Goal: Task Accomplishment & Management: Use online tool/utility

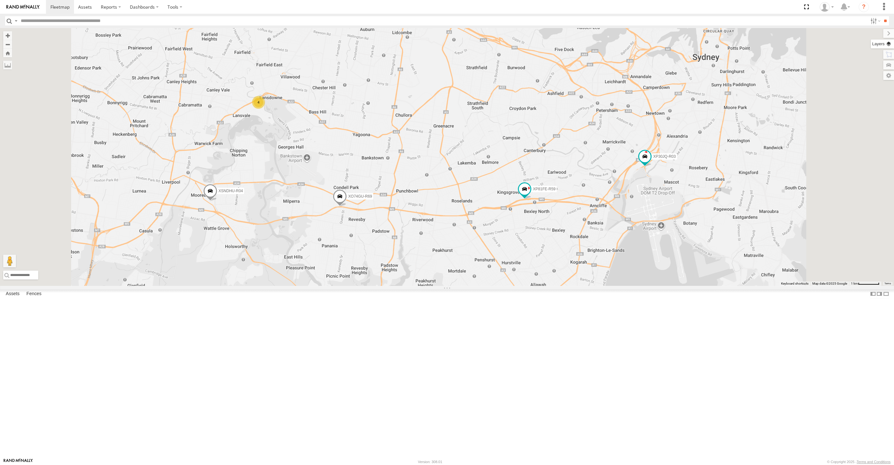
click at [888, 44] on label at bounding box center [881, 44] width 23 height 9
click at [0, 0] on span "Basemaps" at bounding box center [0, 0] width 0 height 0
click at [0, 0] on span "Satellite + Roadmap" at bounding box center [0, 0] width 0 height 0
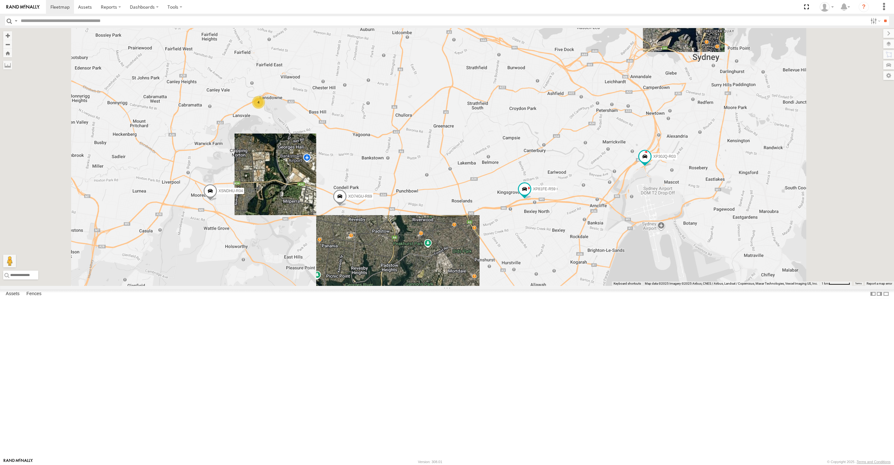
click at [0, 0] on span "Overlays" at bounding box center [0, 0] width 0 height 0
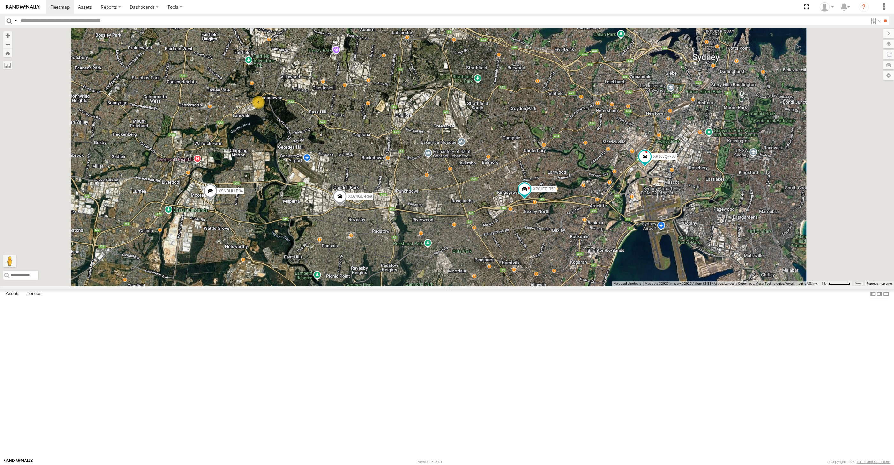
click at [0, 0] on span "Traffic" at bounding box center [0, 0] width 0 height 0
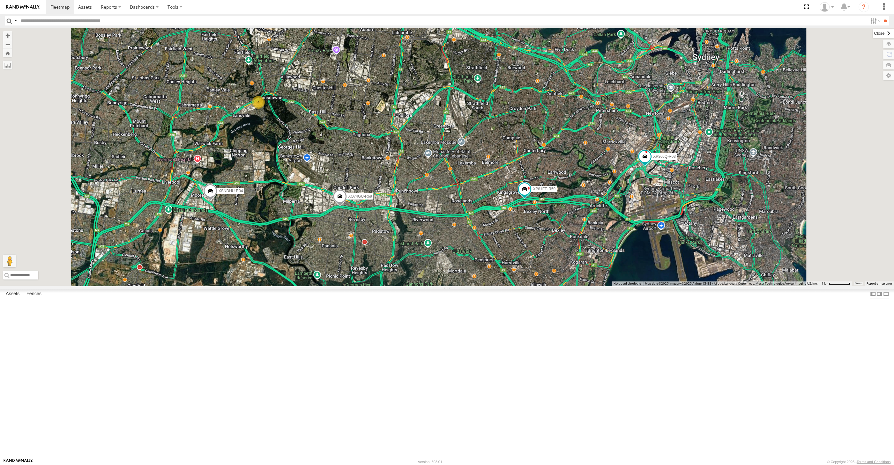
click at [872, 34] on label at bounding box center [882, 33] width 21 height 9
drag, startPoint x: 169, startPoint y: 455, endPoint x: 241, endPoint y: 454, distance: 71.8
click at [883, 299] on label at bounding box center [886, 294] width 6 height 9
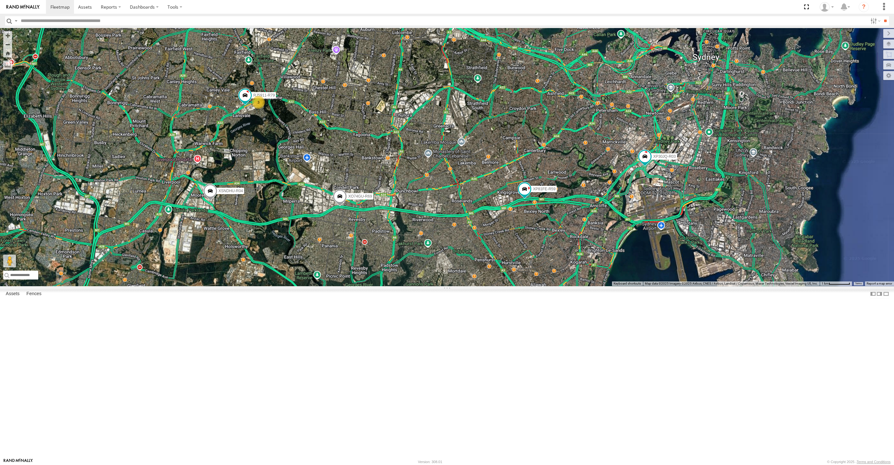
drag, startPoint x: 530, startPoint y: 388, endPoint x: 522, endPoint y: 385, distance: 8.4
click at [525, 286] on div "XP30JQ-R03 XSNDHU-R04 RJ5911-R79 XP81FE-R59 XO74GU-R69 3" at bounding box center [447, 157] width 894 height 258
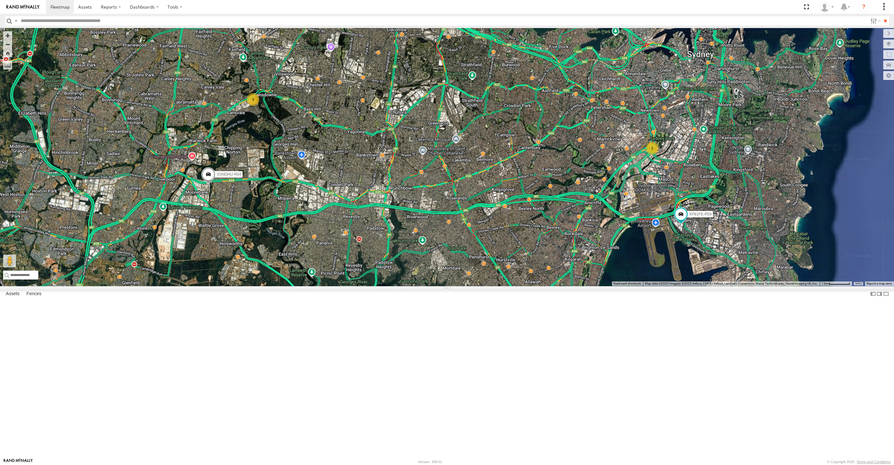
drag, startPoint x: 599, startPoint y: 412, endPoint x: 584, endPoint y: 403, distance: 17.3
click at [584, 286] on div "XSNDHU-R04 RJ5911-R79 XP81FE-R59 2 3" at bounding box center [447, 157] width 894 height 258
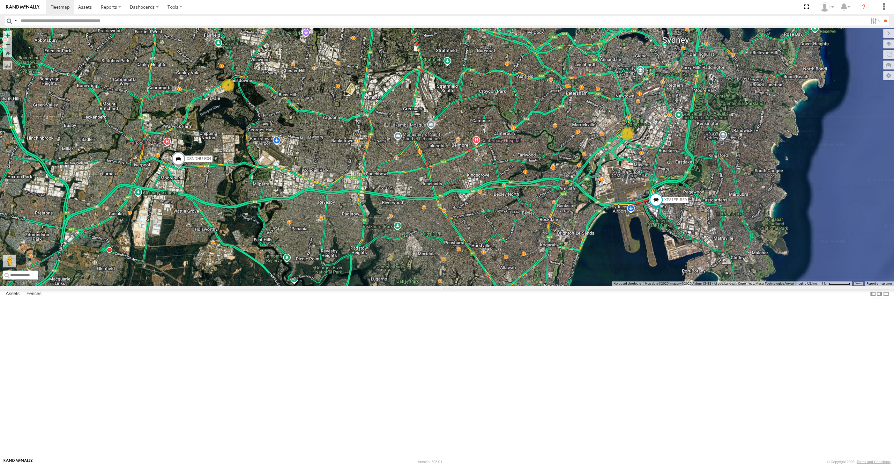
drag, startPoint x: 333, startPoint y: 351, endPoint x: 351, endPoint y: 339, distance: 21.9
click at [348, 286] on div "XSNDHU-R04 RJ5911-R79 XP81FE-R59 2 3" at bounding box center [447, 157] width 894 height 258
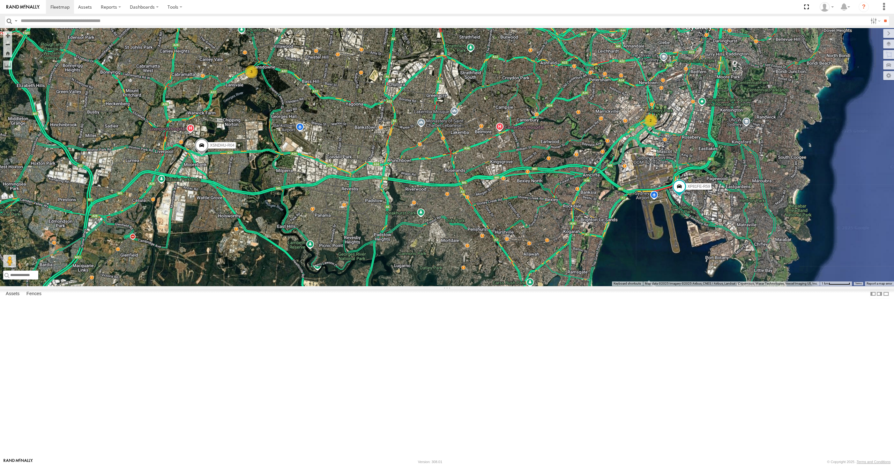
drag, startPoint x: 327, startPoint y: 308, endPoint x: 319, endPoint y: 309, distance: 8.3
click at [319, 286] on div "XSNDHU-R04 RJ5911-R79 XP81FE-R59 2 3" at bounding box center [447, 157] width 894 height 258
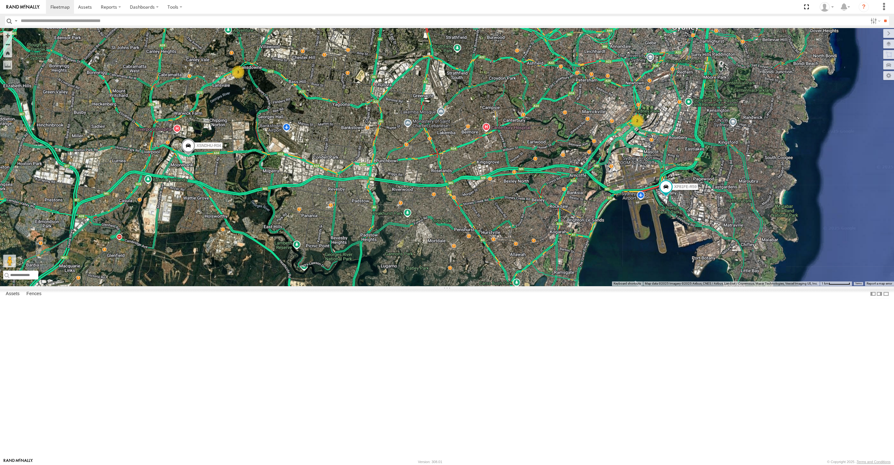
drag, startPoint x: 415, startPoint y: 347, endPoint x: 407, endPoint y: 343, distance: 9.6
click at [410, 286] on div "XSNDHU-R04 RJ5911-R79 XP81FE-R59 2 3" at bounding box center [447, 157] width 894 height 258
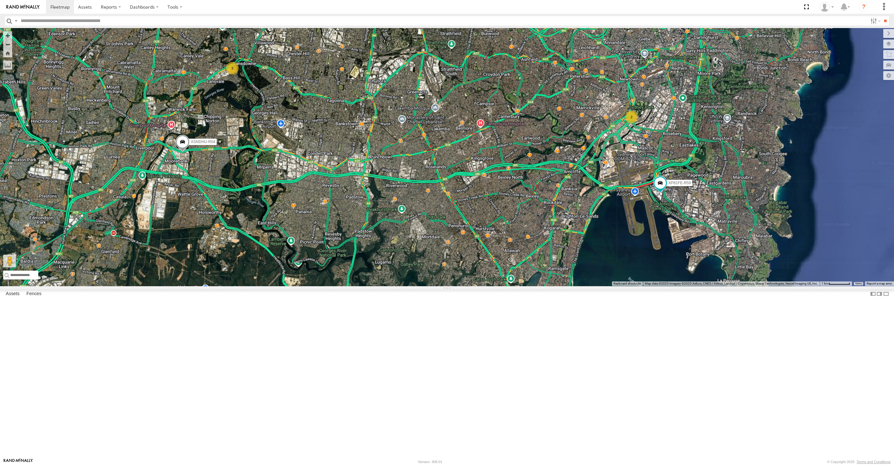
drag, startPoint x: 423, startPoint y: 332, endPoint x: 412, endPoint y: 330, distance: 10.3
click at [414, 286] on div "XSNDHU-R04 RJ5911-R79 XP81FE-R59 2 3" at bounding box center [447, 157] width 894 height 258
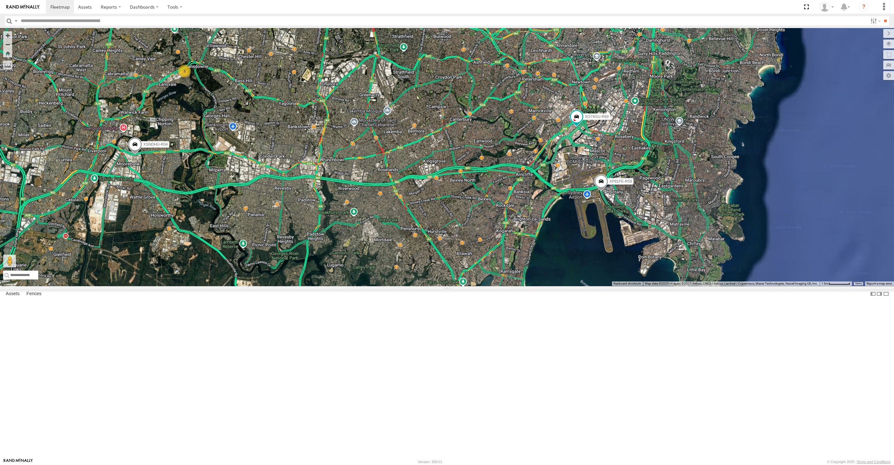
drag, startPoint x: 638, startPoint y: 307, endPoint x: 695, endPoint y: 300, distance: 57.2
click at [624, 286] on div "XSNDHU-R04 RJ5911-R79 XP81FE-R59 XO74GU-R69 3" at bounding box center [447, 157] width 894 height 258
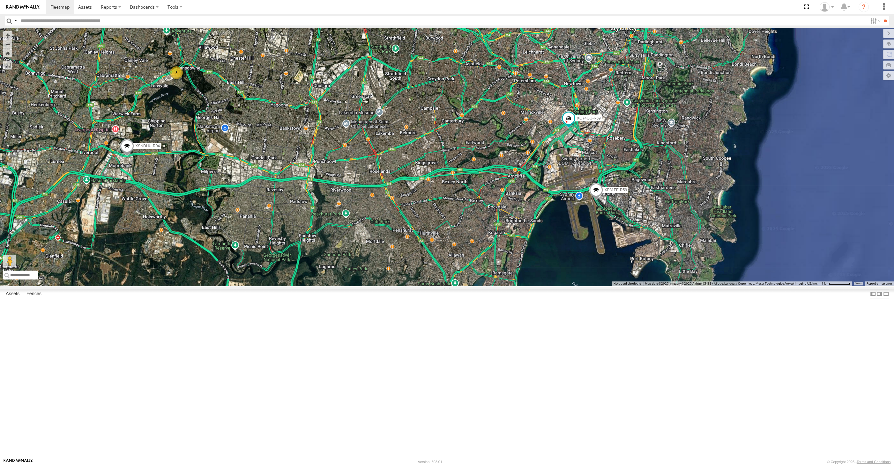
drag, startPoint x: 466, startPoint y: 335, endPoint x: 471, endPoint y: 337, distance: 5.5
click at [471, 286] on div "XSNDHU-R04 RJ5911-R79 XP81FE-R59 XO74GU-R69 3" at bounding box center [447, 157] width 894 height 258
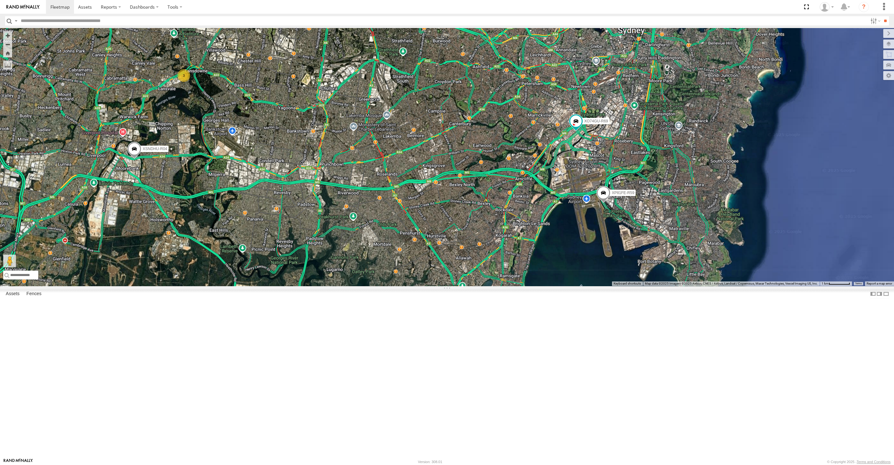
click at [470, 286] on div "XSNDHU-R04 RJ5911-R79 XP81FE-R59 XO74GU-R69 3" at bounding box center [447, 157] width 894 height 258
drag, startPoint x: 125, startPoint y: 104, endPoint x: 162, endPoint y: 174, distance: 79.3
click at [159, 170] on div "XSNDHU-R04 RJ5911-R79 XP81FE-R59 XO74GU-R69 3" at bounding box center [447, 157] width 894 height 258
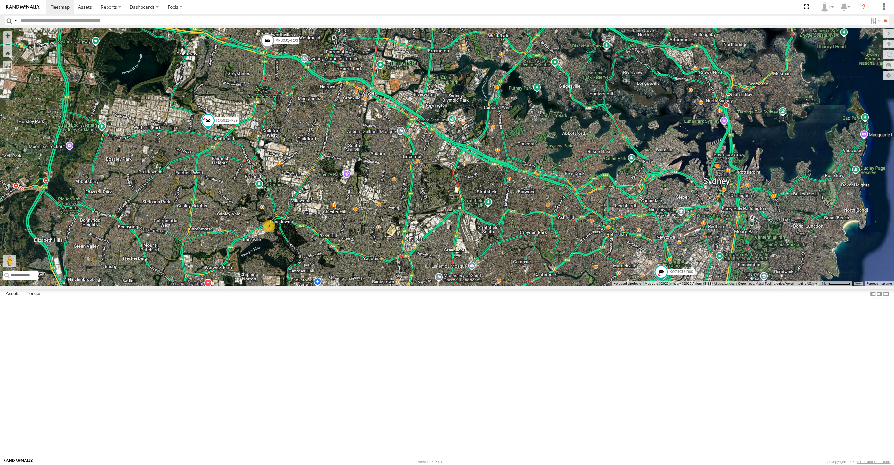
drag, startPoint x: 259, startPoint y: 278, endPoint x: 256, endPoint y: 273, distance: 6.4
click at [258, 274] on div "XSNDHU-R04 RJ5911-R79 XP81FE-R59 XO74GU-R69 3 XP30JQ-R03" at bounding box center [447, 157] width 894 height 258
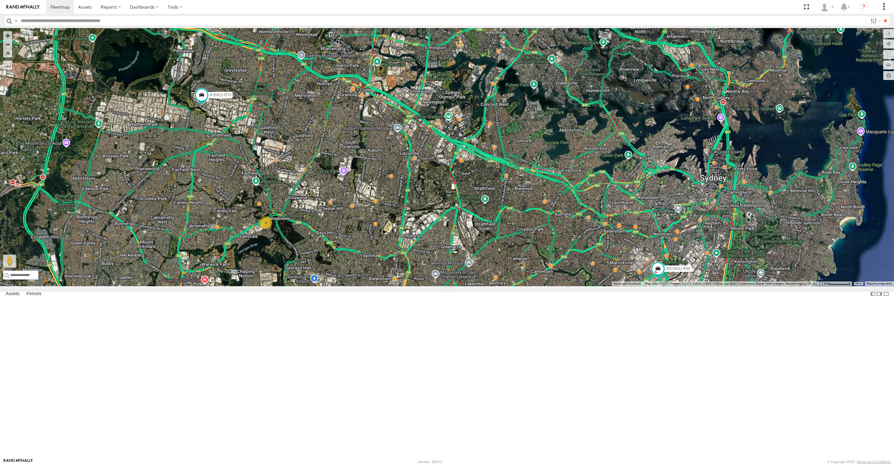
drag, startPoint x: 386, startPoint y: 284, endPoint x: 385, endPoint y: 278, distance: 6.1
click at [386, 281] on div "XP30JQ-R03 XSNDHU-R04 RJ5911-R79 XO74GU-R69 3" at bounding box center [447, 157] width 894 height 258
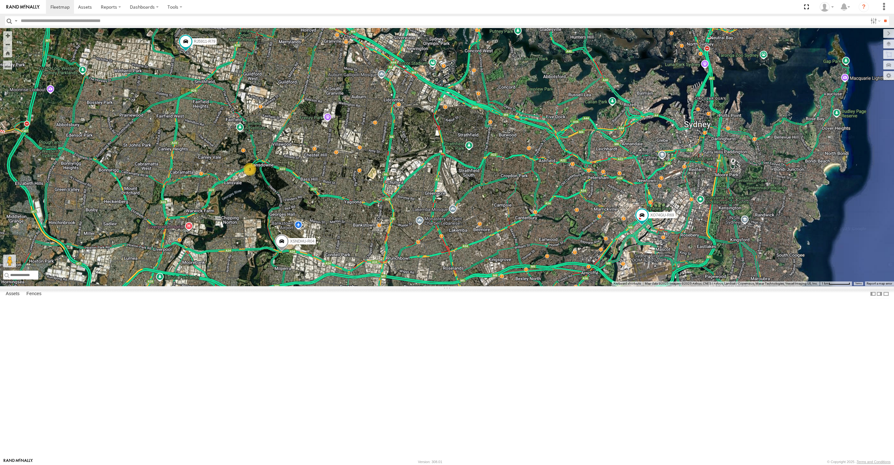
drag, startPoint x: 452, startPoint y: 364, endPoint x: 442, endPoint y: 337, distance: 29.1
click at [442, 286] on div "XP30JQ-R03 XSNDHU-R04 RJ5911-R79 XO74GU-R69 3 XP81FE-R59" at bounding box center [447, 157] width 894 height 258
click at [528, 286] on div "XP30JQ-R03 XSNDHU-R04 RJ5911-R79 XO74GU-R69 3 XP81FE-R59" at bounding box center [447, 157] width 894 height 258
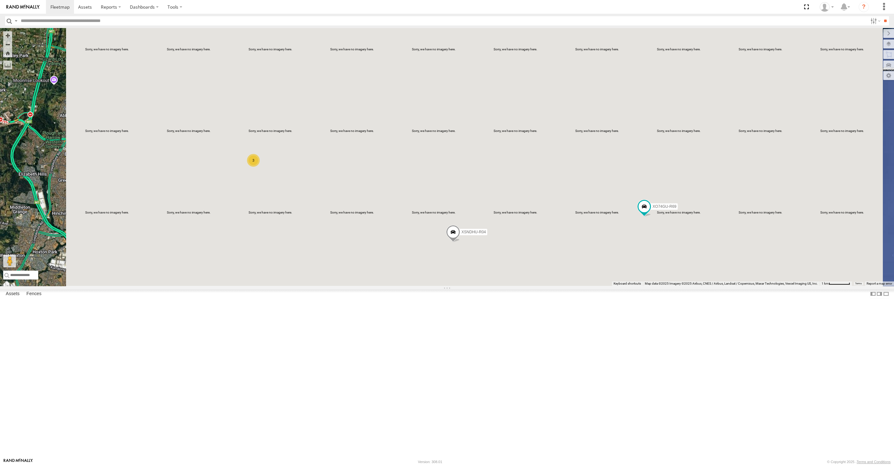
drag, startPoint x: 559, startPoint y: 372, endPoint x: 562, endPoint y: 364, distance: 8.0
click at [562, 286] on div "XP30JQ-R03 XSNDHU-R04 RJ5911-R79 XP81FE-R59 XO74GU-R69 3" at bounding box center [447, 157] width 894 height 258
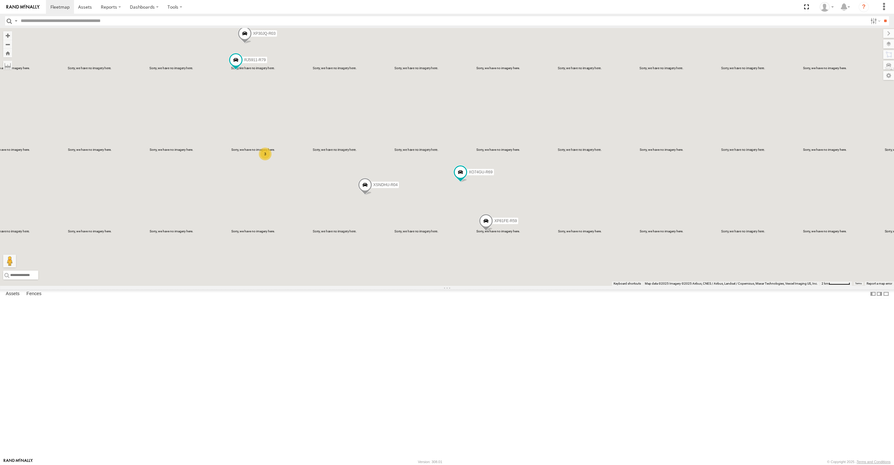
drag, startPoint x: 326, startPoint y: 243, endPoint x: 431, endPoint y: 284, distance: 111.9
click at [383, 271] on div "XP30JQ-R03 XSNDHU-R04 RJ5911-R79 XP81FE-R59 XO74GU-R69 3" at bounding box center [447, 157] width 894 height 258
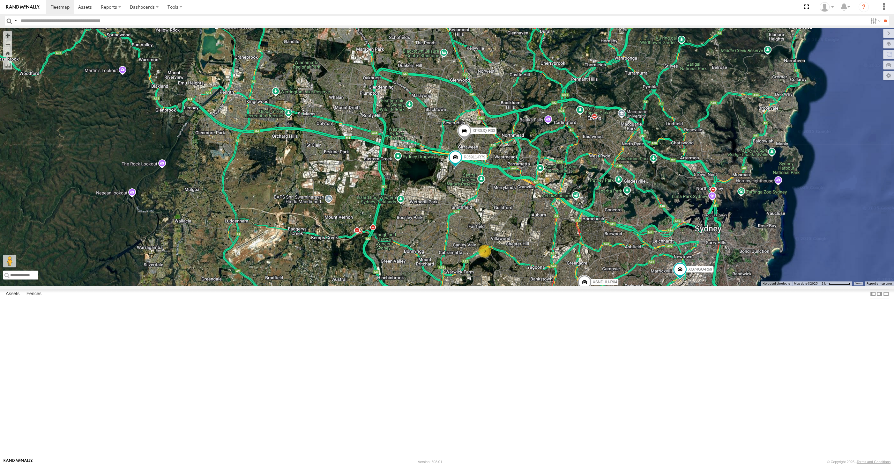
drag, startPoint x: 443, startPoint y: 291, endPoint x: 243, endPoint y: 198, distance: 220.5
click at [246, 199] on div "XP30JQ-R03 XSNDHU-R04 RJ5911-R79 XP81FE-R59 XO74GU-R69 3" at bounding box center [447, 157] width 894 height 258
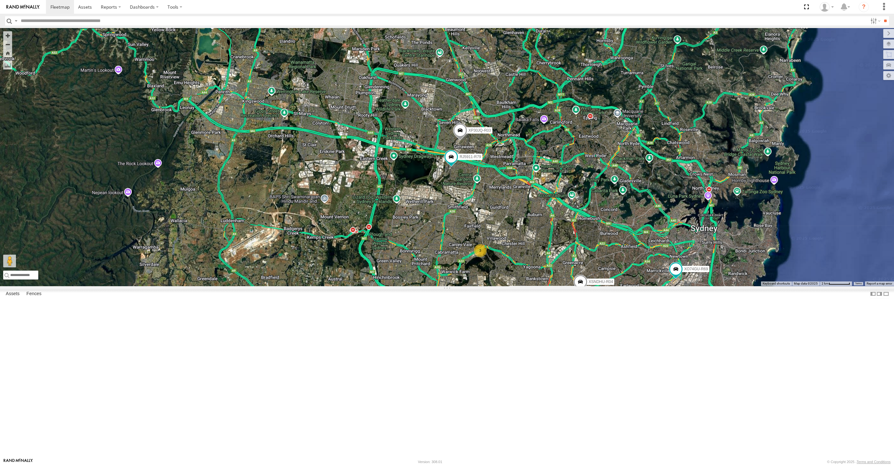
click at [454, 260] on div "XP30JQ-R03 XSNDHU-R04 RJ5911-R79 XP81FE-R59 XO74GU-R69 3" at bounding box center [447, 157] width 894 height 258
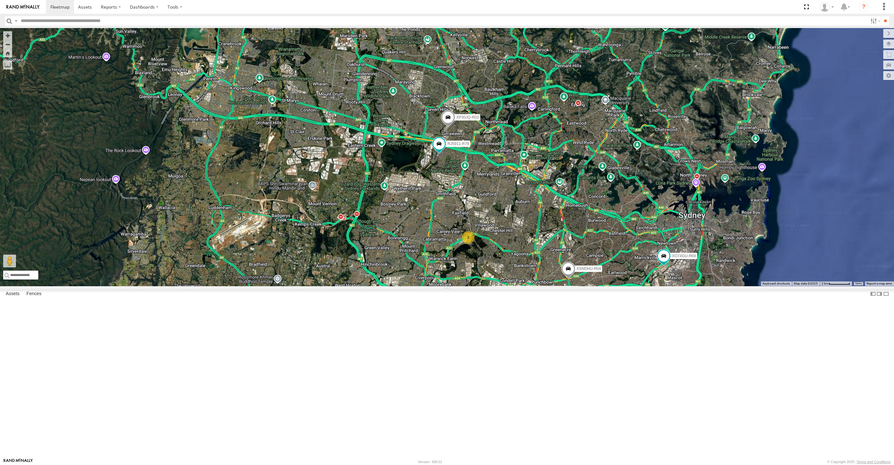
drag, startPoint x: 530, startPoint y: 300, endPoint x: 514, endPoint y: 289, distance: 20.2
click at [523, 286] on div "XP30JQ-R03 XSNDHU-R04 RJ5911-R79 XP81FE-R59 XO74GU-R69 3" at bounding box center [447, 157] width 894 height 258
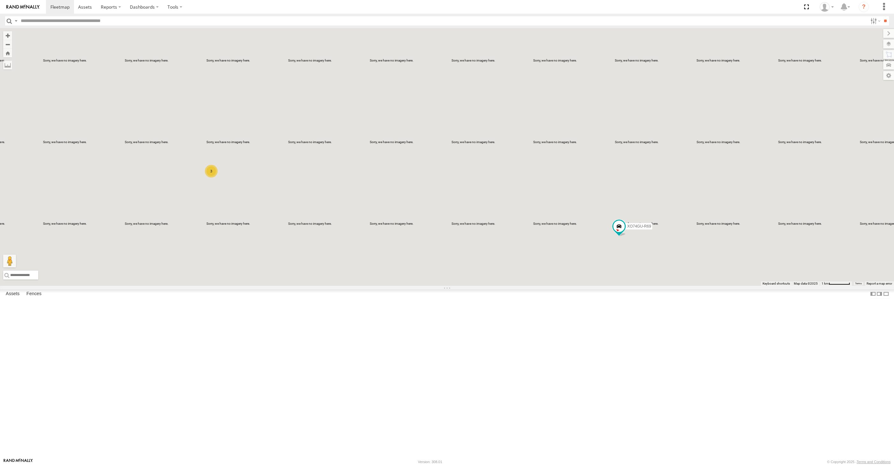
drag, startPoint x: 695, startPoint y: 373, endPoint x: 689, endPoint y: 369, distance: 7.4
click at [689, 286] on div "XSNDHU-R04 XP81FE-R59 XO74GU-R69 2 3" at bounding box center [447, 157] width 894 height 258
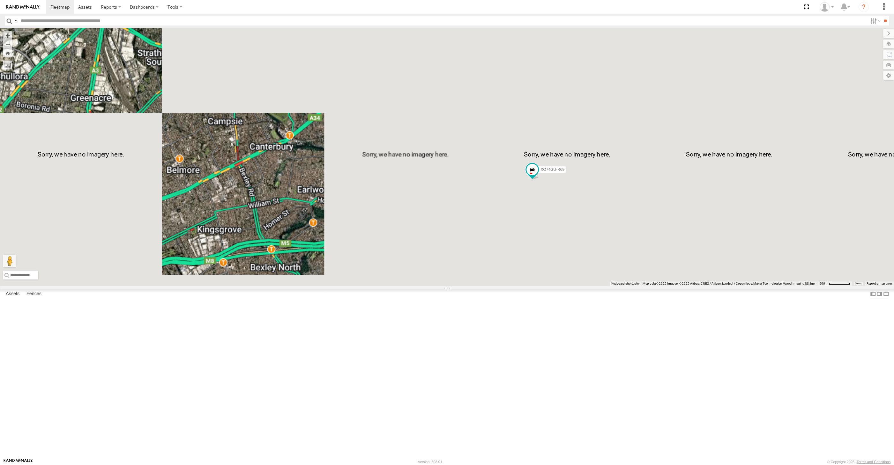
click at [660, 286] on div "XSNDHU-R04 XP81FE-R59 XO74GU-R69" at bounding box center [447, 157] width 894 height 258
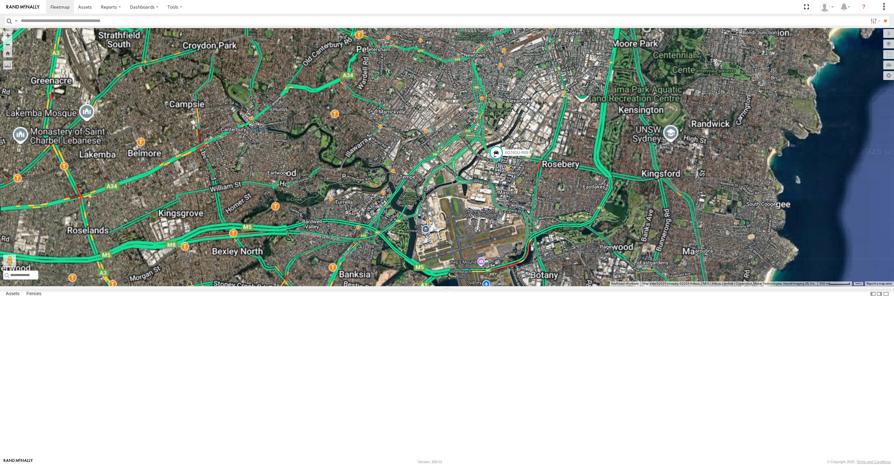
drag, startPoint x: 643, startPoint y: 356, endPoint x: 635, endPoint y: 351, distance: 10.4
click at [637, 286] on div "XSNDHU-R04 XP81FE-R59 XO74GU-R69" at bounding box center [447, 157] width 894 height 258
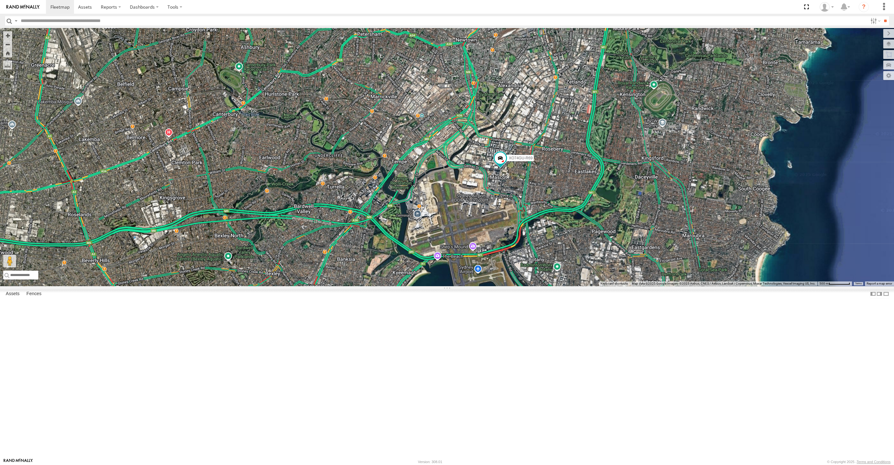
drag, startPoint x: 654, startPoint y: 367, endPoint x: 654, endPoint y: 344, distance: 23.3
click at [654, 286] on div "XO74GU-R69 2" at bounding box center [447, 157] width 894 height 258
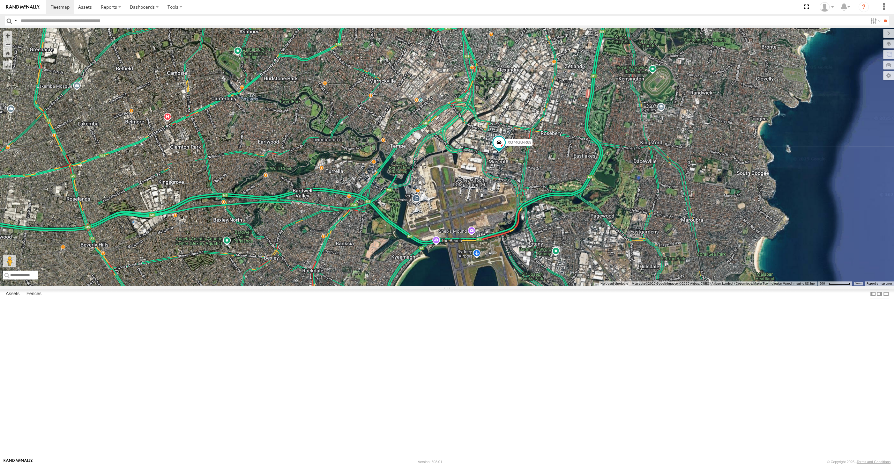
drag, startPoint x: 619, startPoint y: 369, endPoint x: 617, endPoint y: 366, distance: 3.6
click at [620, 286] on div "XO74GU-R69 2" at bounding box center [447, 157] width 894 height 258
click at [297, 286] on div "XO74GU-R69 2" at bounding box center [447, 157] width 894 height 258
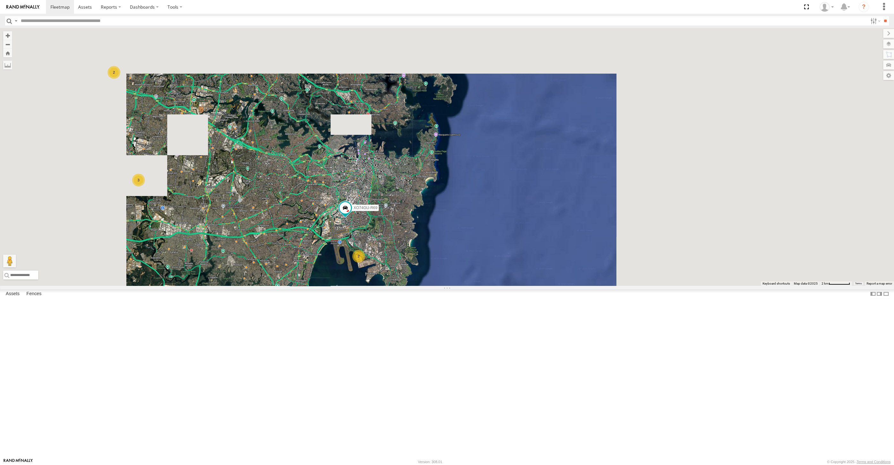
drag, startPoint x: 300, startPoint y: 345, endPoint x: 313, endPoint y: 345, distance: 12.8
click at [307, 286] on div "XO74GU-R69 2 2 3" at bounding box center [447, 157] width 894 height 258
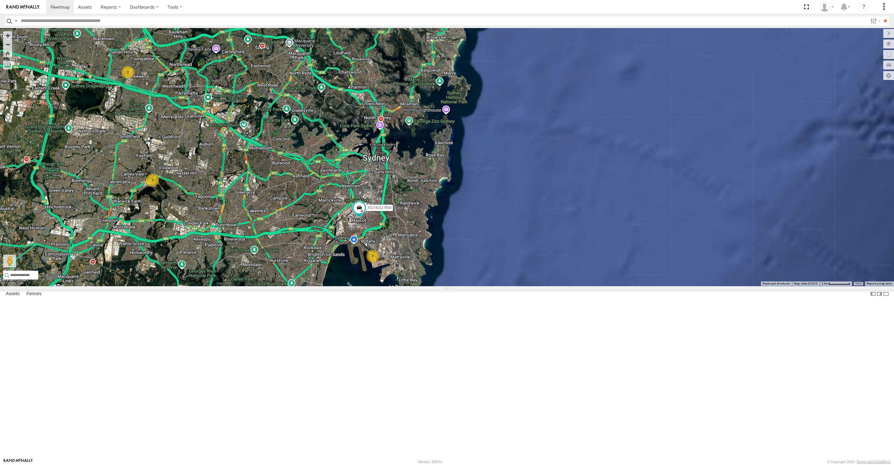
drag, startPoint x: 339, startPoint y: 326, endPoint x: 367, endPoint y: 334, distance: 29.5
click at [367, 286] on div "XO74GU-R69 2 2 3" at bounding box center [447, 157] width 894 height 258
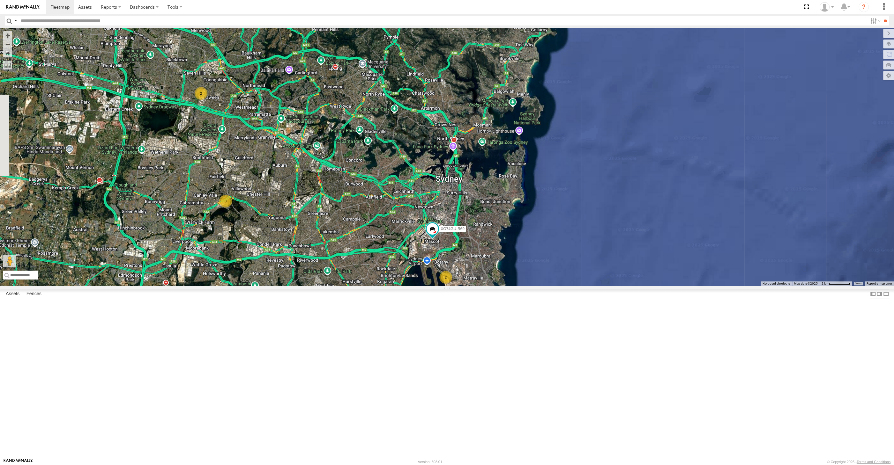
click at [347, 286] on div "XO74GU-R69 2 2 3" at bounding box center [447, 157] width 894 height 258
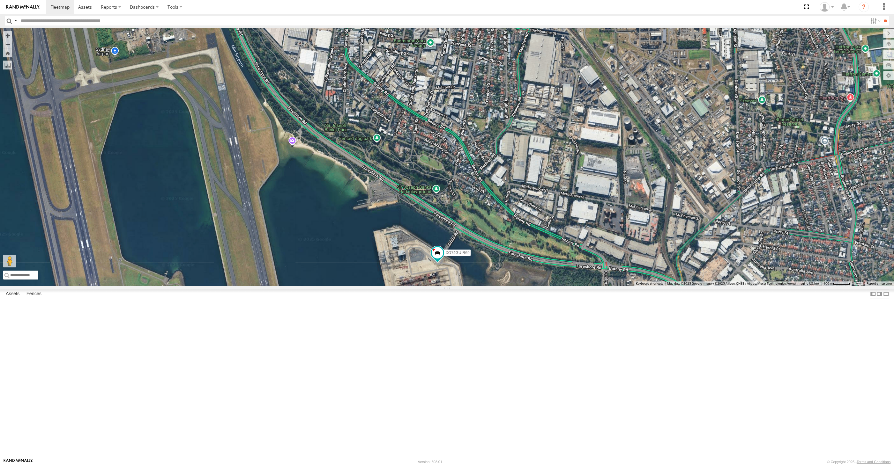
click at [494, 286] on div "XP30JQ-R03 RJ5911-R79 XO74GU-R69 2" at bounding box center [447, 157] width 894 height 258
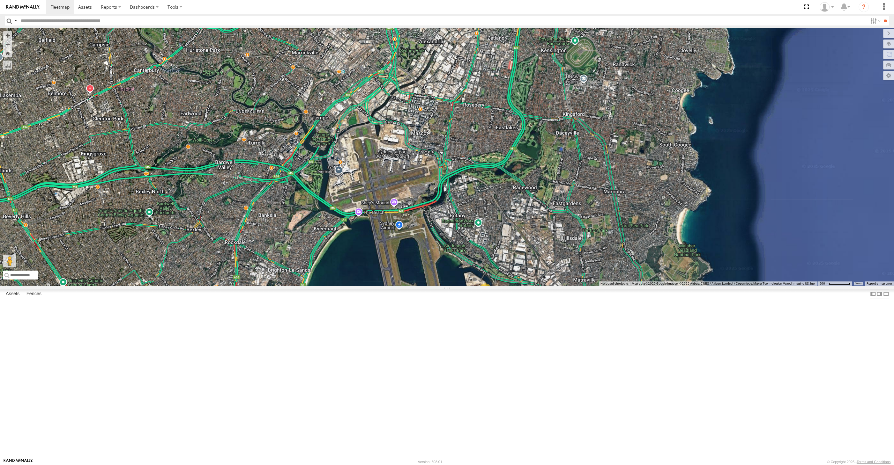
drag, startPoint x: 507, startPoint y: 320, endPoint x: 565, endPoint y: 311, distance: 59.1
click at [551, 286] on div "XP30JQ-R03 RJ5911-R79 3" at bounding box center [447, 157] width 894 height 258
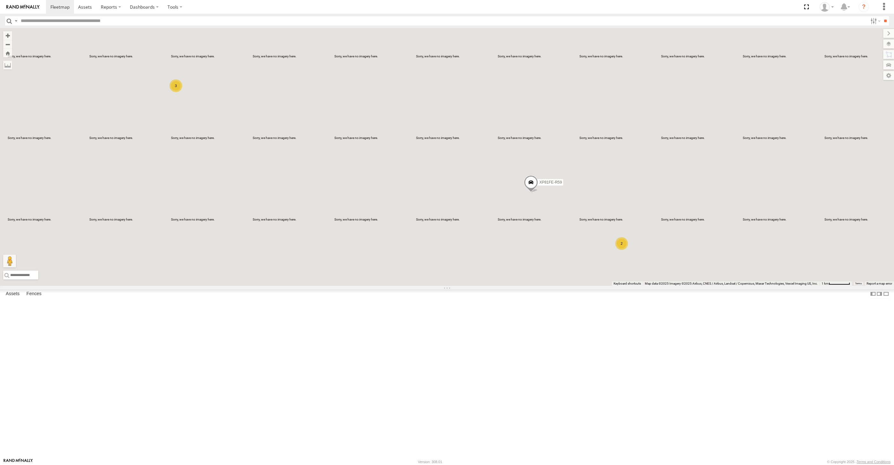
drag, startPoint x: 326, startPoint y: 280, endPoint x: 355, endPoint y: 284, distance: 29.6
click at [340, 281] on div "XP30JQ-R03 RJ5911-R79 XP81FE-R59 2 3" at bounding box center [447, 157] width 894 height 258
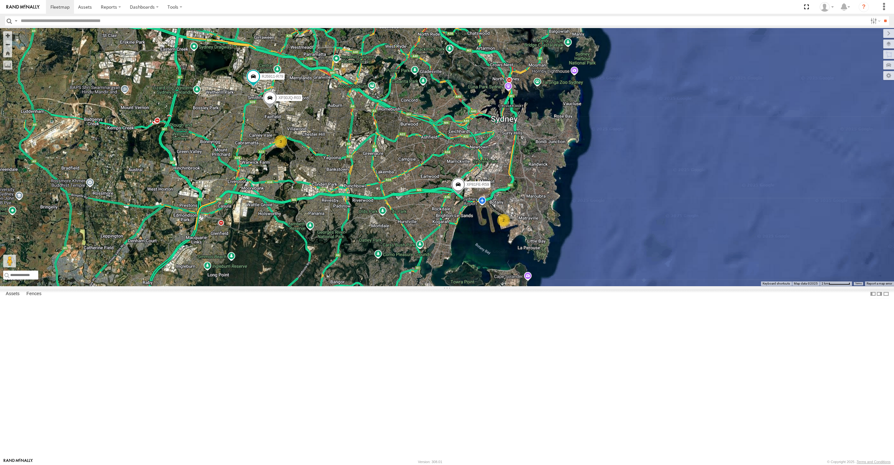
click at [378, 286] on div "XP30JQ-R03 RJ5911-R79 XP81FE-R59 2 3" at bounding box center [447, 157] width 894 height 258
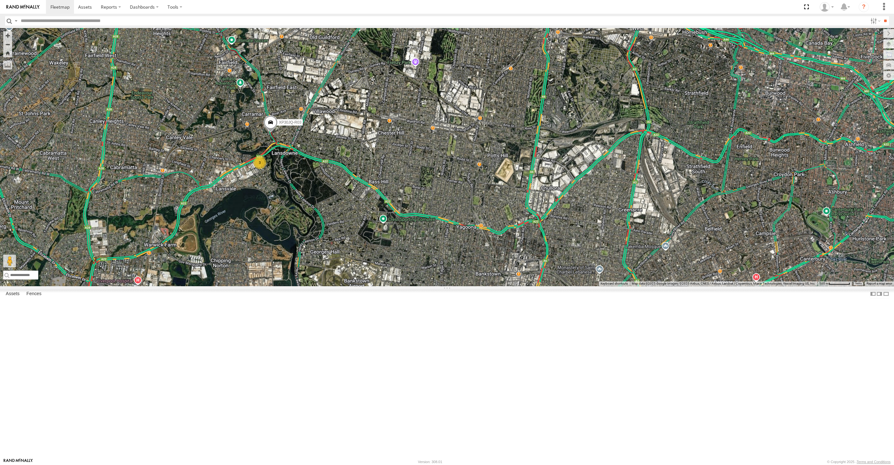
drag, startPoint x: 305, startPoint y: 266, endPoint x: 310, endPoint y: 271, distance: 7.0
click at [309, 271] on div "XP30JQ-R03 RJ5911-R79 XP81FE-R59 3" at bounding box center [447, 157] width 894 height 258
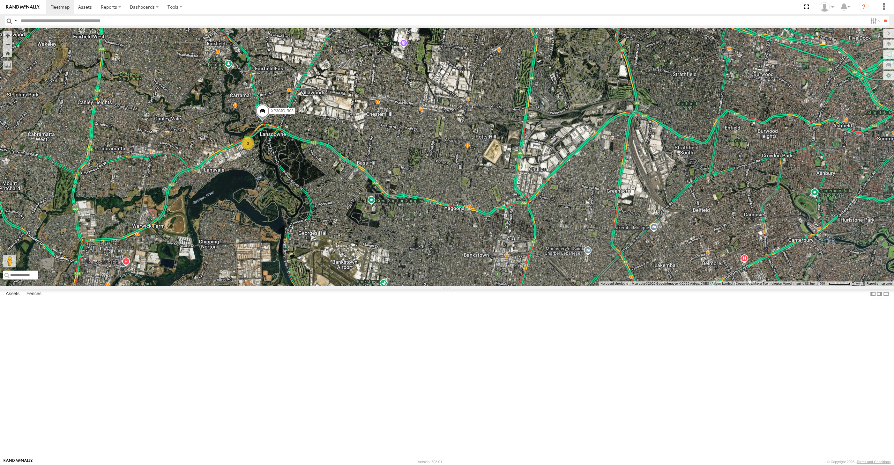
drag, startPoint x: 584, startPoint y: 350, endPoint x: 561, endPoint y: 318, distance: 39.1
click at [561, 286] on div "XP30JQ-R03 3 RJ5911-R79" at bounding box center [447, 157] width 894 height 258
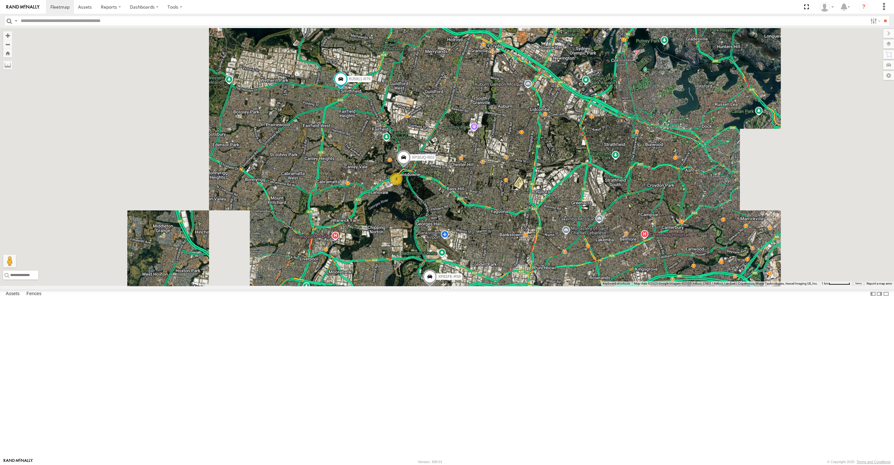
drag, startPoint x: 570, startPoint y: 351, endPoint x: 561, endPoint y: 335, distance: 17.7
click at [562, 286] on div "XP30JQ-R03 RJ5911-R79 XP81FE-R59 2 3" at bounding box center [447, 157] width 894 height 258
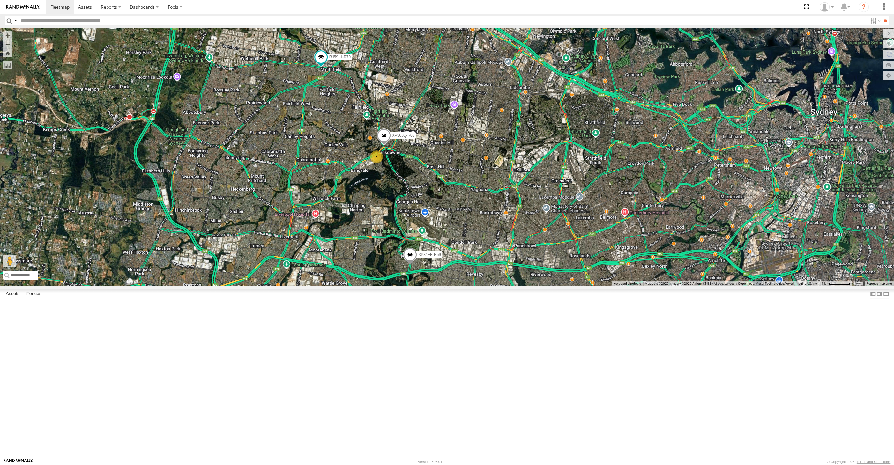
drag, startPoint x: 567, startPoint y: 330, endPoint x: 556, endPoint y: 324, distance: 12.6
click at [559, 286] on div "XP30JQ-R03 RJ5911-R79 XP81FE-R59 2 3" at bounding box center [447, 157] width 894 height 258
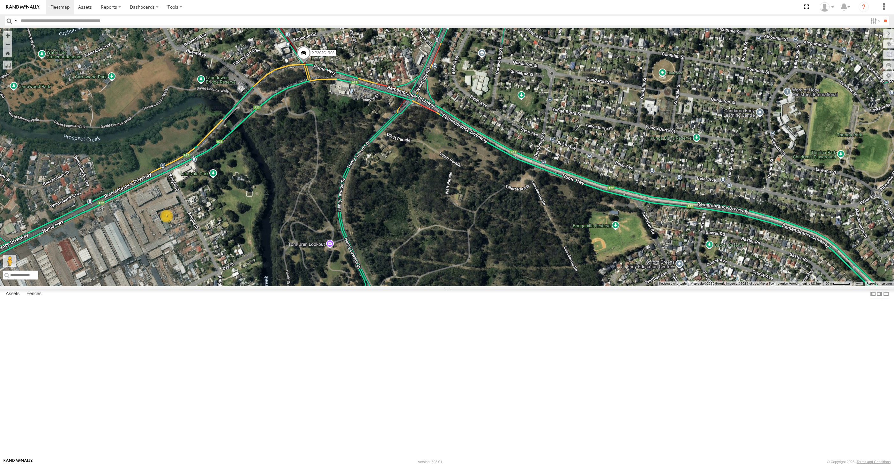
click at [297, 63] on span at bounding box center [304, 54] width 14 height 17
click at [324, 221] on div "XP30JQ-R03 RJ5911-R79 XP81FE-R59 3 XP30JQ-R03 -33.88862 , 150.96955 South East …" at bounding box center [447, 157] width 894 height 258
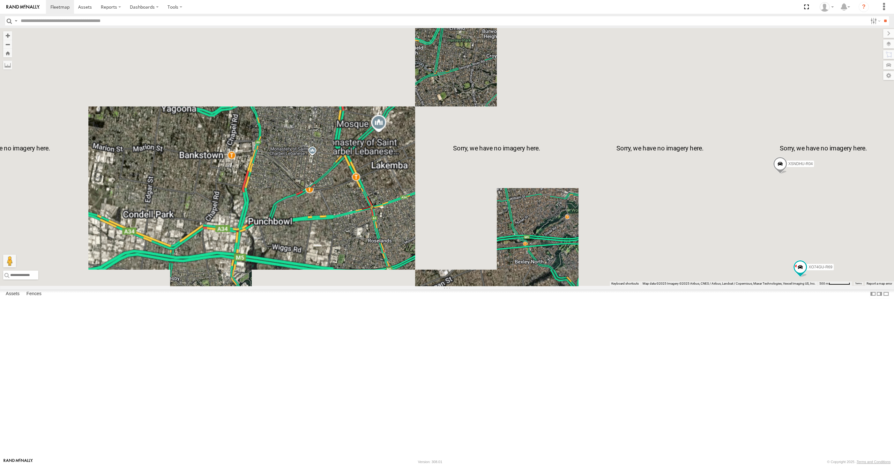
drag, startPoint x: 690, startPoint y: 364, endPoint x: 677, endPoint y: 350, distance: 19.2
click at [681, 286] on div "XP30JQ-R03 XSNDHU-R04 RJ5911-R79 XO74GU-R69" at bounding box center [447, 157] width 894 height 258
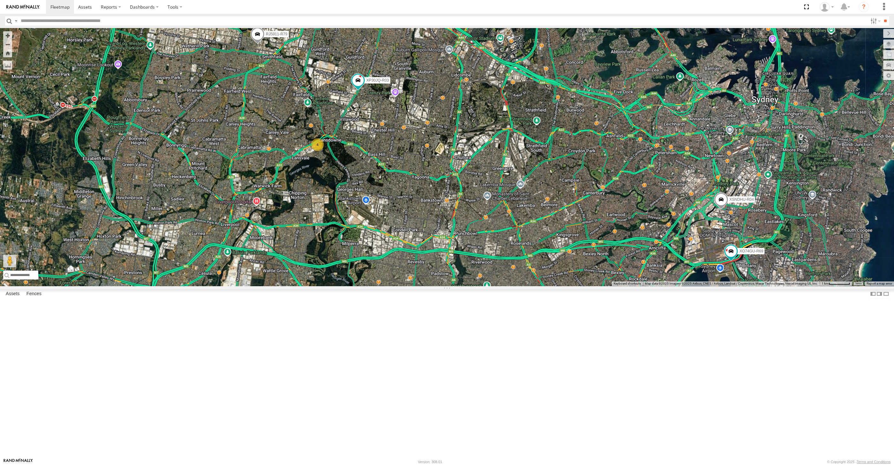
drag, startPoint x: 690, startPoint y: 363, endPoint x: 690, endPoint y: 360, distance: 3.2
click at [691, 286] on div "XP30JQ-R03 XSNDHU-R04 RJ5911-R79 XO74GU-R69 4" at bounding box center [447, 157] width 894 height 258
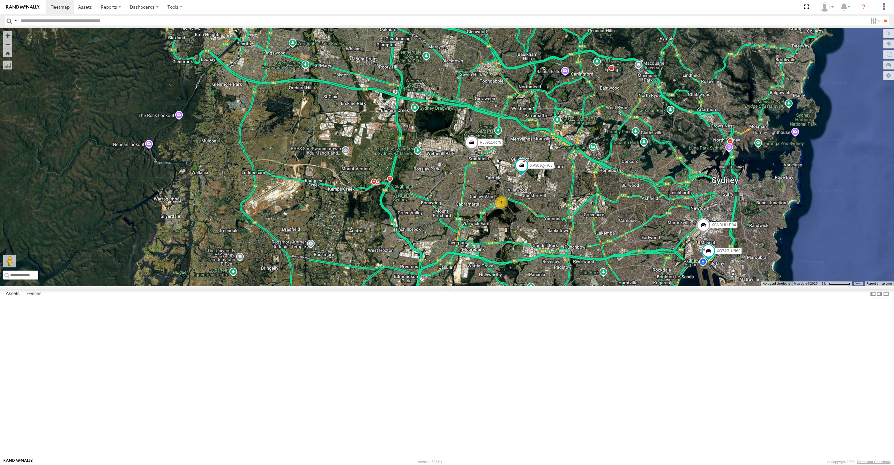
drag, startPoint x: 688, startPoint y: 362, endPoint x: 673, endPoint y: 353, distance: 17.5
click at [679, 286] on div "XP30JQ-R03 XSNDHU-R04 RJ5911-R79 XO74GU-R69 4" at bounding box center [447, 157] width 894 height 258
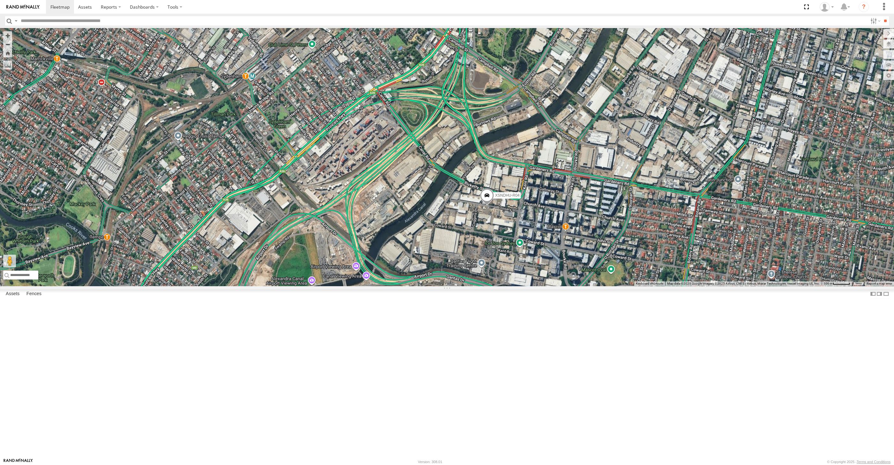
drag, startPoint x: 522, startPoint y: 236, endPoint x: 499, endPoint y: 202, distance: 41.6
click at [499, 202] on div "XP30JQ-R03 XSNDHU-R04 RJ5911-R79 XO74GU-R69" at bounding box center [447, 157] width 894 height 258
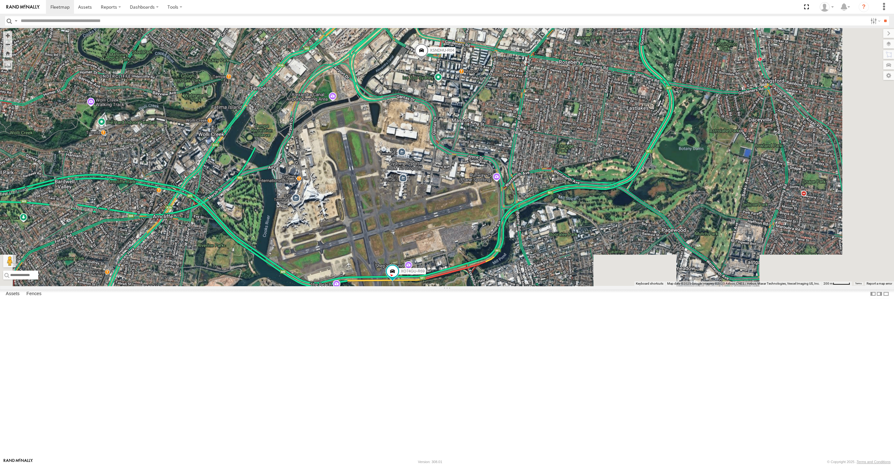
drag, startPoint x: 586, startPoint y: 303, endPoint x: 555, endPoint y: 268, distance: 47.3
click at [567, 285] on div "XP30JQ-R03 XSNDHU-R04 RJ5911-R79 XO74GU-R69" at bounding box center [447, 157] width 894 height 258
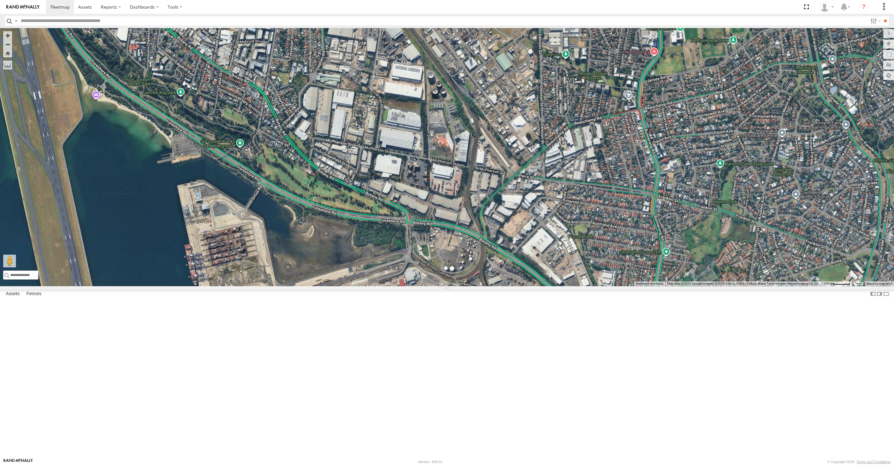
drag, startPoint x: 531, startPoint y: 303, endPoint x: 528, endPoint y: 263, distance: 40.3
click at [529, 271] on div "XP30JQ-R03 XSNDHU-R04 RJ5911-R79 XO74GU-R69" at bounding box center [447, 157] width 894 height 258
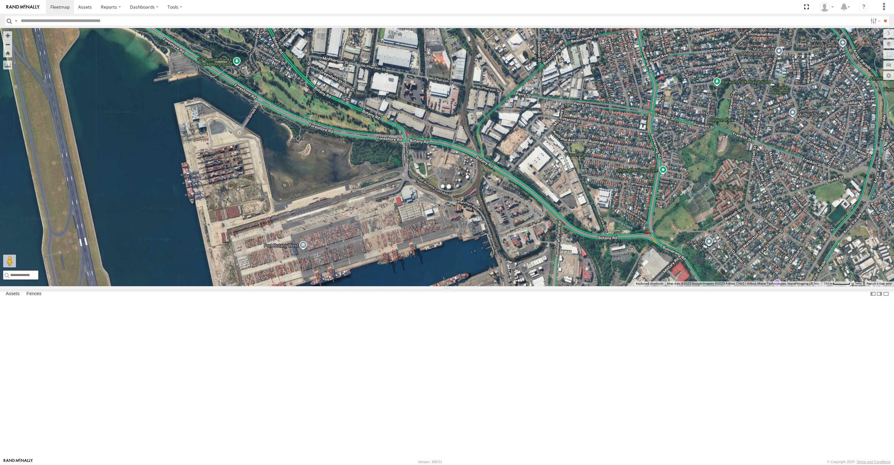
drag, startPoint x: 381, startPoint y: 291, endPoint x: 410, endPoint y: 302, distance: 31.3
click at [389, 286] on div "XP30JQ-R03 XSNDHU-R04 RJ5911-R79 XO74GU-R69" at bounding box center [447, 157] width 894 height 258
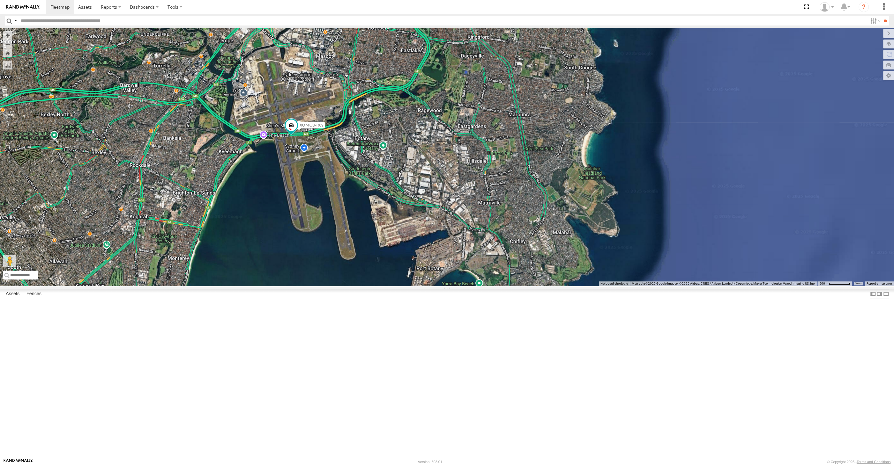
drag, startPoint x: 325, startPoint y: 278, endPoint x: 337, endPoint y: 281, distance: 12.1
click at [337, 281] on div "XP30JQ-R03 XSNDHU-R04 RJ5911-R79 XO74GU-R69" at bounding box center [447, 157] width 894 height 258
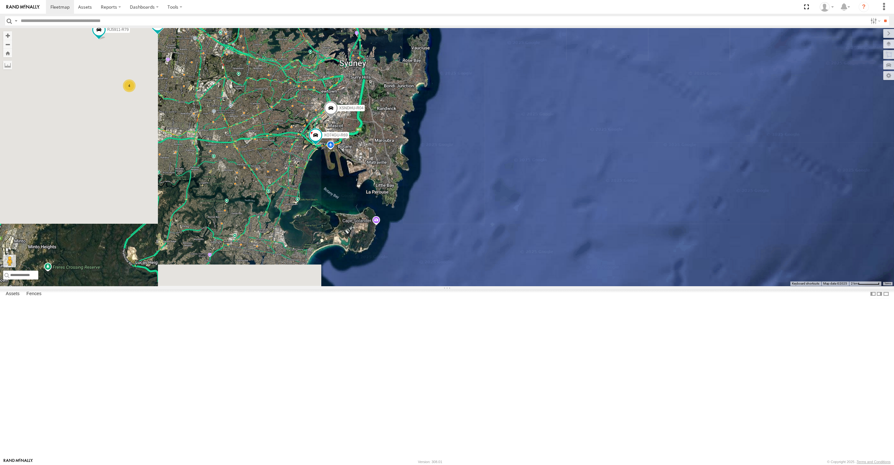
click at [385, 286] on div "XSNDHU-R04 XO74GU-R69 XP30JQ-R03 4 RJ5911-R79" at bounding box center [447, 157] width 894 height 258
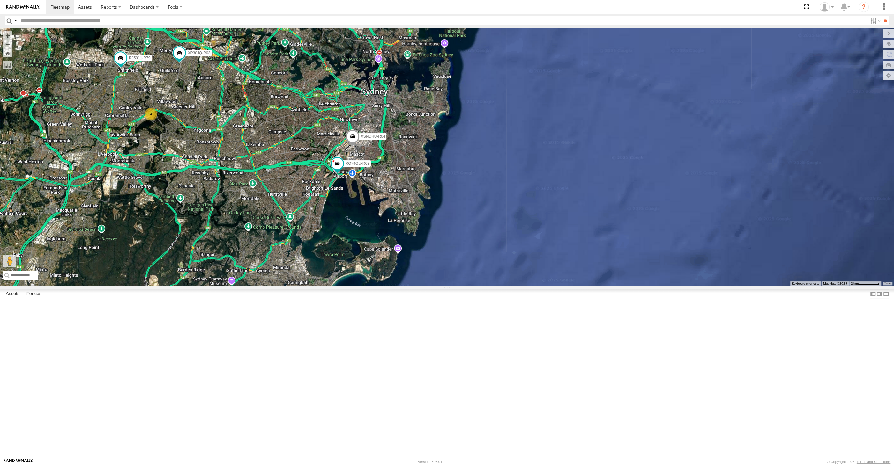
drag, startPoint x: 400, startPoint y: 304, endPoint x: 401, endPoint y: 310, distance: 6.1
click at [401, 286] on div "XSNDHU-R04 XO74GU-R69 XP30JQ-R03 4 RJ5911-R79" at bounding box center [447, 157] width 894 height 258
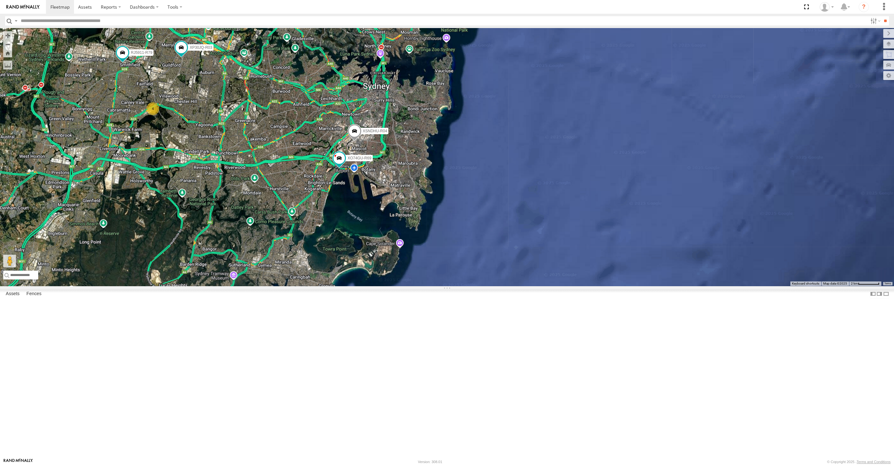
drag, startPoint x: 424, startPoint y: 341, endPoint x: 425, endPoint y: 328, distance: 13.1
click at [426, 286] on div "XSNDHU-R04 XO74GU-R69 XP30JQ-R03 4 RJ5911-R79" at bounding box center [447, 157] width 894 height 258
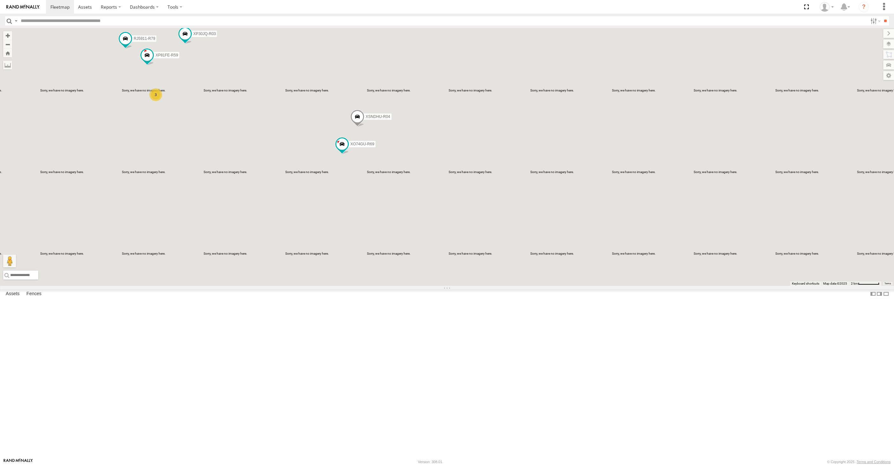
drag, startPoint x: 203, startPoint y: 211, endPoint x: 221, endPoint y: 207, distance: 18.8
click at [204, 211] on div "XP30JQ-R03 XSNDHU-R04 RJ5911-R79 XP81FE-R59 XO74GU-R69 3" at bounding box center [447, 157] width 894 height 258
drag, startPoint x: 264, startPoint y: 215, endPoint x: 273, endPoint y: 213, distance: 8.8
click at [268, 215] on div "XP30JQ-R03 XSNDHU-R04 RJ5911-R79 XP81FE-R59 XO74GU-R69 3" at bounding box center [447, 157] width 894 height 258
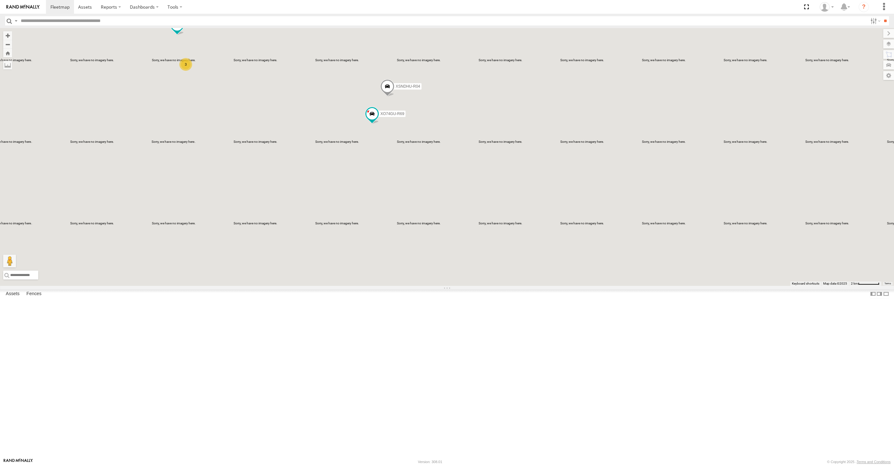
drag, startPoint x: 572, startPoint y: 388, endPoint x: 587, endPoint y: 358, distance: 34.1
click at [587, 286] on div "XP30JQ-R03 XSNDHU-R04 RJ5911-R79 XP81FE-R59 XO74GU-R69 3" at bounding box center [447, 157] width 894 height 258
drag, startPoint x: 584, startPoint y: 394, endPoint x: 587, endPoint y: 375, distance: 18.8
click at [601, 286] on div "XP30JQ-R03 XSNDHU-R04 RJ5911-R79 XP81FE-R59 XO74GU-R69 3" at bounding box center [447, 157] width 894 height 258
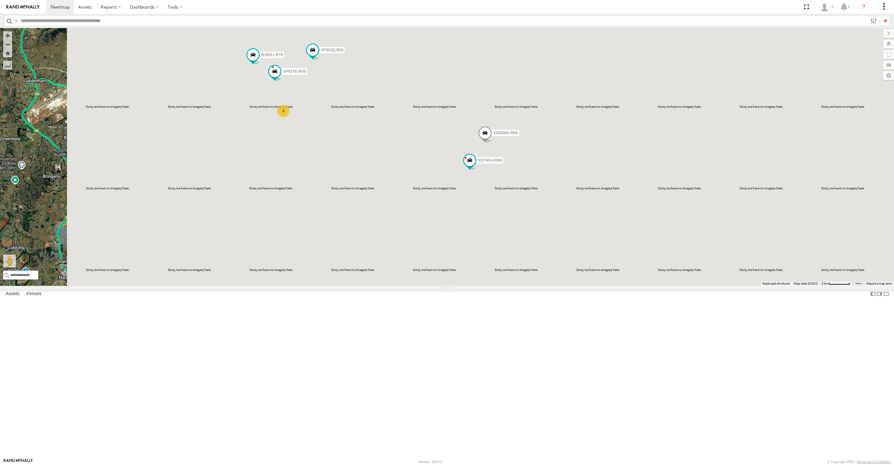
drag, startPoint x: 580, startPoint y: 358, endPoint x: 631, endPoint y: 366, distance: 52.3
click at [645, 286] on div "XP30JQ-R03 XSNDHU-R04 RJ5911-R79 XP81FE-R59 XO74GU-R69 3" at bounding box center [447, 157] width 894 height 258
drag, startPoint x: 622, startPoint y: 347, endPoint x: 632, endPoint y: 357, distance: 14.7
click at [632, 286] on div "XP30JQ-R03 XSNDHU-R04 RJ5911-R79 XP81FE-R59 XO74GU-R69 3" at bounding box center [447, 157] width 894 height 258
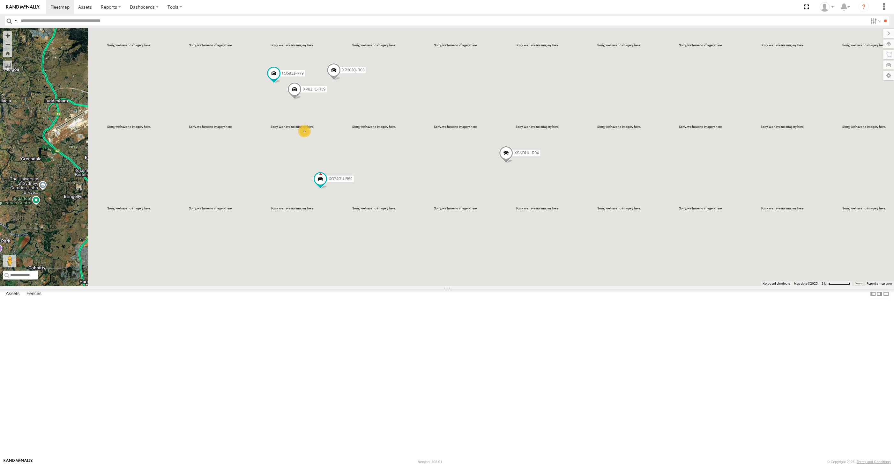
click at [468, 286] on div "XP30JQ-R03 XSNDHU-R04 3 RJ5911-R79 XP81FE-R59 XO74GU-R69" at bounding box center [447, 157] width 894 height 258
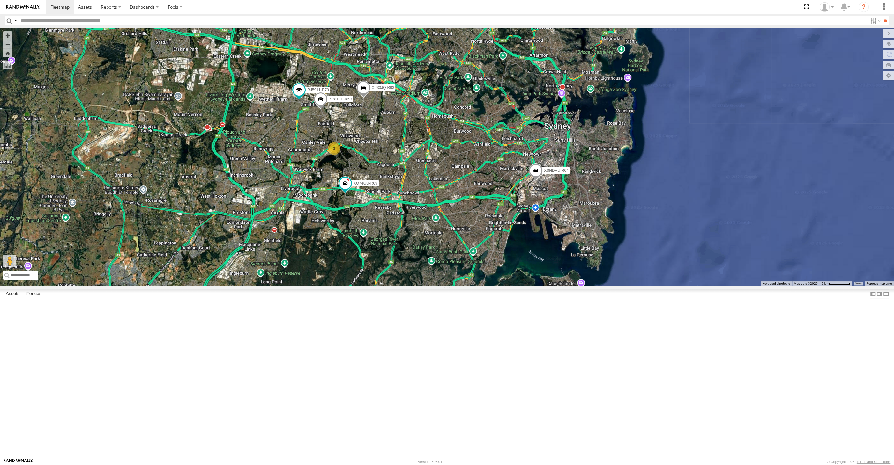
click at [668, 286] on div "XP30JQ-R03 XSNDHU-R04 RJ5911-R79 XP81FE-R59 XO74GU-R69 3" at bounding box center [447, 157] width 894 height 258
drag, startPoint x: 419, startPoint y: 314, endPoint x: 419, endPoint y: 320, distance: 5.4
click at [419, 286] on div "XP30JQ-R03 XSNDHU-R04 RJ5911-R79 XP81FE-R59 XO74GU-R69 3" at bounding box center [447, 157] width 894 height 258
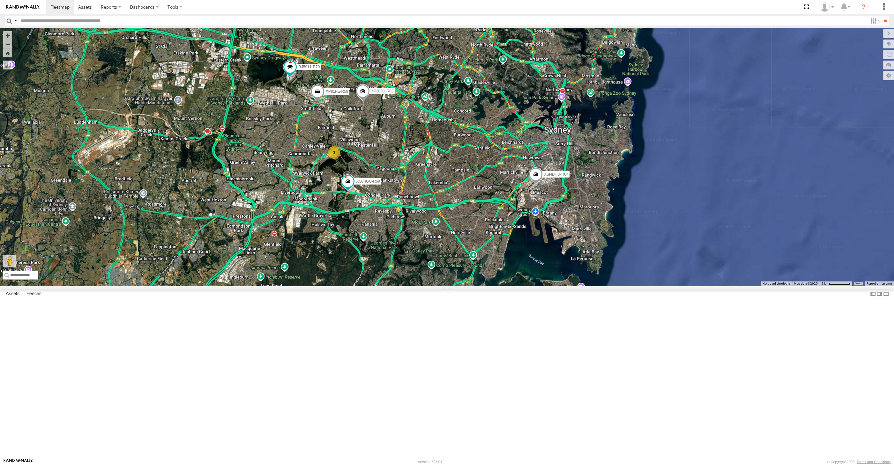
click at [409, 272] on div "XP30JQ-R03 XSNDHU-R04 RJ5911-R79 XP81FE-R59 XO74GU-R69 3" at bounding box center [447, 157] width 894 height 258
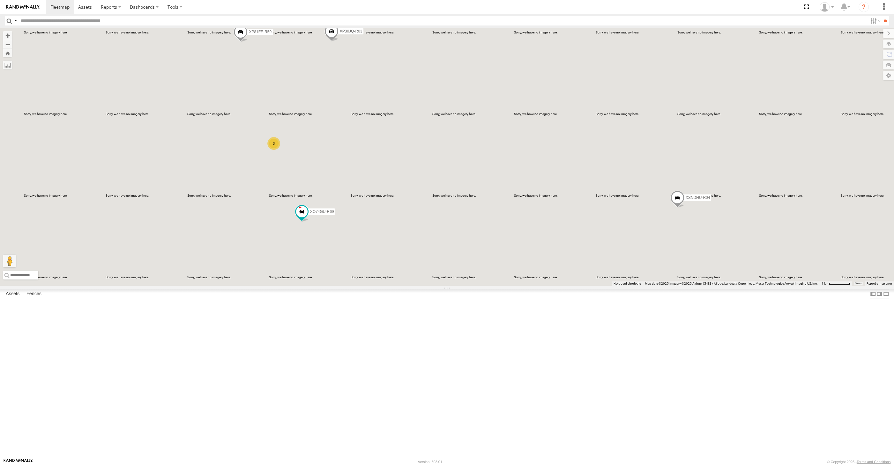
drag, startPoint x: 414, startPoint y: 265, endPoint x: 430, endPoint y: 299, distance: 37.4
click at [430, 286] on div "XP30JQ-R03 XSNDHU-R04 RJ5911-R79 XP81FE-R59 XO74GU-R69 3" at bounding box center [447, 157] width 894 height 258
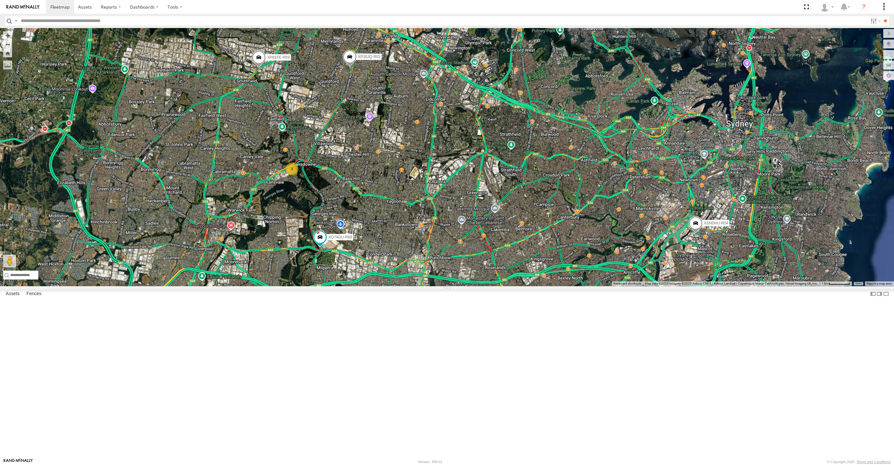
drag, startPoint x: 439, startPoint y: 294, endPoint x: 456, endPoint y: 314, distance: 26.5
click at [456, 286] on div "XP30JQ-R03 XSNDHU-R04 RJ5911-R79 XP81FE-R59 XO74GU-R69 3" at bounding box center [447, 157] width 894 height 258
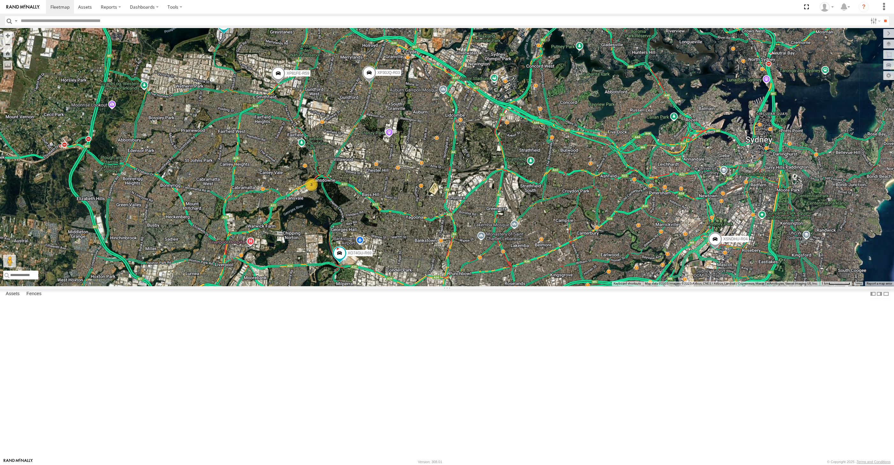
drag, startPoint x: 458, startPoint y: 315, endPoint x: 475, endPoint y: 332, distance: 24.6
click at [475, 286] on div "XP30JQ-R03 XSNDHU-R04 RJ5911-R79 XP81FE-R59 XO74GU-R69 3" at bounding box center [447, 157] width 894 height 258
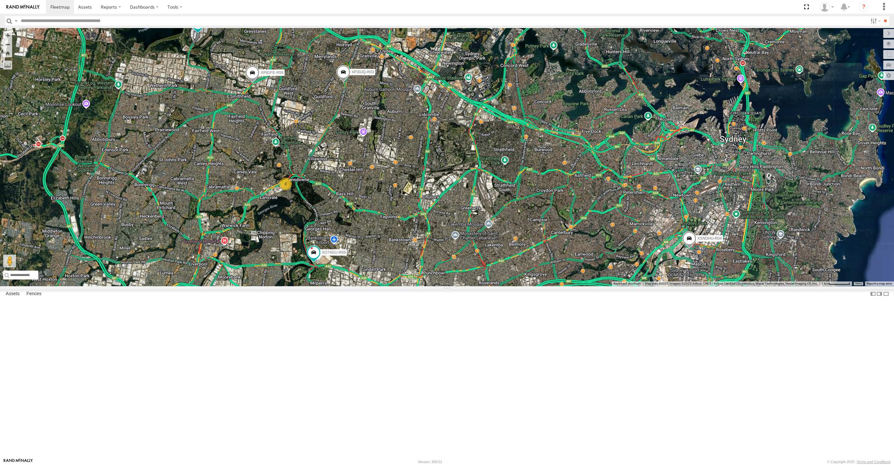
drag, startPoint x: 490, startPoint y: 330, endPoint x: 463, endPoint y: 329, distance: 26.8
click at [464, 286] on div "XP30JQ-R03 XSNDHU-R04 RJ5911-R79 XP81FE-R59 XO74GU-R69 3" at bounding box center [447, 157] width 894 height 258
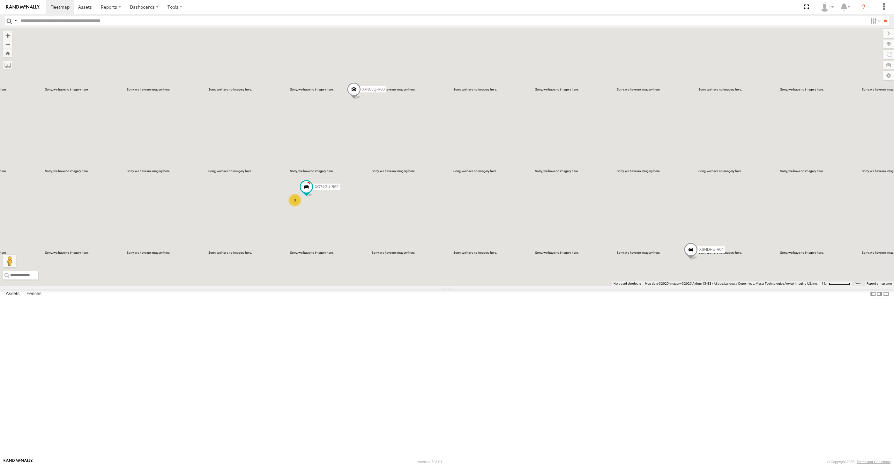
drag, startPoint x: 443, startPoint y: 286, endPoint x: 449, endPoint y: 297, distance: 12.1
click at [449, 286] on div "XP30JQ-R03 XSNDHU-R04 XP81FE-R59 XO74GU-R69 3" at bounding box center [447, 157] width 894 height 258
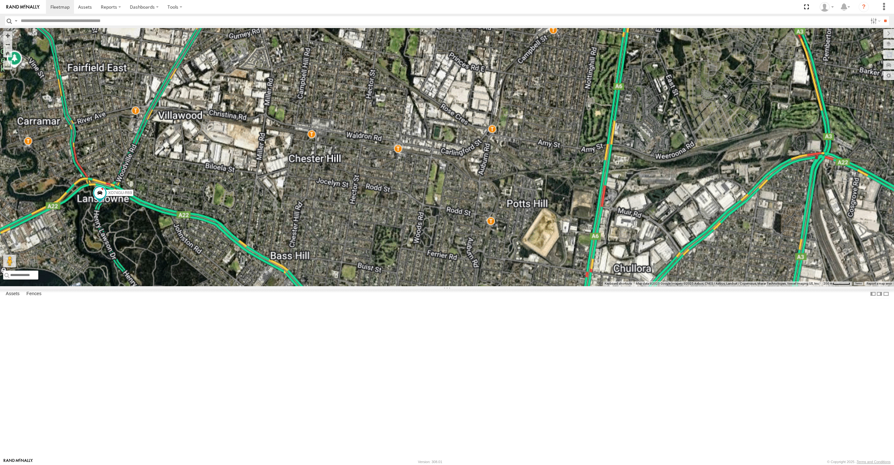
click at [317, 286] on div "XP30JQ-R03 XSNDHU-R04 XP81FE-R59 XO74GU-R69" at bounding box center [447, 157] width 894 height 258
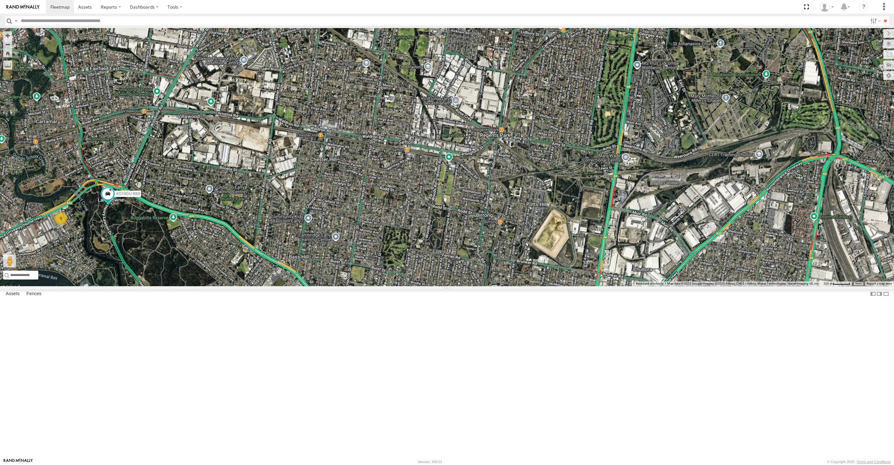
drag, startPoint x: 262, startPoint y: 340, endPoint x: 287, endPoint y: 333, distance: 26.1
click at [283, 286] on div "XP30JQ-R03 XSNDHU-R04 XP81FE-R59 XO74GU-R69 3" at bounding box center [447, 157] width 894 height 258
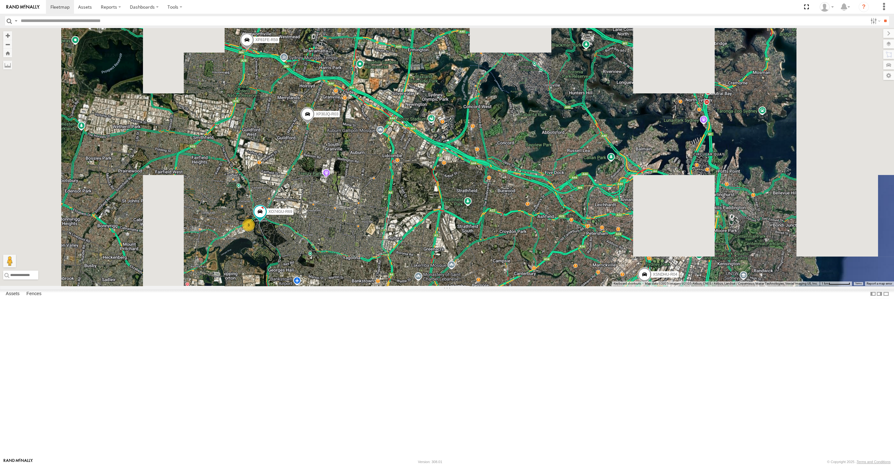
click at [328, 286] on div "XP30JQ-R03 XSNDHU-R04 RJ5911-R79 XP81FE-R59 XO74GU-R69 3" at bounding box center [447, 157] width 894 height 258
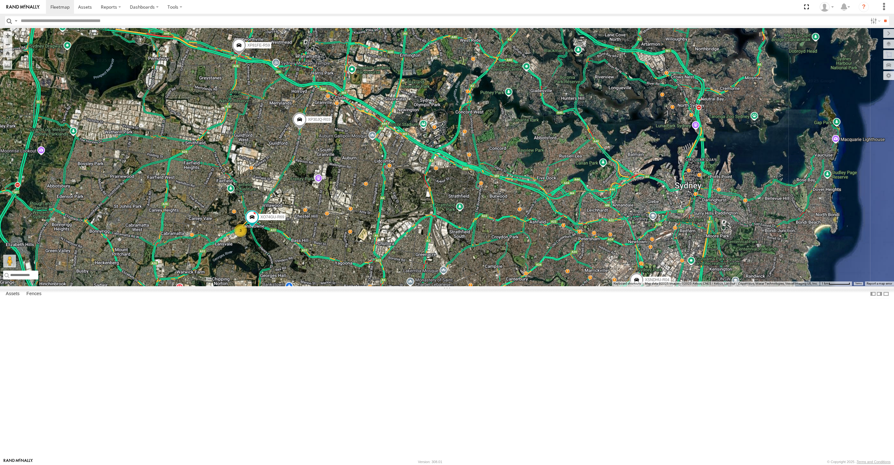
drag, startPoint x: 400, startPoint y: 377, endPoint x: 448, endPoint y: 400, distance: 53.6
click at [448, 286] on div "XP30JQ-R03 XSNDHU-R04 RJ5911-R79 XP81FE-R59 3 XO74GU-R69" at bounding box center [447, 157] width 894 height 258
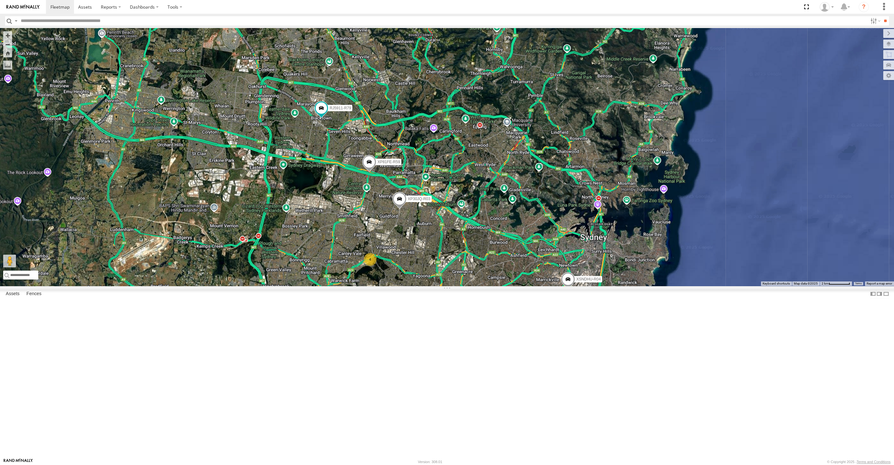
drag, startPoint x: 485, startPoint y: 378, endPoint x: 475, endPoint y: 364, distance: 17.4
click at [475, 286] on div "XP30JQ-R03 XSNDHU-R04 RJ5911-R79 XP81FE-R59 4" at bounding box center [447, 157] width 894 height 258
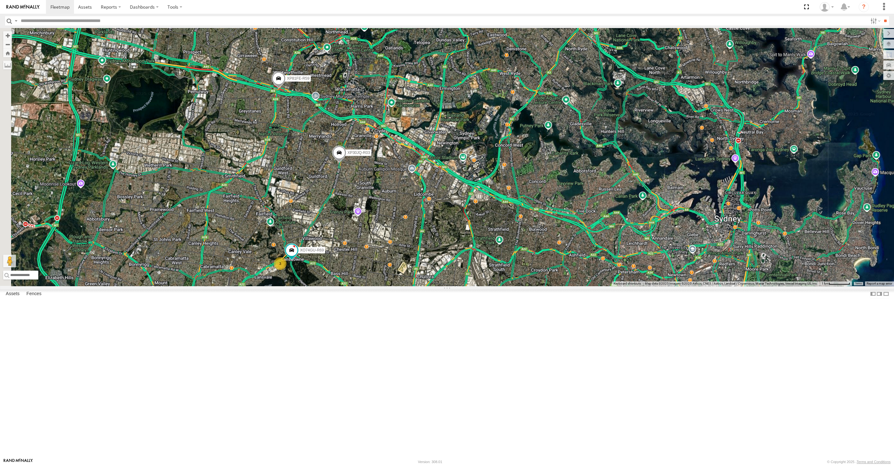
drag, startPoint x: 495, startPoint y: 345, endPoint x: 511, endPoint y: 369, distance: 28.8
click at [511, 286] on div "XP30JQ-R03 XSNDHU-R04 RJ5911-R79 XP81FE-R59 3 XO74GU-R69" at bounding box center [447, 157] width 894 height 258
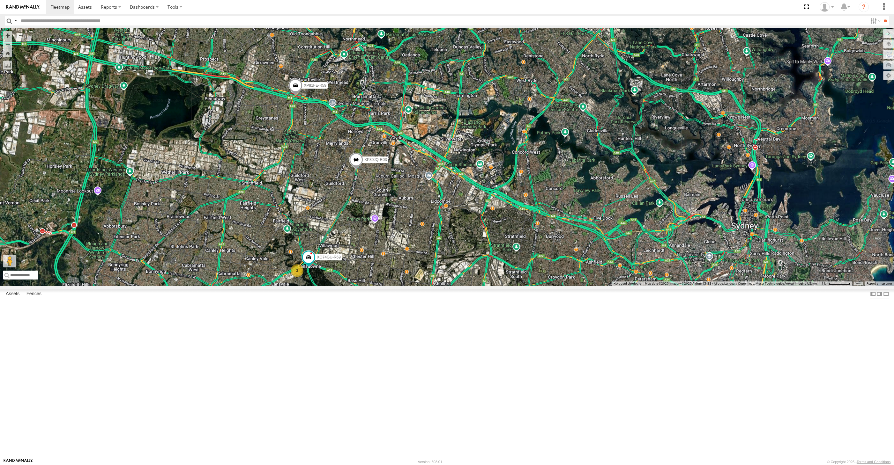
drag, startPoint x: 514, startPoint y: 366, endPoint x: 528, endPoint y: 371, distance: 14.7
click at [528, 286] on div "XP30JQ-R03 XSNDHU-R04 RJ5911-R79 XP81FE-R59 3 XO74GU-R69" at bounding box center [447, 157] width 894 height 258
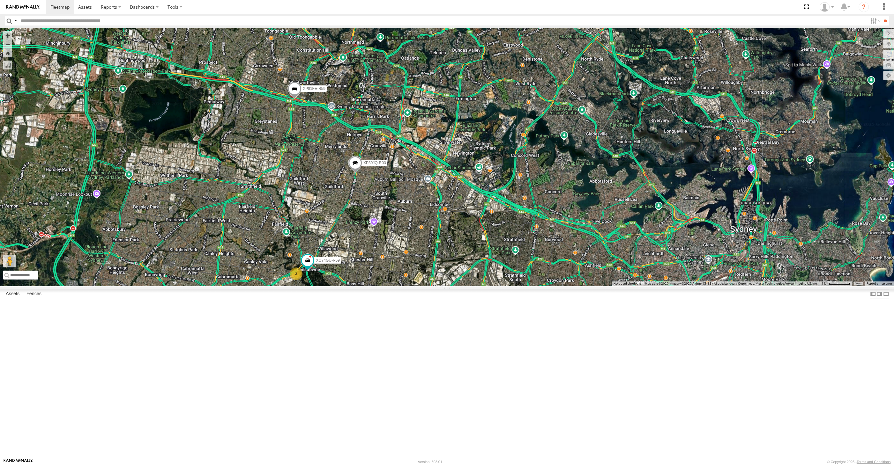
click at [527, 286] on div "XP30JQ-R03 XSNDHU-R04 RJ5911-R79 XP81FE-R59 3 XO74GU-R69" at bounding box center [447, 157] width 894 height 258
drag, startPoint x: 530, startPoint y: 371, endPoint x: 536, endPoint y: 368, distance: 5.6
click at [536, 286] on div "XP30JQ-R03 XSNDHU-R04 RJ5911-R79 XP81FE-R59 3 XO74GU-R69" at bounding box center [447, 157] width 894 height 258
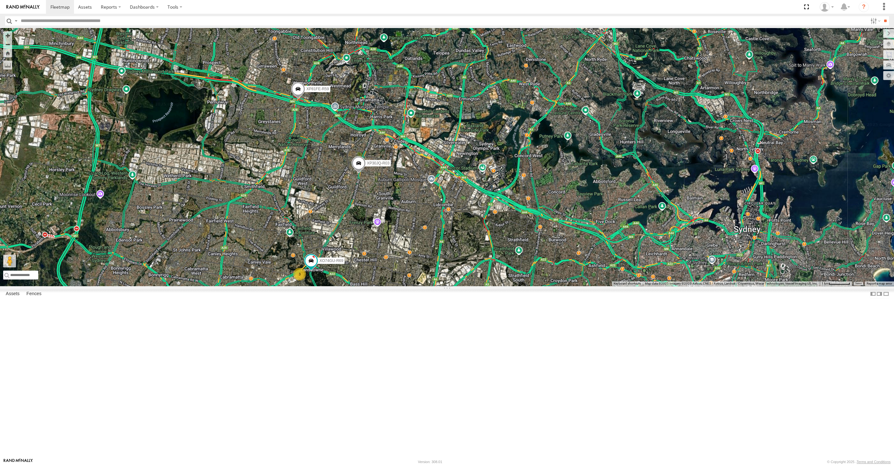
drag, startPoint x: 514, startPoint y: 350, endPoint x: 518, endPoint y: 350, distance: 4.2
click at [518, 286] on div "XP30JQ-R03 XSNDHU-R04 RJ5911-R79 XP81FE-R59 3 XO74GU-R69" at bounding box center [447, 157] width 894 height 258
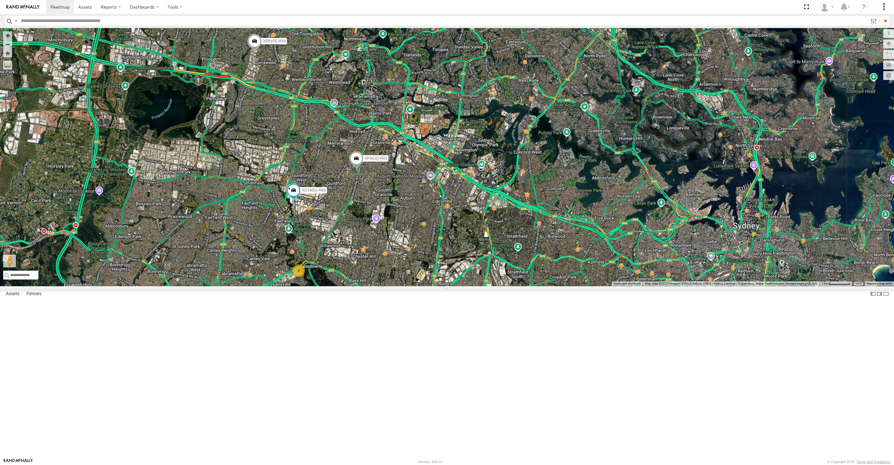
drag, startPoint x: 454, startPoint y: 351, endPoint x: 433, endPoint y: 322, distance: 35.9
click at [436, 286] on div "XP30JQ-R03 XSNDHU-R04 RJ5911-R79 XP81FE-R59 XO74GU-R69 3" at bounding box center [447, 157] width 894 height 258
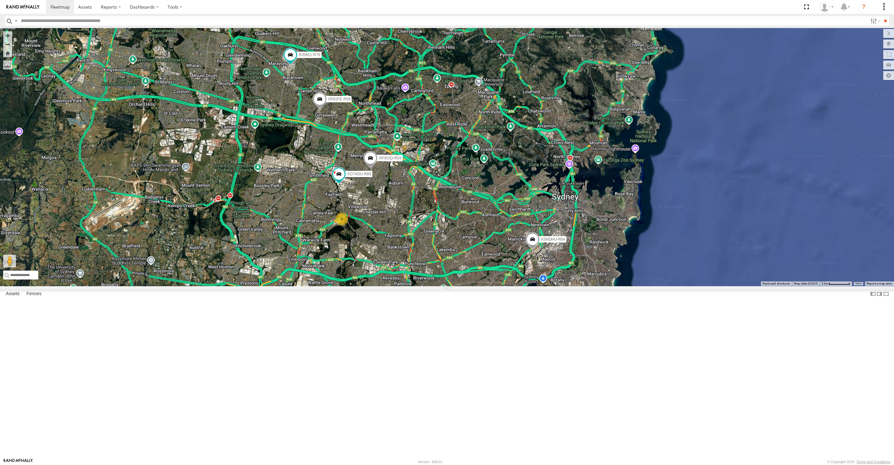
drag, startPoint x: 418, startPoint y: 299, endPoint x: 421, endPoint y: 305, distance: 6.1
click at [421, 286] on div "XP30JQ-R03 XSNDHU-R04 RJ5911-R79 XP81FE-R59 XO74GU-R69 3" at bounding box center [447, 157] width 894 height 258
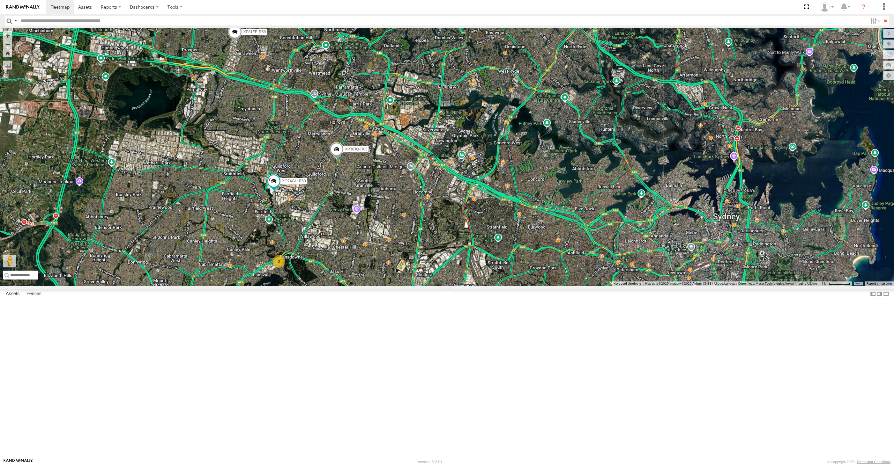
drag, startPoint x: 435, startPoint y: 319, endPoint x: 445, endPoint y: 330, distance: 15.4
click at [444, 286] on div "XP30JQ-R03 XSNDHU-R04 RJ5911-R79 XP81FE-R59 XO74GU-R69 3" at bounding box center [447, 157] width 894 height 258
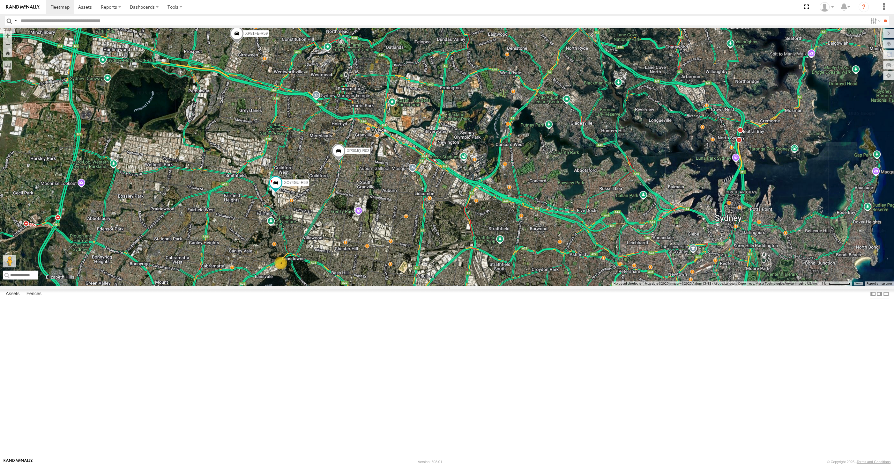
click at [447, 286] on div "XP30JQ-R03 XSNDHU-R04 RJ5911-R79 XP81FE-R59 XO74GU-R69 3" at bounding box center [447, 157] width 894 height 258
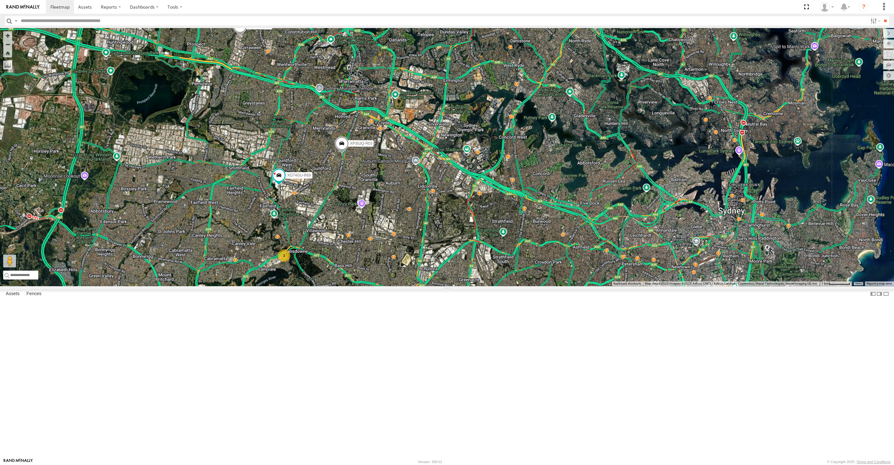
click at [431, 286] on div "XP30JQ-R03 XSNDHU-R04 RJ5911-R79 XP81FE-R59 XO74GU-R69 3" at bounding box center [447, 157] width 894 height 258
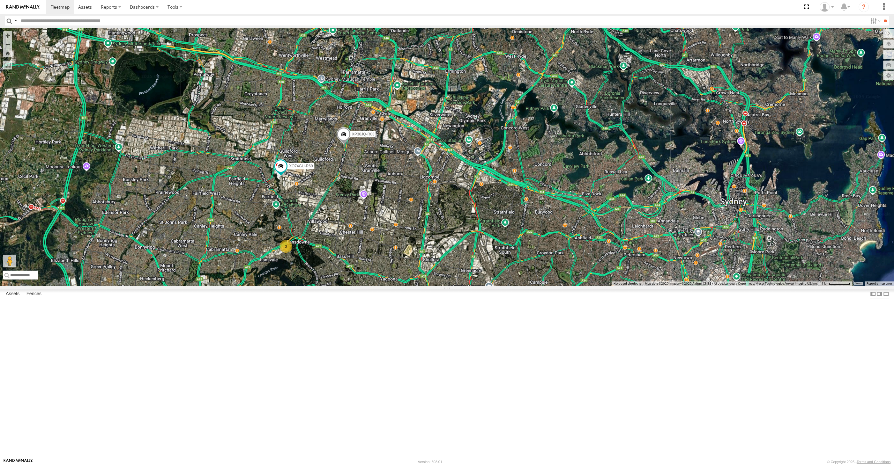
click at [434, 286] on div "XP30JQ-R03 XSNDHU-R04 RJ5911-R79 XP81FE-R59 XO74GU-R69 3" at bounding box center [447, 157] width 894 height 258
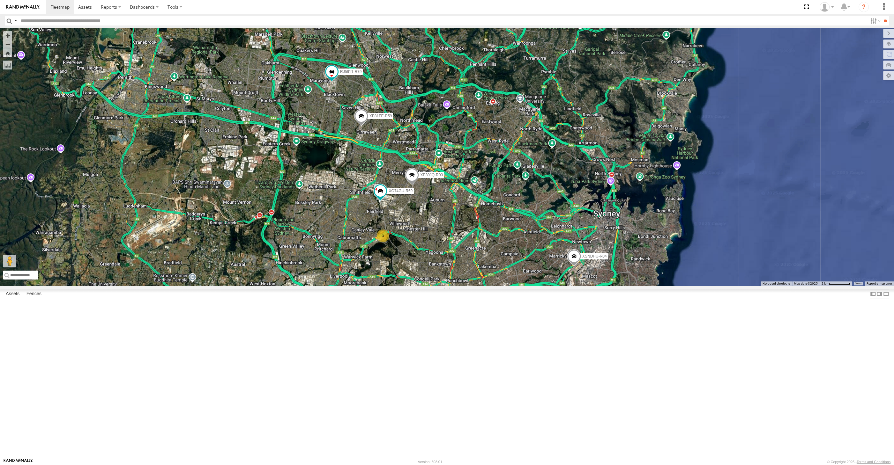
drag, startPoint x: 594, startPoint y: 385, endPoint x: 475, endPoint y: 333, distance: 129.4
click at [475, 286] on div "XP30JQ-R03 XSNDHU-R04 RJ5911-R79 XP81FE-R59 XO74GU-R69 3" at bounding box center [447, 157] width 894 height 258
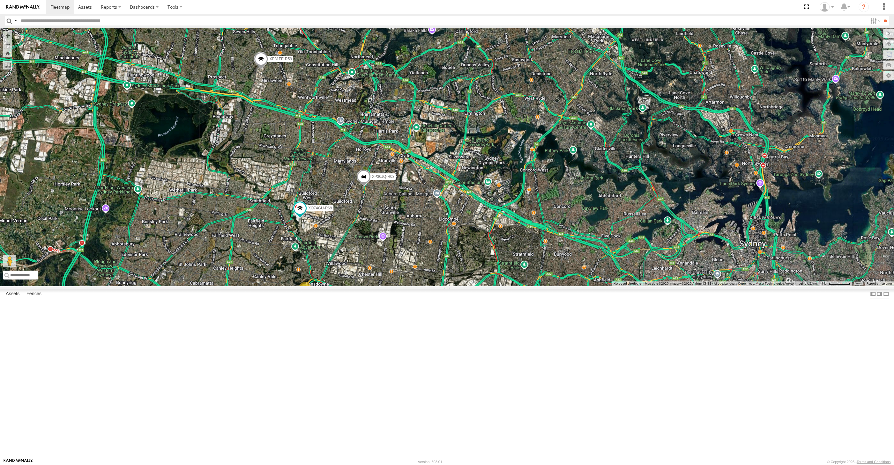
drag, startPoint x: 479, startPoint y: 309, endPoint x: 561, endPoint y: 356, distance: 94.6
click at [561, 286] on div "XP30JQ-R03 XSNDHU-R04 RJ5911-R79 XP81FE-R59 XO74GU-R69 3" at bounding box center [447, 157] width 894 height 258
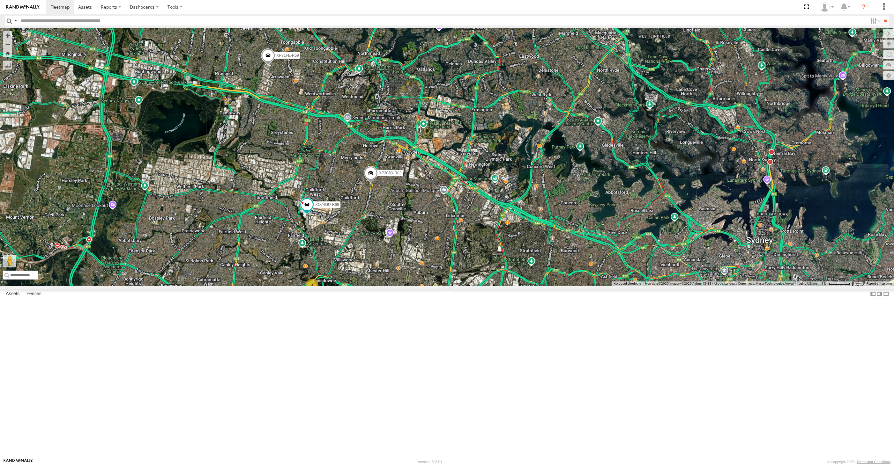
drag, startPoint x: 500, startPoint y: 372, endPoint x: 506, endPoint y: 368, distance: 7.2
click at [506, 286] on div "XP30JQ-R03 XSNDHU-R04 RJ5911-R79 XP81FE-R59 XO74GU-R69 3" at bounding box center [447, 157] width 894 height 258
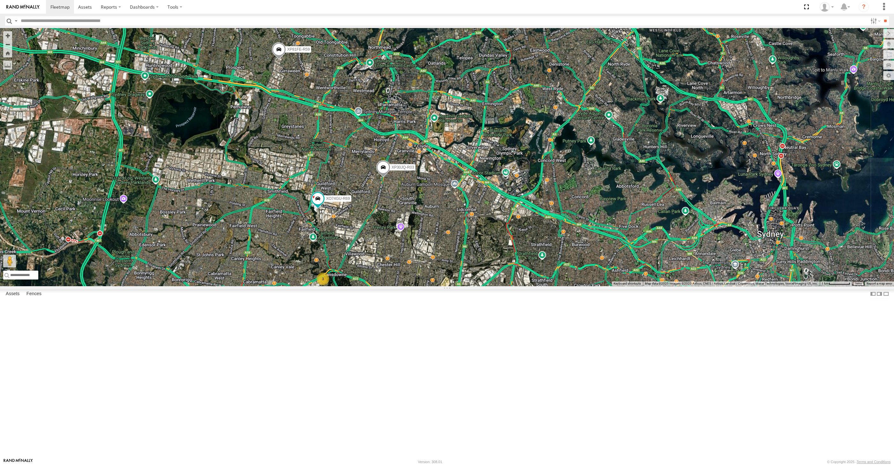
drag, startPoint x: 412, startPoint y: 347, endPoint x: 424, endPoint y: 341, distance: 13.0
click at [424, 286] on div "XP30JQ-R03 XSNDHU-R04 RJ5911-R79 XP81FE-R59 XO74GU-R69 3" at bounding box center [447, 157] width 894 height 258
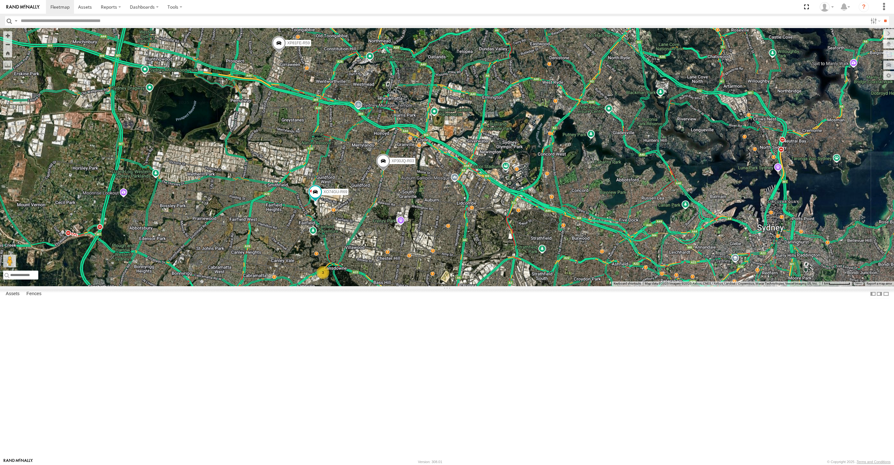
drag, startPoint x: 440, startPoint y: 363, endPoint x: 431, endPoint y: 348, distance: 17.3
click at [436, 286] on div "XP30JQ-R03 XSNDHU-R04 RJ5911-R79 XP81FE-R59 XO74GU-R69 3" at bounding box center [447, 157] width 894 height 258
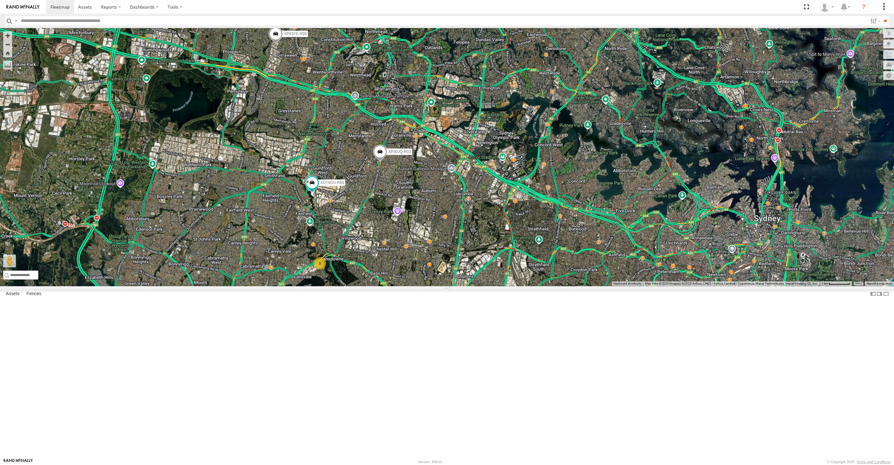
click at [491, 286] on div "XP30JQ-R03 XSNDHU-R04 RJ5911-R79 XP81FE-R59 XO74GU-R69 3" at bounding box center [447, 157] width 894 height 258
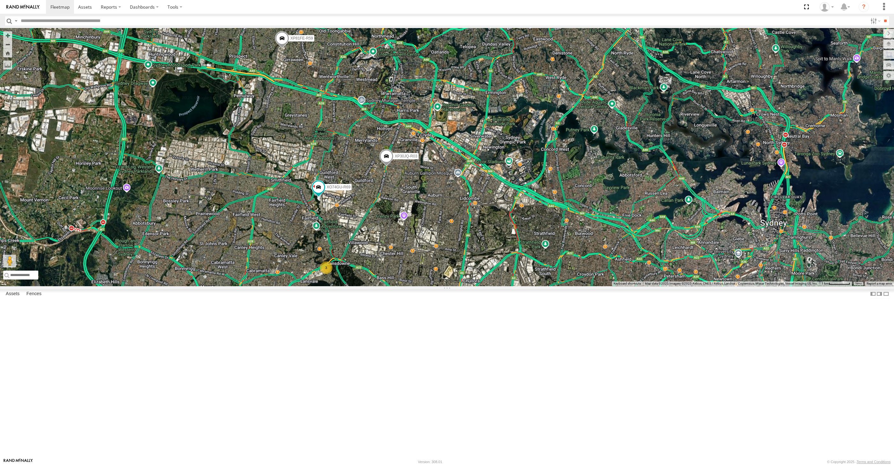
drag, startPoint x: 494, startPoint y: 354, endPoint x: 496, endPoint y: 359, distance: 5.0
click at [496, 286] on div "XP30JQ-R03 XSNDHU-R04 RJ5911-R79 XP81FE-R59 XO74GU-R69 3" at bounding box center [447, 157] width 894 height 258
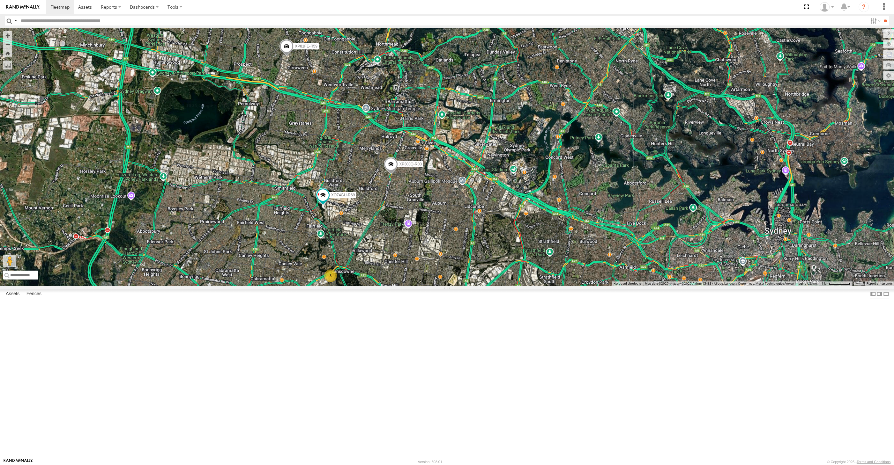
drag, startPoint x: 506, startPoint y: 348, endPoint x: 512, endPoint y: 357, distance: 11.0
click at [511, 286] on div "XP30JQ-R03 XSNDHU-R04 RJ5911-R79 XP81FE-R59 XO74GU-R69 3" at bounding box center [447, 157] width 894 height 258
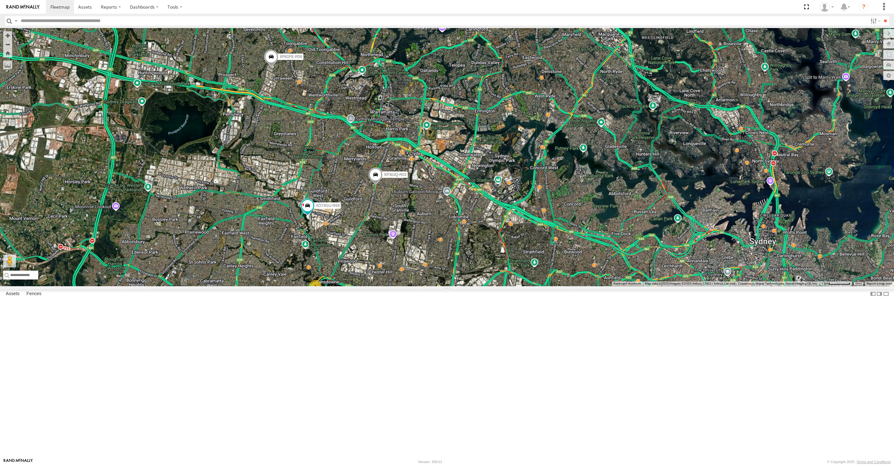
drag, startPoint x: 516, startPoint y: 355, endPoint x: 498, endPoint y: 362, distance: 19.6
click at [498, 286] on div "XP30JQ-R03 XSNDHU-R04 RJ5911-R79 XP81FE-R59 XO74GU-R69 3" at bounding box center [447, 157] width 894 height 258
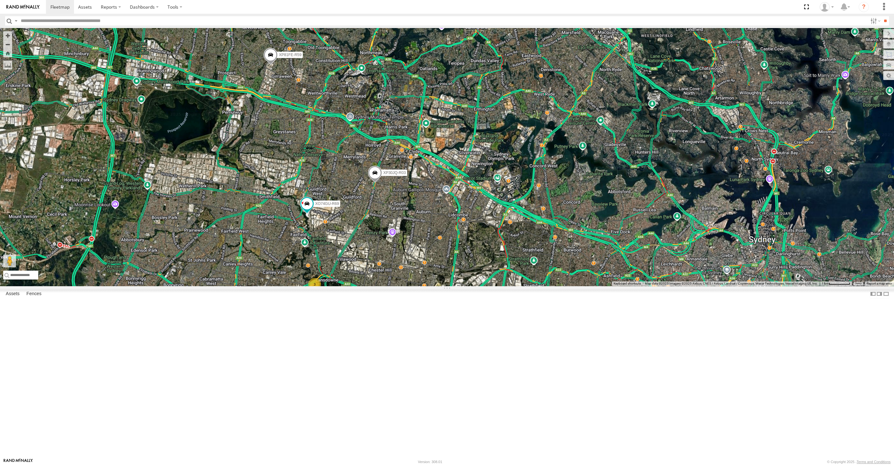
click at [510, 286] on div "XP30JQ-R03 XSNDHU-R04 RJ5911-R79 XP81FE-R59 XO74GU-R69 3" at bounding box center [447, 157] width 894 height 258
drag, startPoint x: 640, startPoint y: 309, endPoint x: 644, endPoint y: 263, distance: 46.7
click at [644, 263] on div "XP30JQ-R03 XSNDHU-R04 RJ5911-R79 XP81FE-R59 XO74GU-R69 3" at bounding box center [447, 157] width 894 height 258
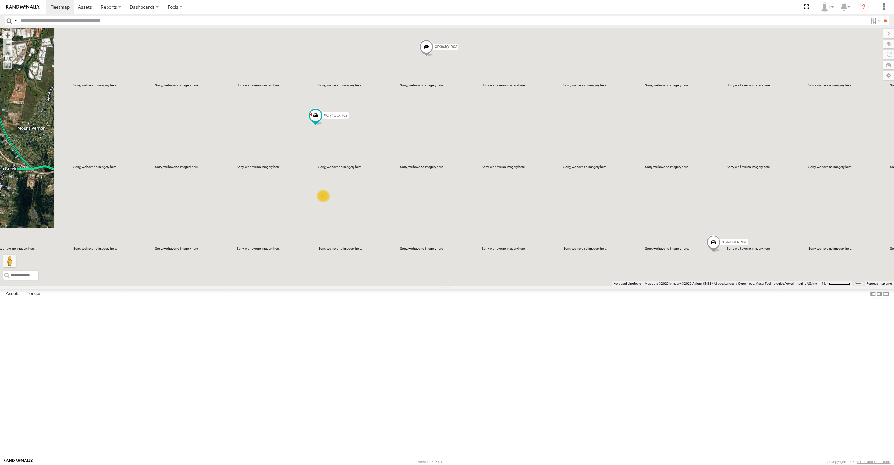
click at [440, 286] on div "XP30JQ-R03 XSNDHU-R04 XP81FE-R59 XO74GU-R69 3" at bounding box center [447, 157] width 894 height 258
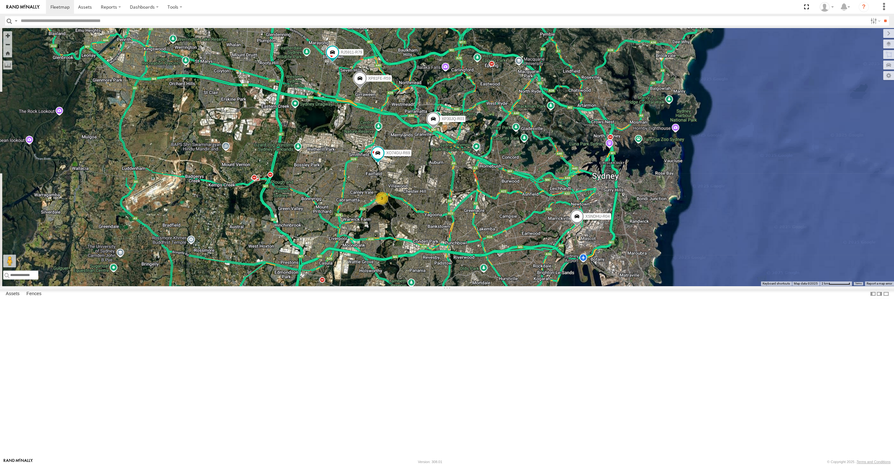
click at [445, 286] on div "XP30JQ-R03 XSNDHU-R04 XP81FE-R59 XO74GU-R69 3 RJ5911-R79" at bounding box center [447, 157] width 894 height 258
drag, startPoint x: 478, startPoint y: 321, endPoint x: 454, endPoint y: 317, distance: 24.9
click at [470, 286] on div "XP30JQ-R03 XSNDHU-R04 XP81FE-R59 XO74GU-R69 3 RJ5911-R79" at bounding box center [447, 157] width 894 height 258
drag, startPoint x: 493, startPoint y: 320, endPoint x: 487, endPoint y: 317, distance: 5.7
click at [488, 286] on div "XP30JQ-R03 XSNDHU-R04 XP81FE-R59 XO74GU-R69 3 RJ5911-R79" at bounding box center [447, 157] width 894 height 258
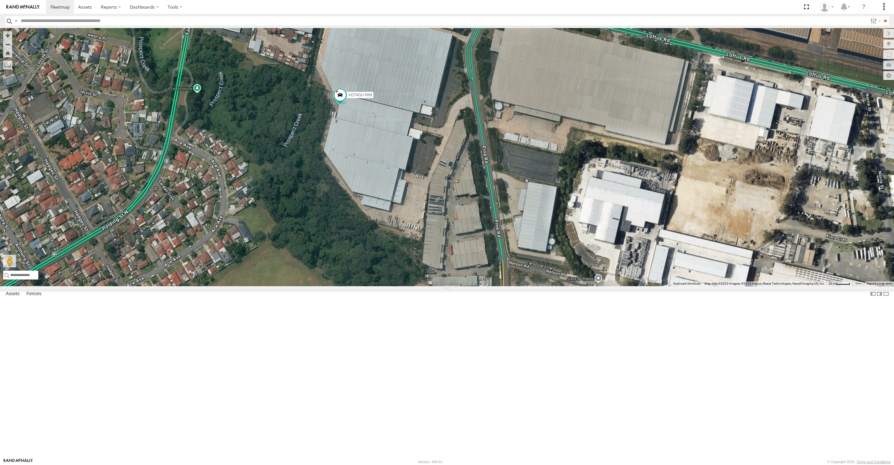
drag, startPoint x: 590, startPoint y: 278, endPoint x: 595, endPoint y: 273, distance: 7.0
click at [593, 275] on div "XO74GU-R69" at bounding box center [447, 157] width 894 height 258
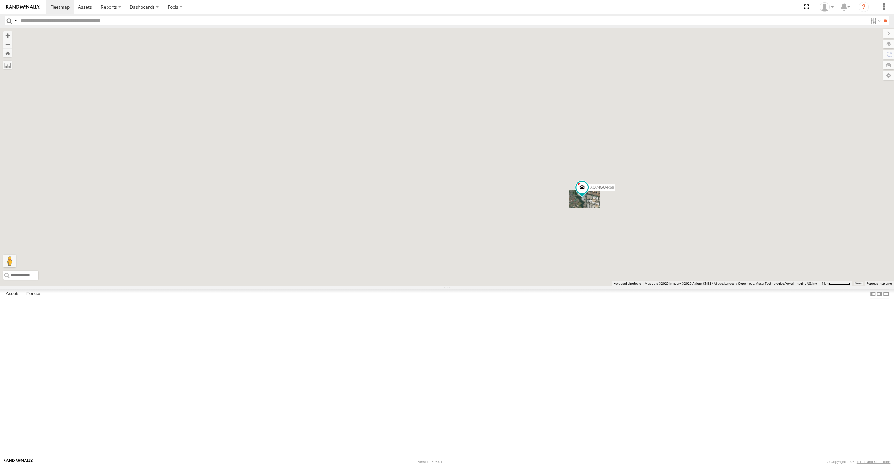
drag, startPoint x: 653, startPoint y: 351, endPoint x: 524, endPoint y: 310, distance: 135.2
click at [536, 286] on div "XO74GU-R69" at bounding box center [447, 157] width 894 height 258
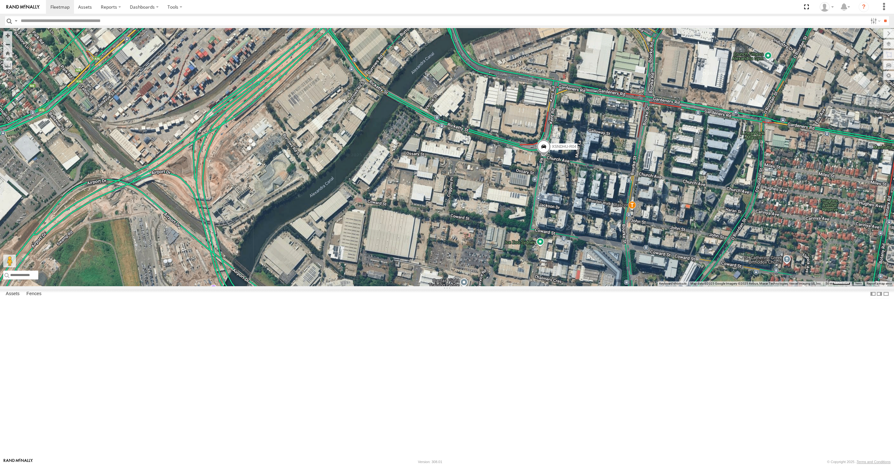
click at [544, 157] on span at bounding box center [544, 148] width 14 height 17
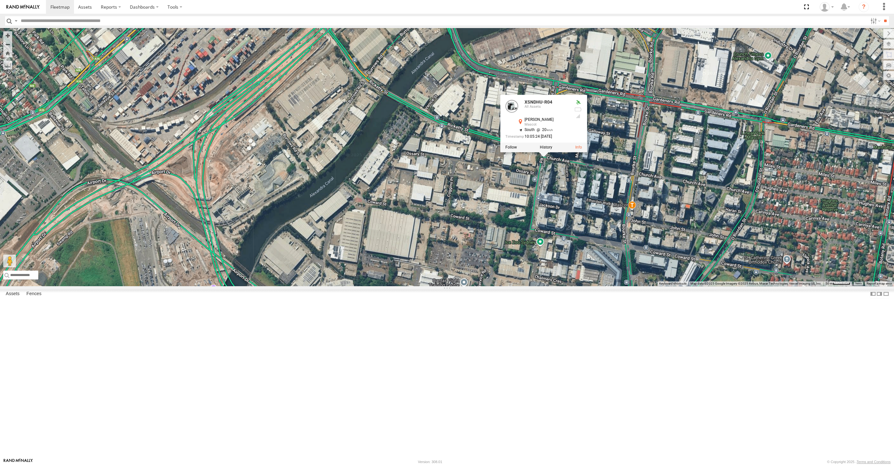
click at [586, 286] on div "XO74GU-R69 XP30JQ-R03 RJ5911-R79 XP81FE-R59 XSNDHU-R04 XSNDHU-R04 All Assets Ke…" at bounding box center [447, 157] width 894 height 258
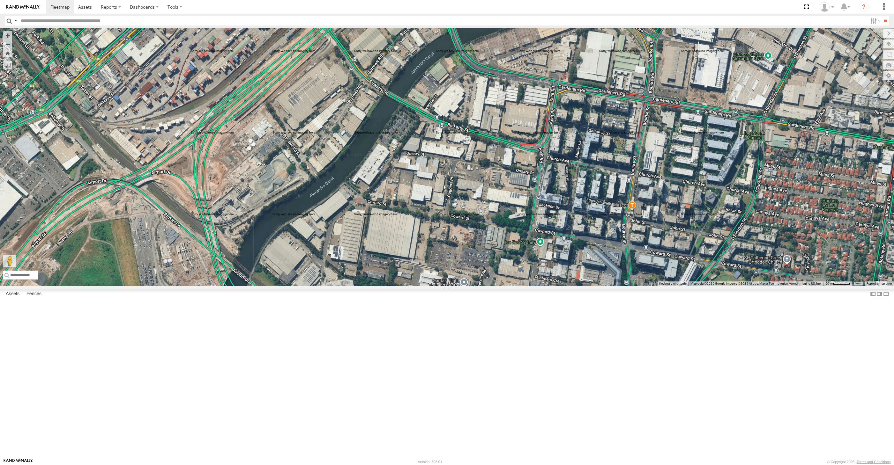
click at [669, 286] on div "XSNDHU-R04" at bounding box center [447, 157] width 894 height 258
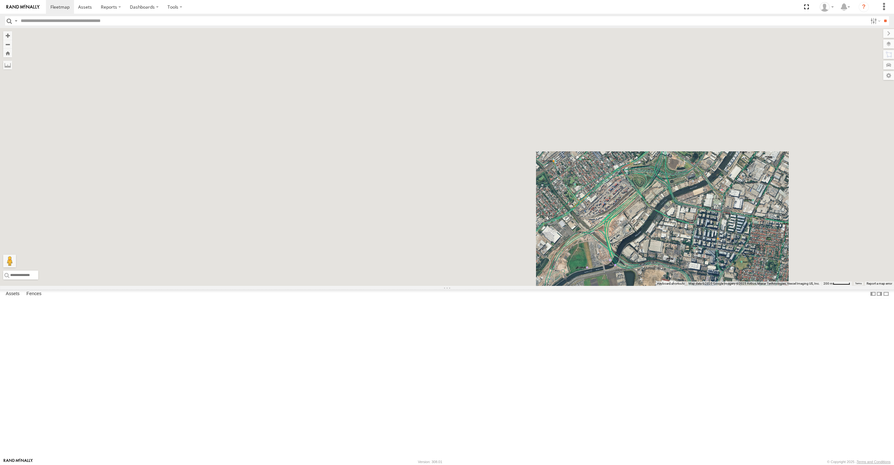
drag, startPoint x: 763, startPoint y: 353, endPoint x: 696, endPoint y: 330, distance: 70.8
click at [734, 286] on div "XSNDHU-R04" at bounding box center [447, 157] width 894 height 258
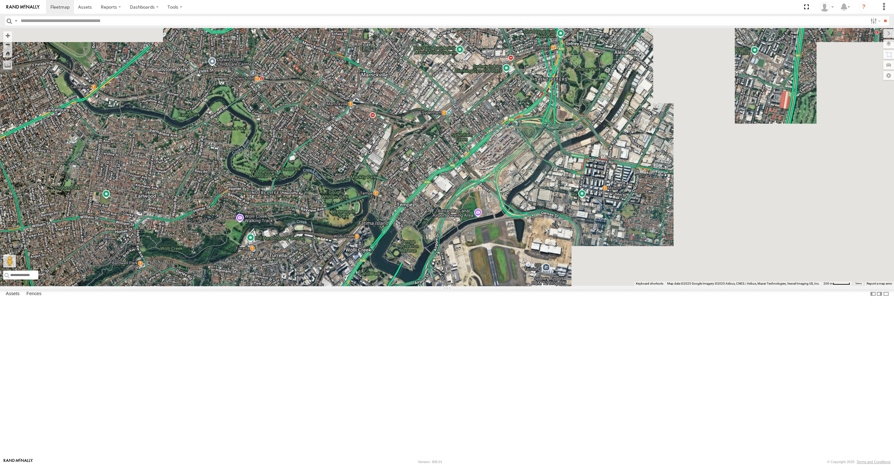
click at [682, 286] on div "XSNDHU-R04" at bounding box center [447, 157] width 894 height 258
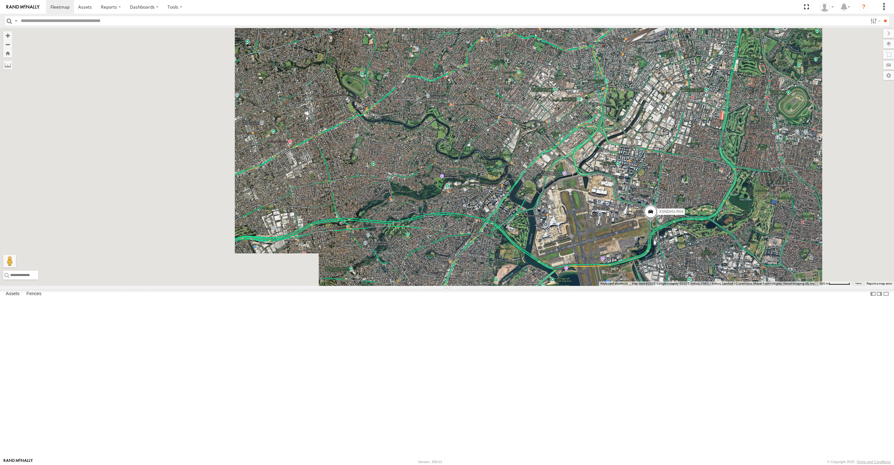
click at [688, 286] on div "XSNDHU-R04" at bounding box center [447, 157] width 894 height 258
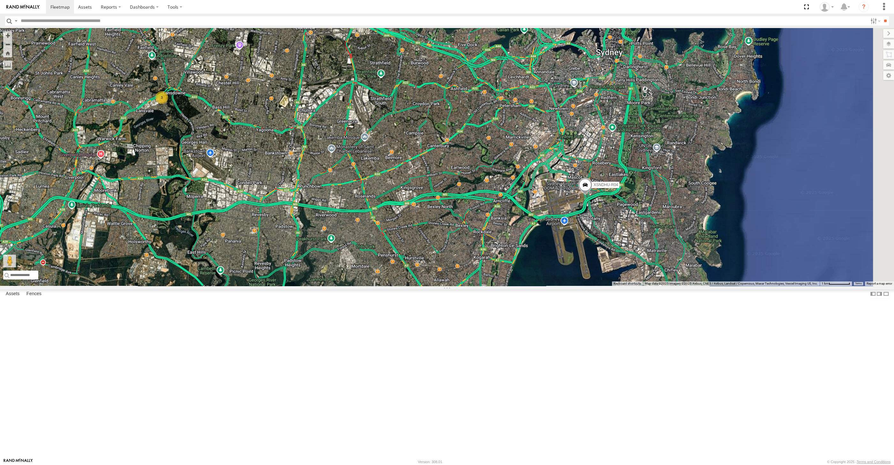
drag, startPoint x: 715, startPoint y: 362, endPoint x: 600, endPoint y: 320, distance: 123.0
click at [601, 286] on div "XSNDHU-R04 XP30JQ-R03 3 RJ5911-R79 XO74GU-R69" at bounding box center [447, 157] width 894 height 258
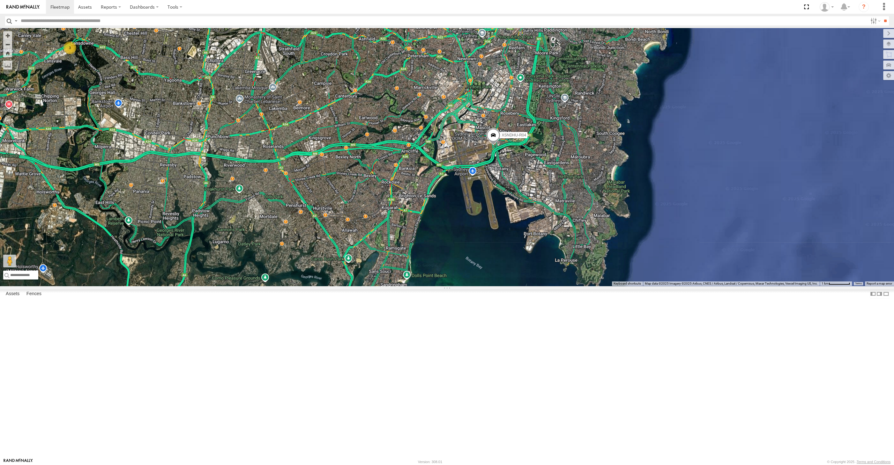
drag, startPoint x: 583, startPoint y: 380, endPoint x: 577, endPoint y: 355, distance: 25.6
click at [580, 286] on div "XSNDHU-R04 XP30JQ-R03 3 RJ5911-R79 XO74GU-R69" at bounding box center [447, 157] width 894 height 258
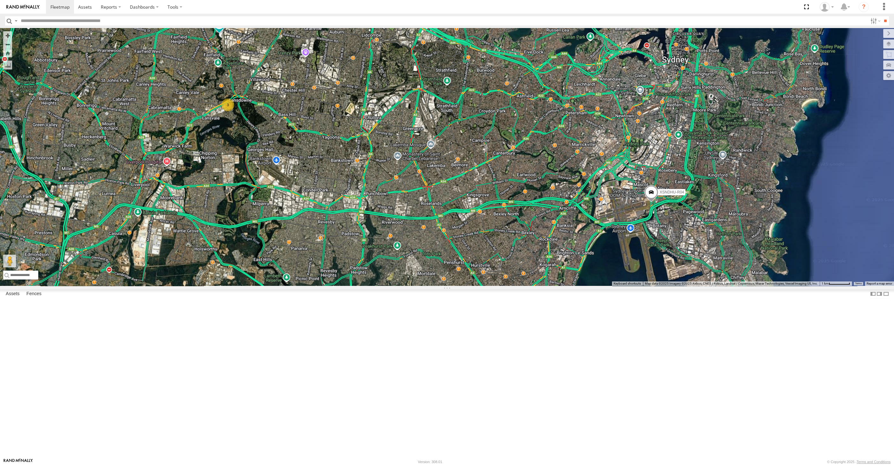
click at [457, 286] on div "XSNDHU-R04 XP30JQ-R03 3 RJ5911-R79 XO74GU-R69" at bounding box center [447, 157] width 894 height 258
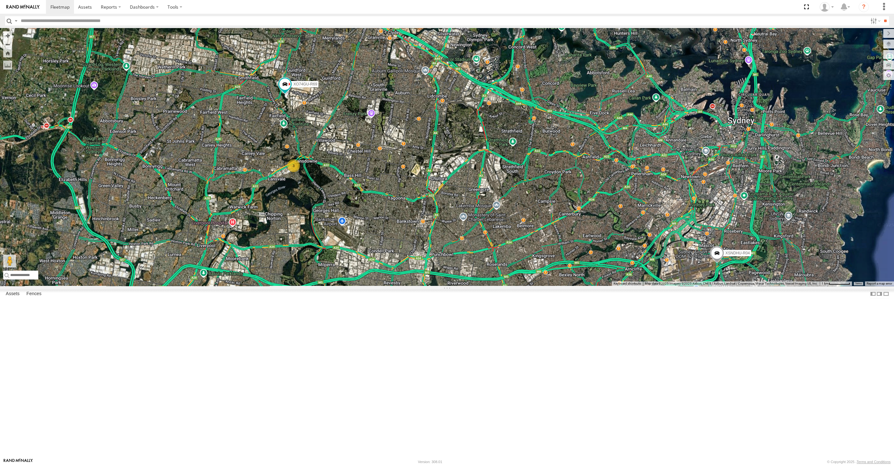
drag, startPoint x: 501, startPoint y: 327, endPoint x: 479, endPoint y: 344, distance: 28.0
click at [479, 286] on div "XSNDHU-R04 XP30JQ-R03 3 RJ5911-R79 XO74GU-R69 XP81FE-R59" at bounding box center [447, 157] width 894 height 258
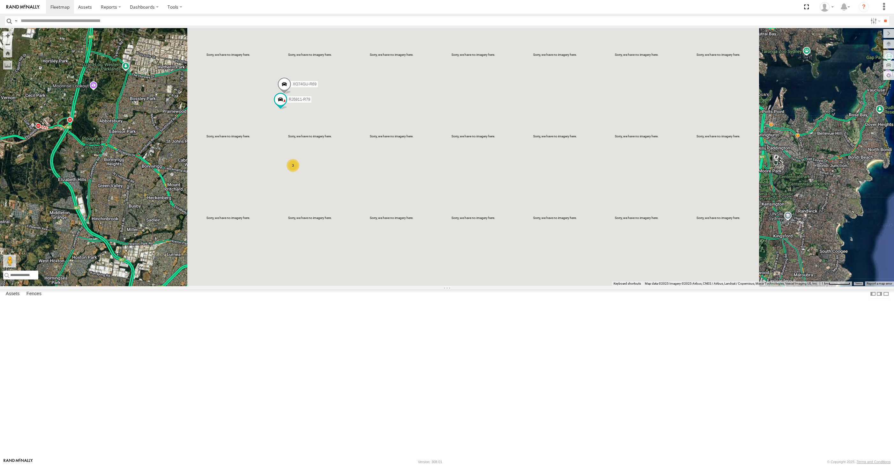
click at [352, 266] on div "XP30JQ-R03 XSNDHU-R04 RJ5911-R79 XP81FE-R59 XO74GU-R69 3" at bounding box center [447, 157] width 894 height 258
drag, startPoint x: 686, startPoint y: 395, endPoint x: 685, endPoint y: 371, distance: 24.3
click at [685, 286] on div "XP30JQ-R03 XSNDHU-R04 RJ5911-R79 XP81FE-R59 XO74GU-R69 3" at bounding box center [447, 157] width 894 height 258
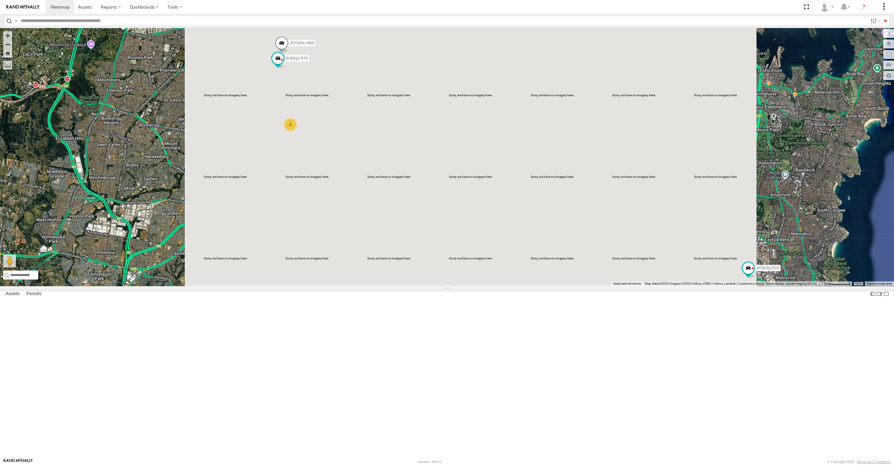
drag, startPoint x: 662, startPoint y: 387, endPoint x: 655, endPoint y: 376, distance: 12.8
click at [660, 286] on div "XP30JQ-R03 XSNDHU-R04 RJ5911-R79 XP81FE-R59 XO74GU-R69 3" at bounding box center [447, 157] width 894 height 258
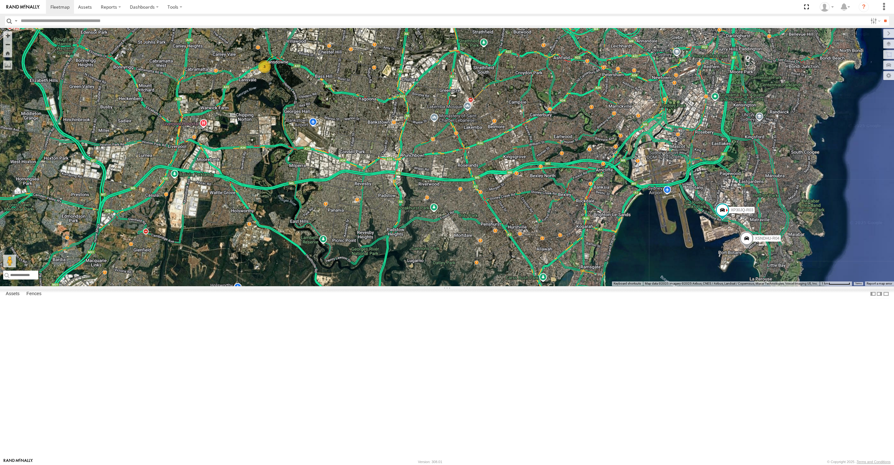
drag, startPoint x: 728, startPoint y: 381, endPoint x: 720, endPoint y: 377, distance: 9.1
click at [721, 286] on div "XP30JQ-R03 XSNDHU-R04 RJ5911-R79 XP81FE-R59 XO74GU-R69 3" at bounding box center [447, 157] width 894 height 258
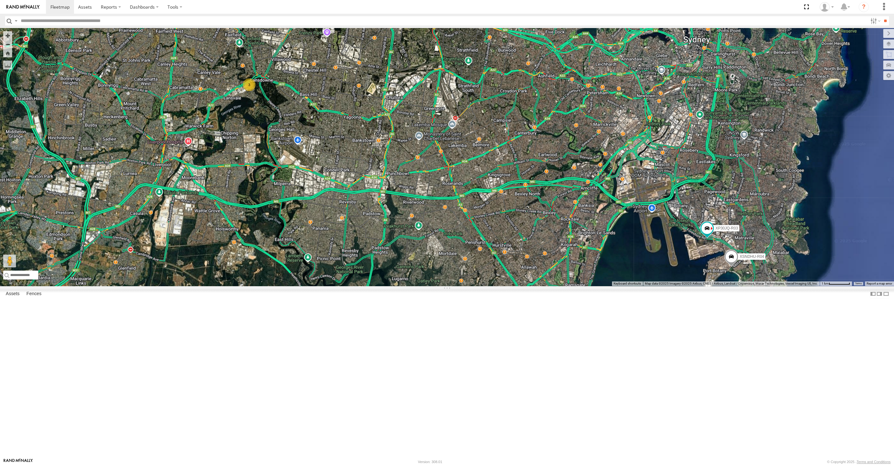
drag, startPoint x: 525, startPoint y: 320, endPoint x: 502, endPoint y: 329, distance: 24.8
click at [525, 286] on div "XP30JQ-R03 XSNDHU-R04 RJ5911-R79 XP81FE-R59 XO74GU-R69 3" at bounding box center [447, 157] width 894 height 258
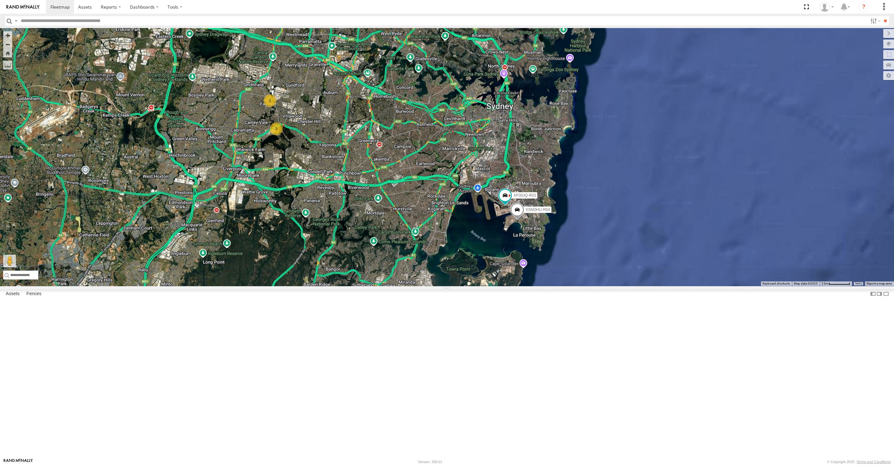
click at [256, 19] on span at bounding box center [254, 10] width 14 height 17
click at [293, 132] on div "XP30JQ-R03 XSNDHU-R04 XP81FE-R59 3 2 XP81FE-R59 All Assets Oramzi Rd Girraween …" at bounding box center [447, 157] width 894 height 258
click at [249, 19] on span at bounding box center [254, 10] width 14 height 17
click at [257, 11] on label at bounding box center [256, 9] width 12 height 4
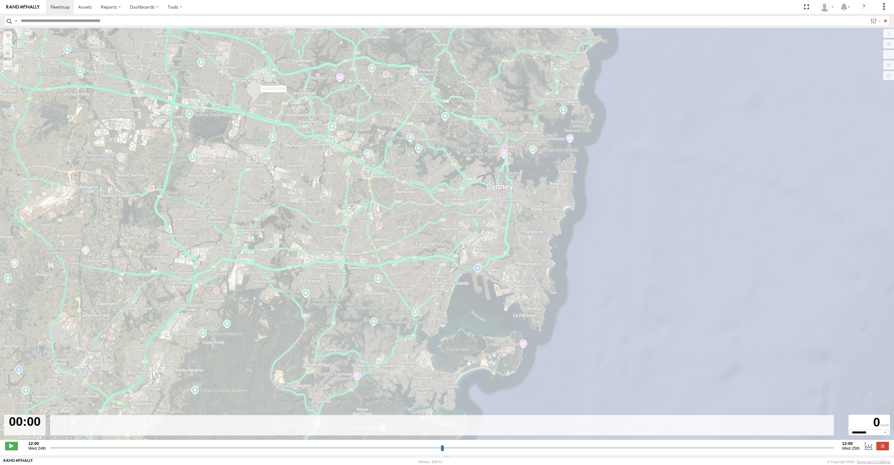
click at [810, 447] on input "range" at bounding box center [441, 448] width 783 height 6
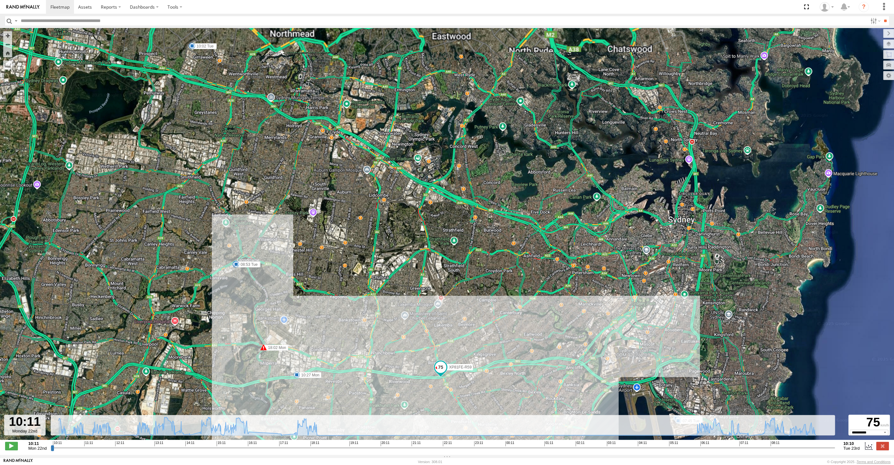
click at [812, 448] on input "range" at bounding box center [443, 448] width 784 height 6
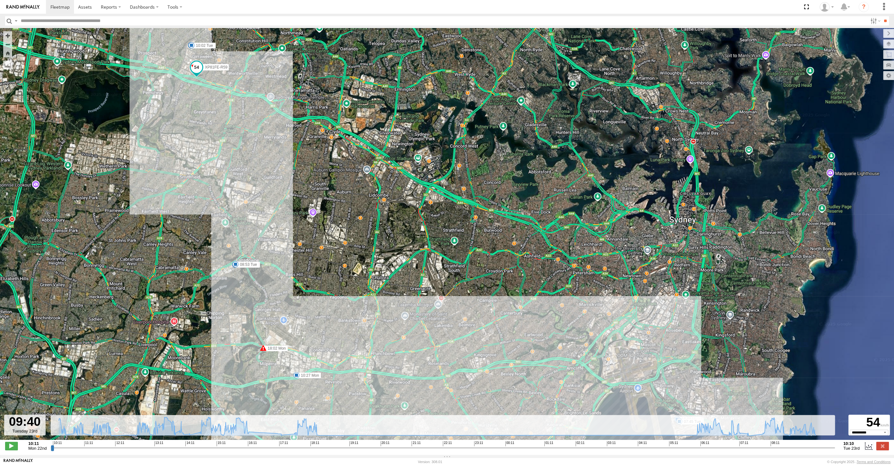
click at [817, 448] on input "range" at bounding box center [443, 448] width 784 height 6
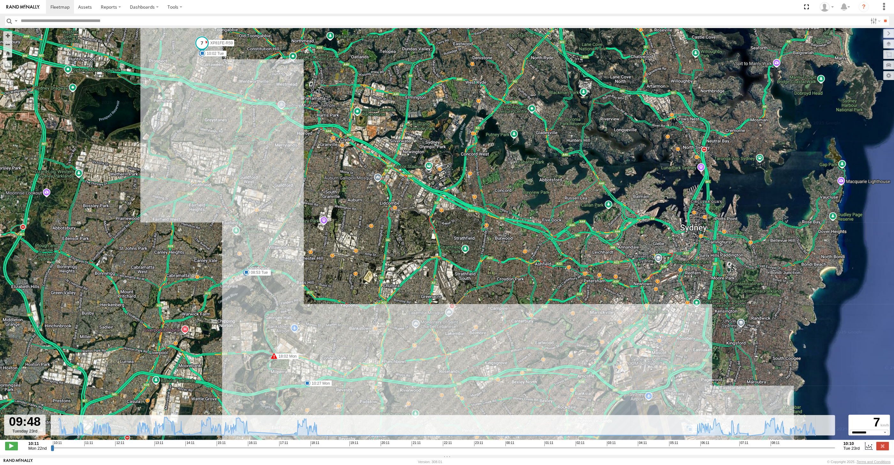
click at [821, 448] on input "range" at bounding box center [443, 448] width 784 height 6
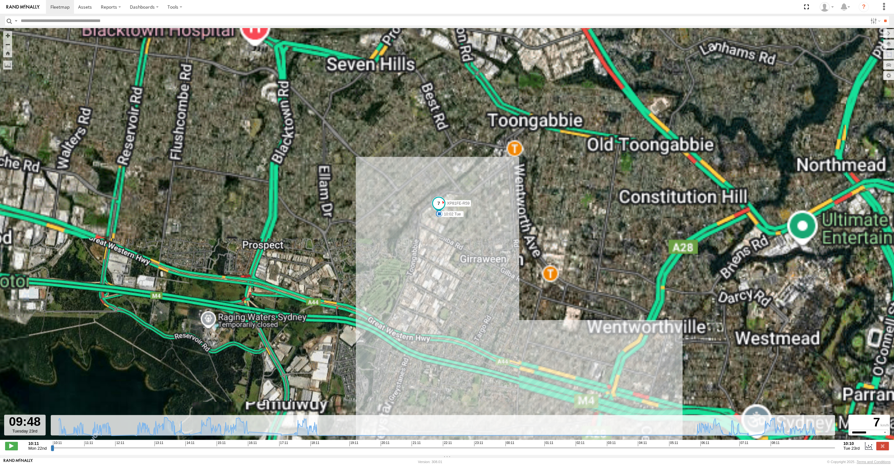
drag, startPoint x: 479, startPoint y: 247, endPoint x: 461, endPoint y: 260, distance: 22.0
click at [461, 260] on div "XP81FE-R59 10:27 Mon 11:03 Mon 11:54 Mon 12:04 Mon 13:05 Mon 14:20 Mon 16:09 Mo…" at bounding box center [447, 237] width 894 height 419
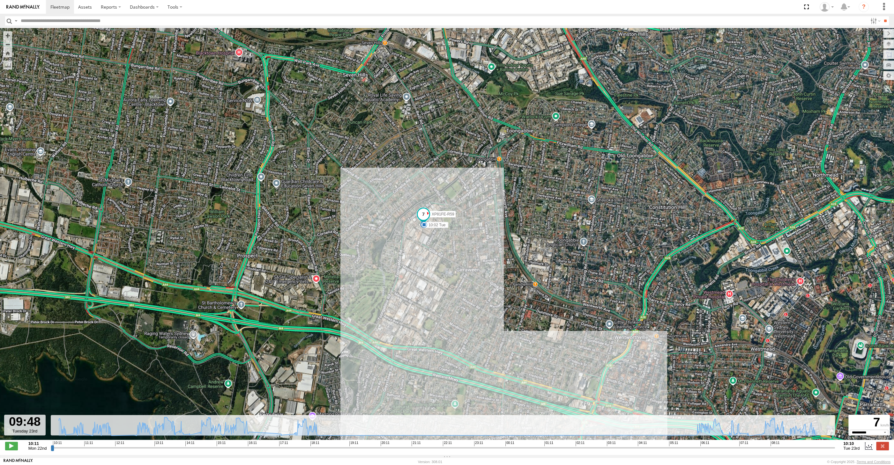
click at [818, 447] on input "range" at bounding box center [443, 448] width 784 height 6
click at [810, 449] on input "range" at bounding box center [443, 448] width 784 height 6
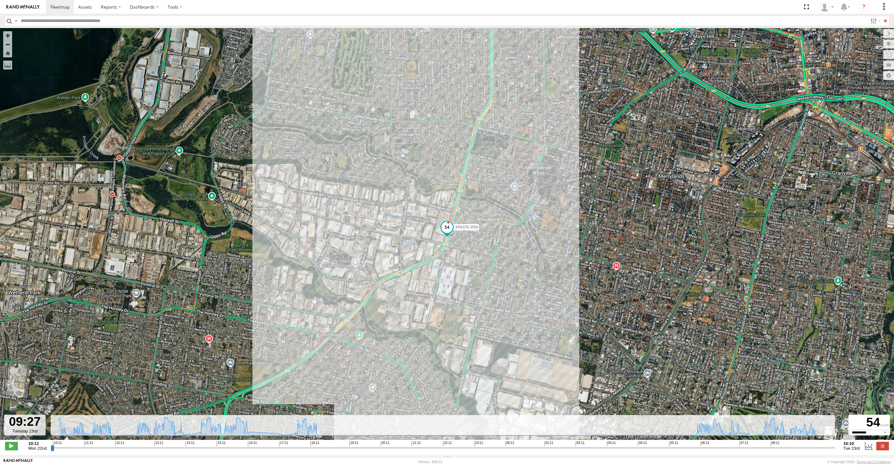
click at [804, 448] on input "range" at bounding box center [443, 448] width 784 height 6
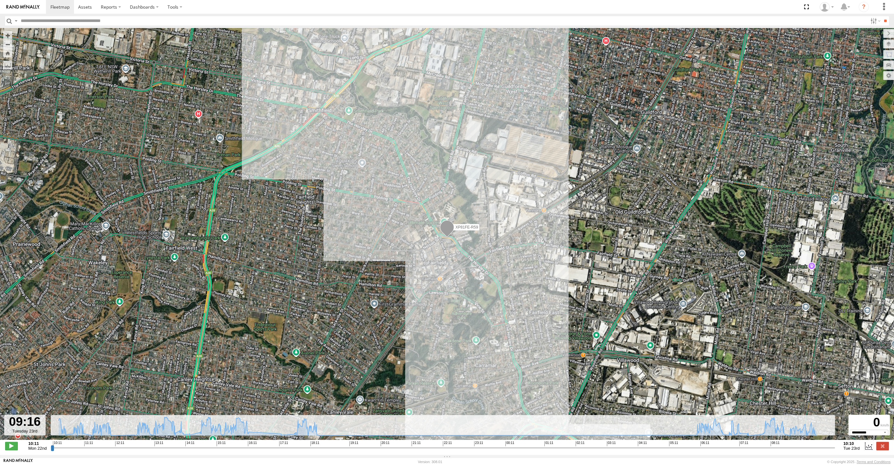
click at [801, 448] on input "range" at bounding box center [443, 448] width 784 height 6
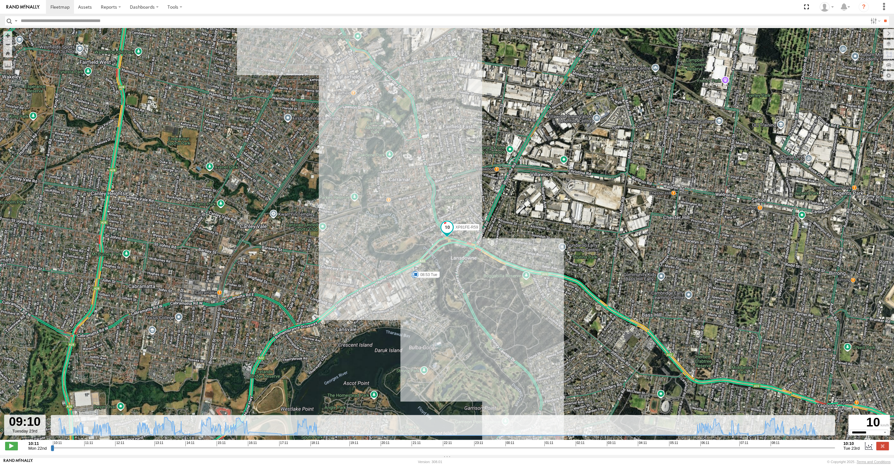
click at [799, 448] on input "range" at bounding box center [443, 448] width 784 height 6
click at [794, 449] on input "range" at bounding box center [443, 448] width 784 height 6
click at [790, 448] on input "range" at bounding box center [443, 448] width 784 height 6
click at [788, 448] on input "range" at bounding box center [443, 448] width 784 height 6
click at [790, 449] on input "range" at bounding box center [443, 448] width 784 height 6
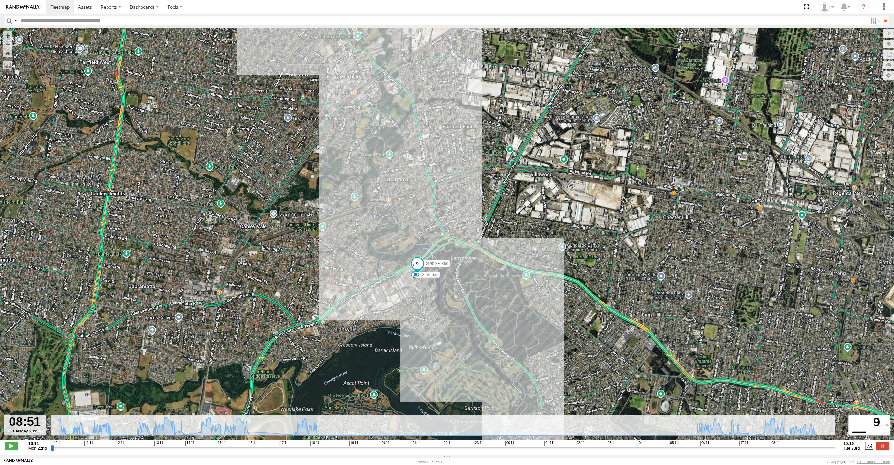
click at [794, 449] on input "range" at bounding box center [443, 448] width 784 height 6
click at [800, 449] on input "range" at bounding box center [443, 448] width 784 height 6
click at [802, 449] on input "range" at bounding box center [443, 448] width 784 height 6
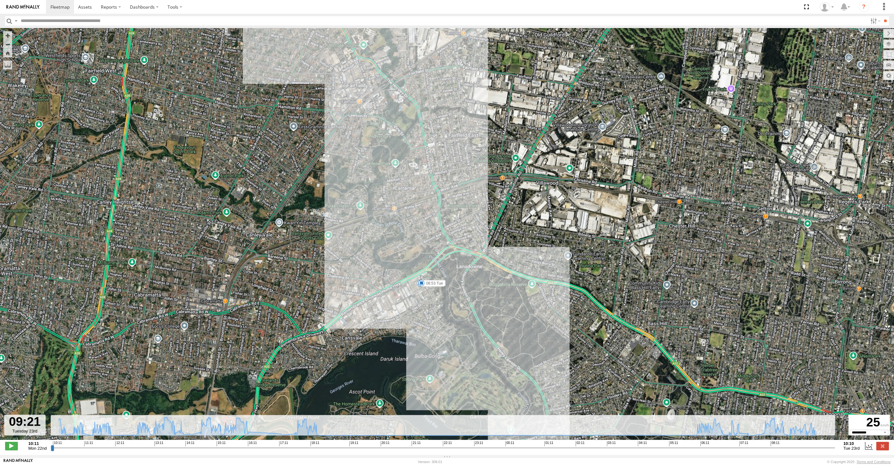
click at [807, 449] on input "range" at bounding box center [443, 448] width 784 height 6
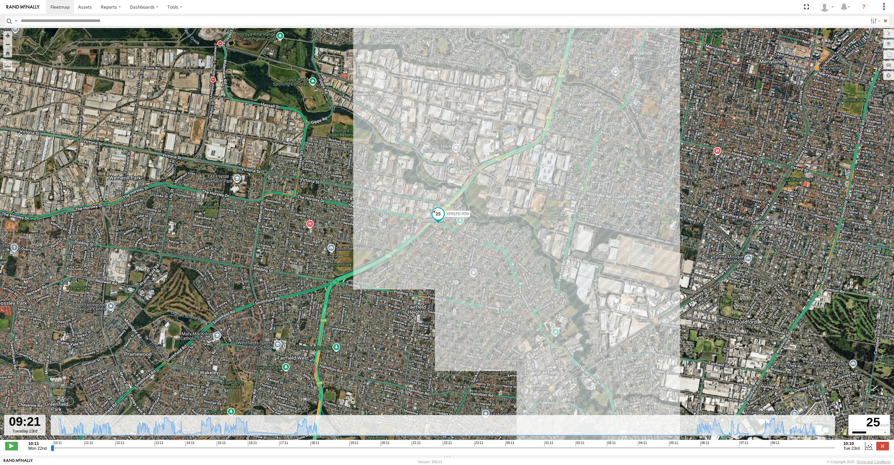
click at [809, 449] on input "range" at bounding box center [443, 448] width 784 height 6
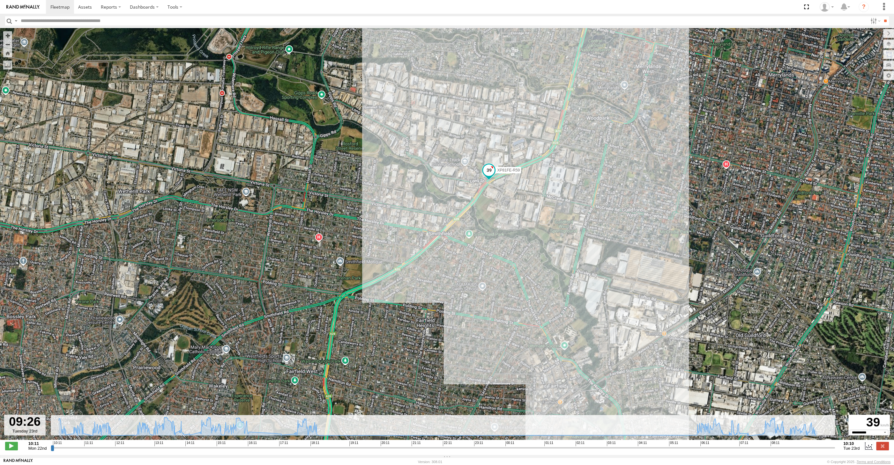
click at [810, 449] on input "range" at bounding box center [443, 448] width 784 height 6
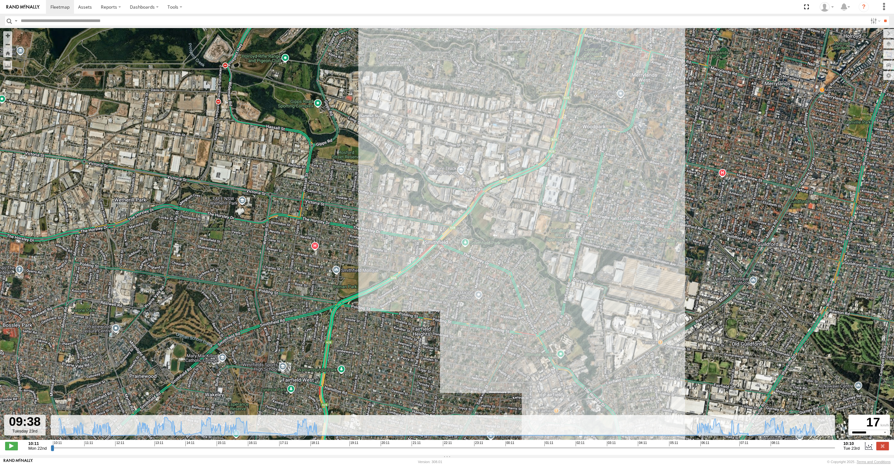
click at [816, 449] on input "range" at bounding box center [443, 448] width 784 height 6
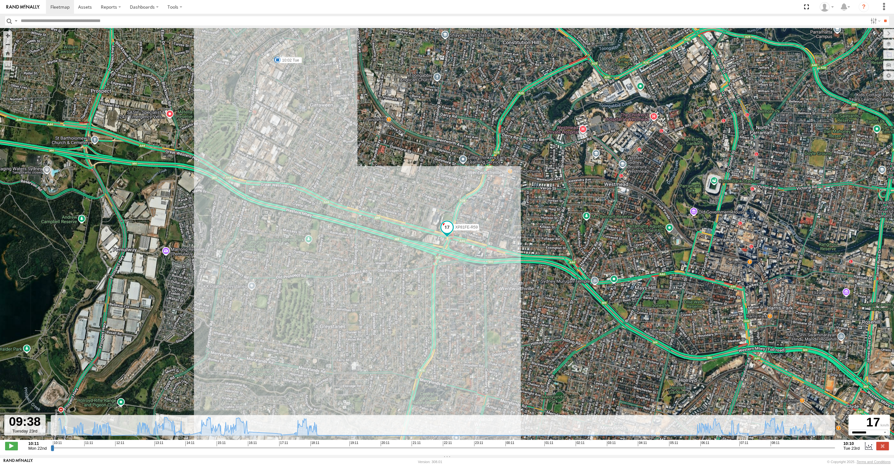
click at [816, 450] on input "range" at bounding box center [443, 448] width 784 height 6
click at [819, 448] on input "range" at bounding box center [443, 448] width 784 height 6
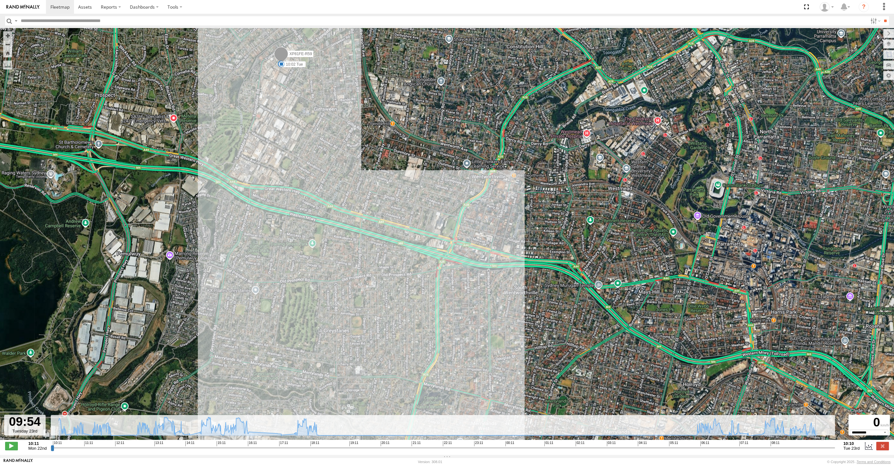
click at [825, 448] on input "range" at bounding box center [443, 448] width 784 height 6
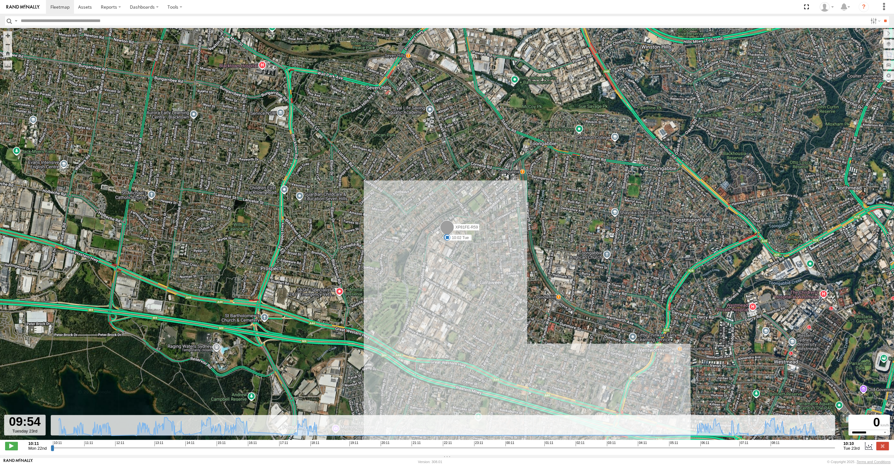
click at [822, 448] on input "range" at bounding box center [443, 448] width 784 height 6
click at [821, 449] on input "range" at bounding box center [443, 448] width 784 height 6
click at [818, 449] on input "range" at bounding box center [443, 448] width 784 height 6
click at [820, 448] on input "range" at bounding box center [443, 448] width 784 height 6
click at [822, 448] on input "range" at bounding box center [443, 448] width 784 height 6
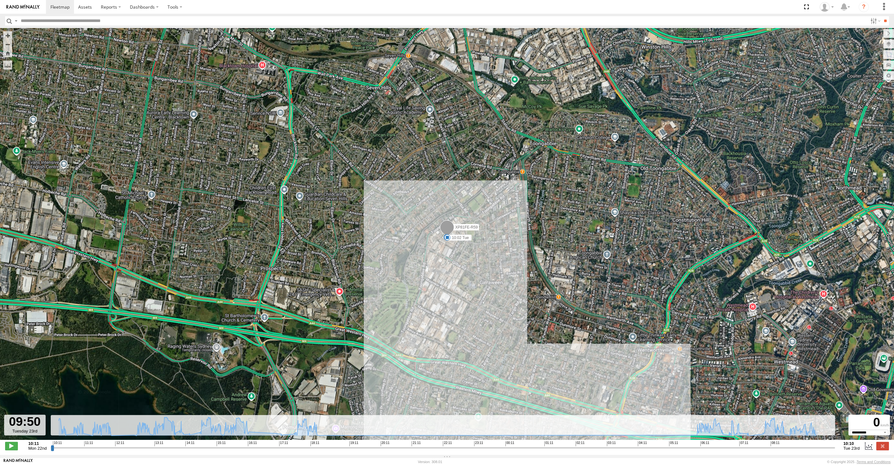
click at [824, 448] on input "range" at bounding box center [443, 448] width 784 height 6
click at [827, 448] on input "range" at bounding box center [443, 448] width 784 height 6
click at [830, 448] on input "range" at bounding box center [443, 448] width 784 height 6
drag, startPoint x: 830, startPoint y: 448, endPoint x: 852, endPoint y: 448, distance: 21.7
type input "**********"
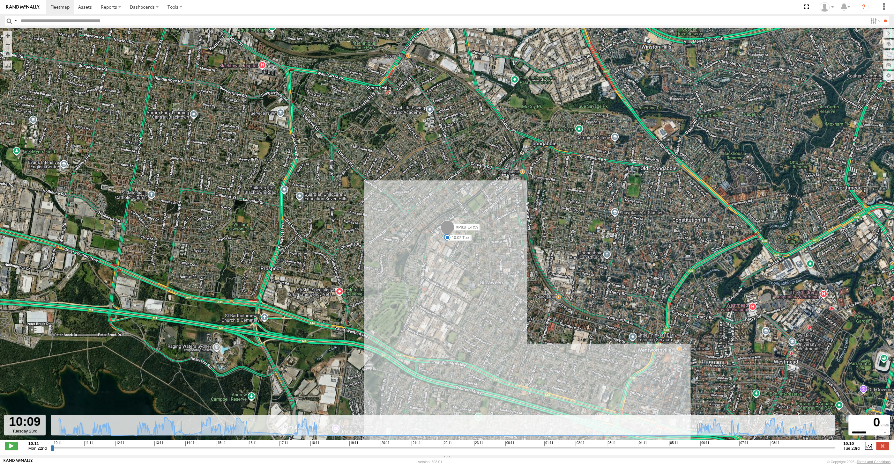
click at [835, 448] on input "range" at bounding box center [443, 448] width 784 height 6
click at [883, 446] on label at bounding box center [882, 446] width 13 height 8
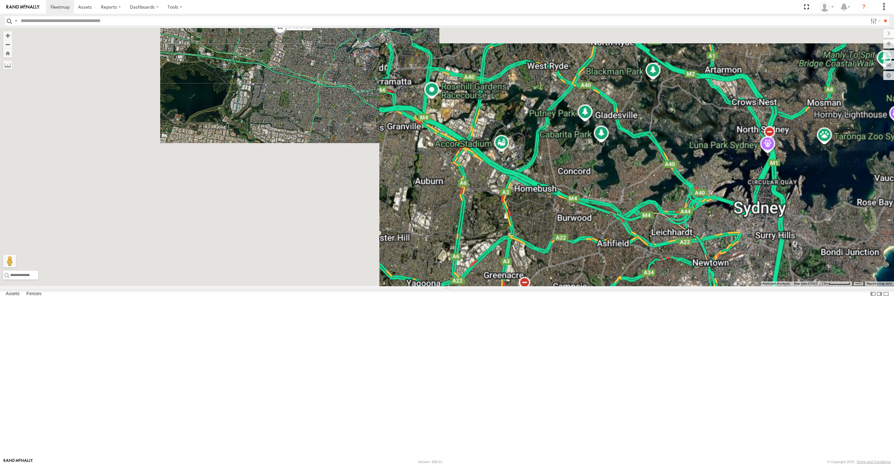
click at [605, 286] on div "XP81FE-R59" at bounding box center [447, 157] width 894 height 258
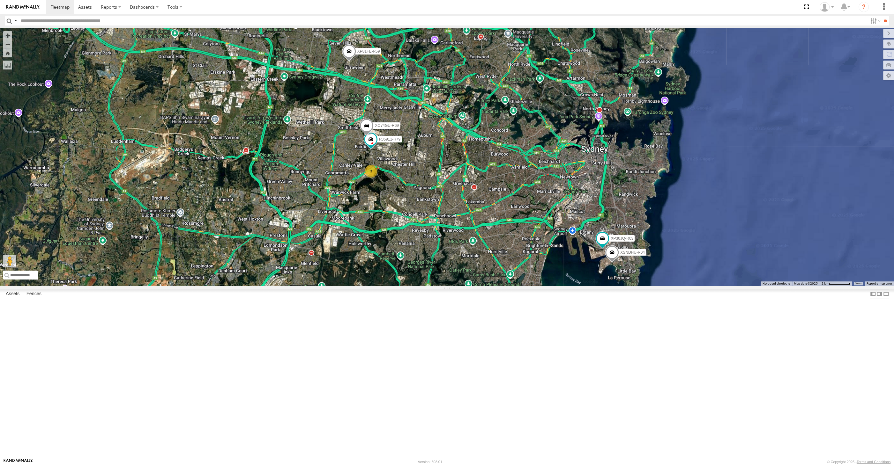
click at [536, 286] on div "XP81FE-R59 XP30JQ-R03 XSNDHU-R04 3 RJ5911-R79 XO74GU-R69" at bounding box center [447, 157] width 894 height 258
drag, startPoint x: 506, startPoint y: 363, endPoint x: 513, endPoint y: 366, distance: 8.1
click at [509, 286] on div "XP81FE-R59 XP30JQ-R03 XSNDHU-R04 3 RJ5911-R79 XO74GU-R69" at bounding box center [447, 157] width 894 height 258
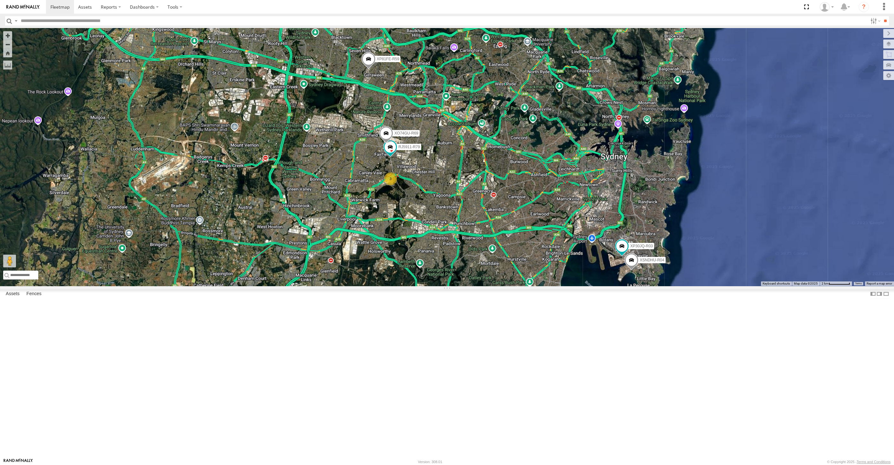
drag, startPoint x: 462, startPoint y: 367, endPoint x: 468, endPoint y: 366, distance: 6.1
click at [467, 286] on div "XP81FE-R59 XP30JQ-R03 XSNDHU-R04 RJ5911-R79 XO74GU-R69 3" at bounding box center [447, 157] width 894 height 258
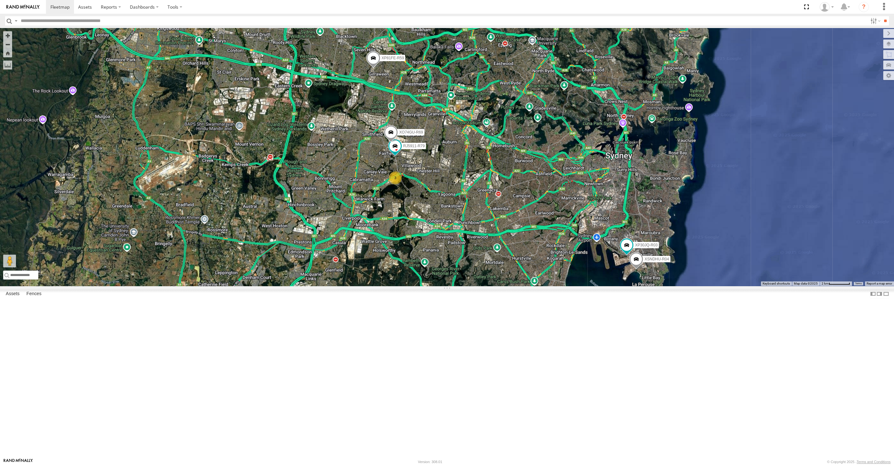
click at [468, 286] on div "XP81FE-R59 XP30JQ-R03 XSNDHU-R04 RJ5911-R79 XO74GU-R69 3" at bounding box center [447, 157] width 894 height 258
drag, startPoint x: 481, startPoint y: 336, endPoint x: 470, endPoint y: 326, distance: 14.5
click at [476, 286] on div "XP81FE-R59 XP30JQ-R03 XSNDHU-R04 RJ5911-R79 XO74GU-R69 3" at bounding box center [447, 157] width 894 height 258
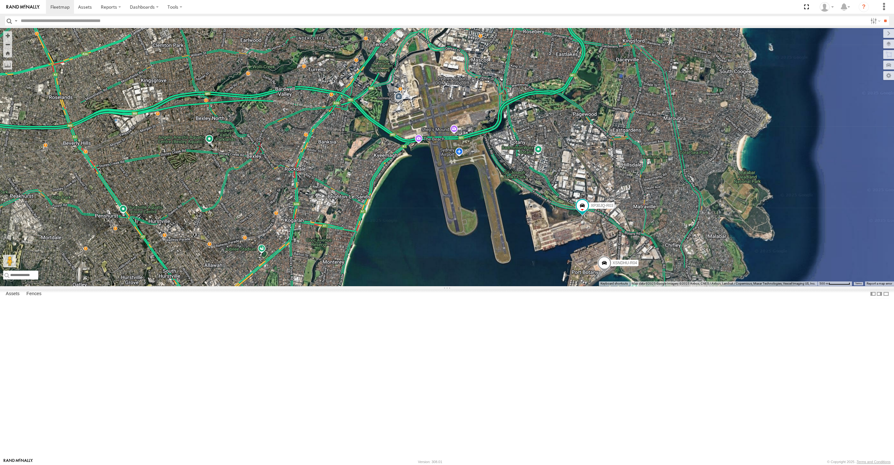
drag, startPoint x: 486, startPoint y: 315, endPoint x: 562, endPoint y: 309, distance: 76.2
click at [562, 286] on div "XP81FE-R59 XP30JQ-R03 XSNDHU-R04 RJ5911-R79 XO74GU-R69" at bounding box center [447, 157] width 894 height 258
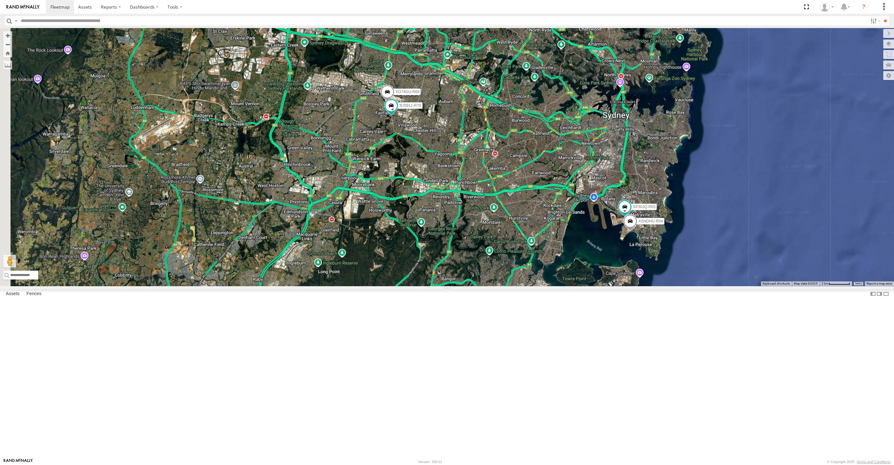
drag, startPoint x: 500, startPoint y: 354, endPoint x: 516, endPoint y: 376, distance: 27.7
click at [530, 286] on div "XP81FE-R59 XP30JQ-R03 XSNDHU-R04 RJ5911-R79 XO74GU-R69" at bounding box center [447, 157] width 894 height 258
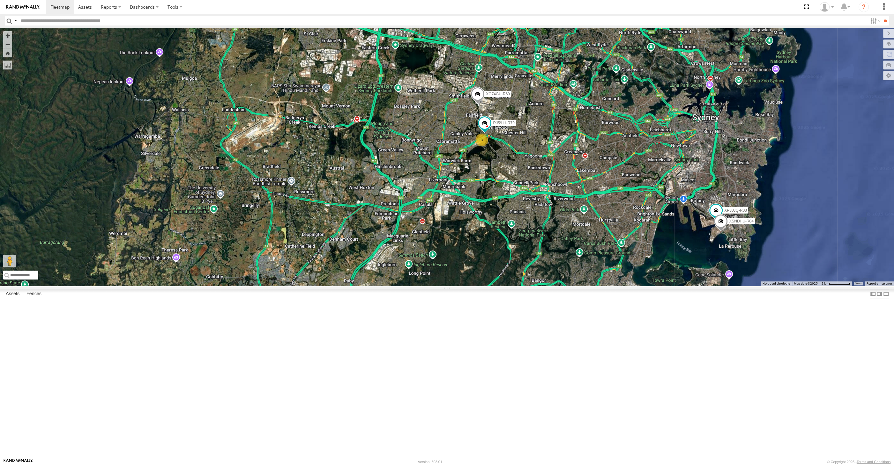
click at [549, 286] on div "XP81FE-R59 XP30JQ-R03 XSNDHU-R04 RJ5911-R79 XO74GU-R69 3" at bounding box center [447, 157] width 894 height 258
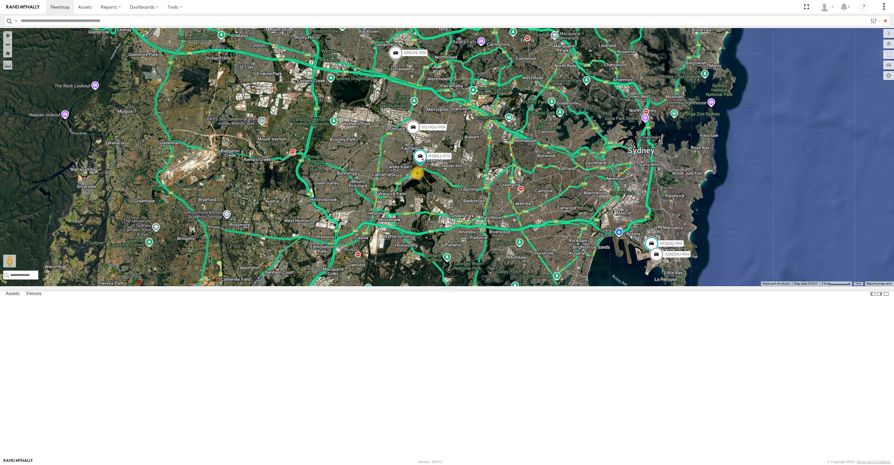
drag, startPoint x: 549, startPoint y: 289, endPoint x: 485, endPoint y: 323, distance: 72.8
click at [485, 286] on div "XP81FE-R59 XP30JQ-R03 XSNDHU-R04 RJ5911-R79 XO74GU-R69 3" at bounding box center [447, 157] width 894 height 258
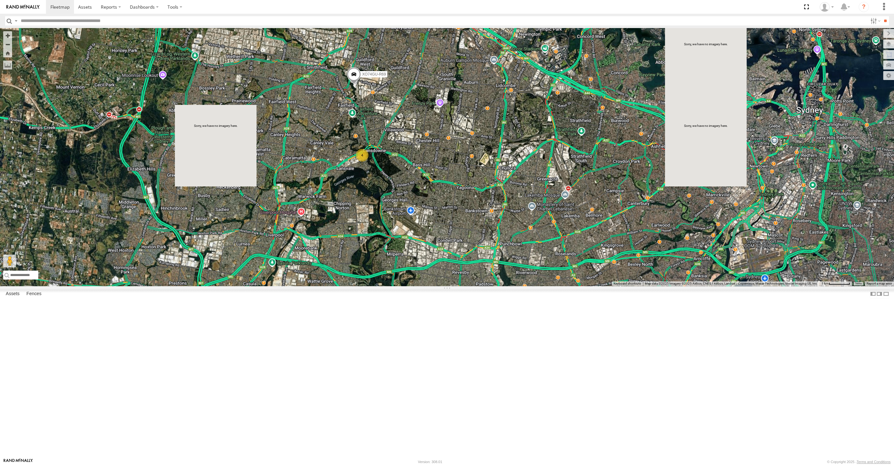
click at [348, 85] on span at bounding box center [354, 75] width 14 height 17
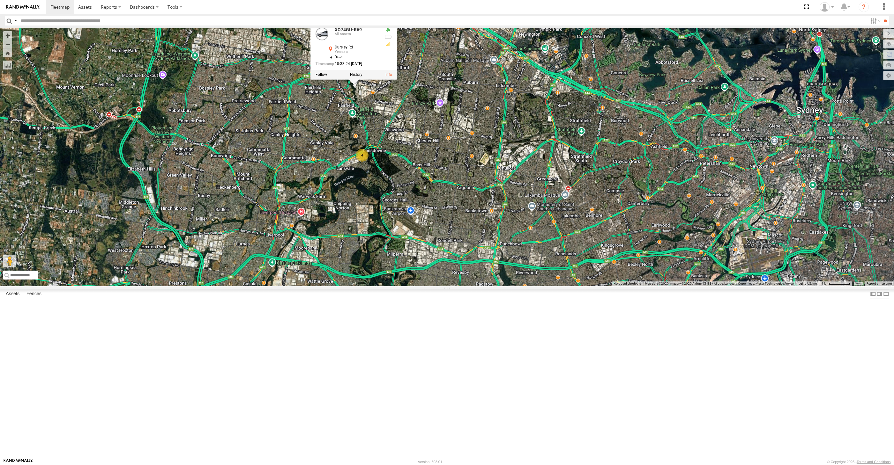
click at [361, 187] on div "XO74GU-R69 2 4 XO74GU-R69 All Assets Dursley Rd Yennora -33.86127 , 150.96053 0…" at bounding box center [447, 157] width 894 height 258
drag, startPoint x: 395, startPoint y: 232, endPoint x: 384, endPoint y: 227, distance: 12.0
click at [390, 228] on div "XO74GU-R69 2 4" at bounding box center [447, 157] width 894 height 258
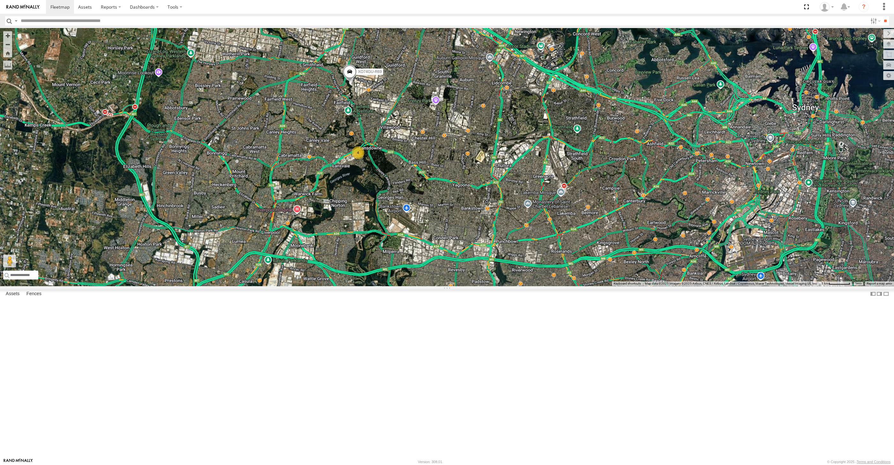
drag, startPoint x: 517, startPoint y: 275, endPoint x: 506, endPoint y: 273, distance: 11.5
click at [512, 273] on div "XO74GU-R69 2 4" at bounding box center [447, 157] width 894 height 258
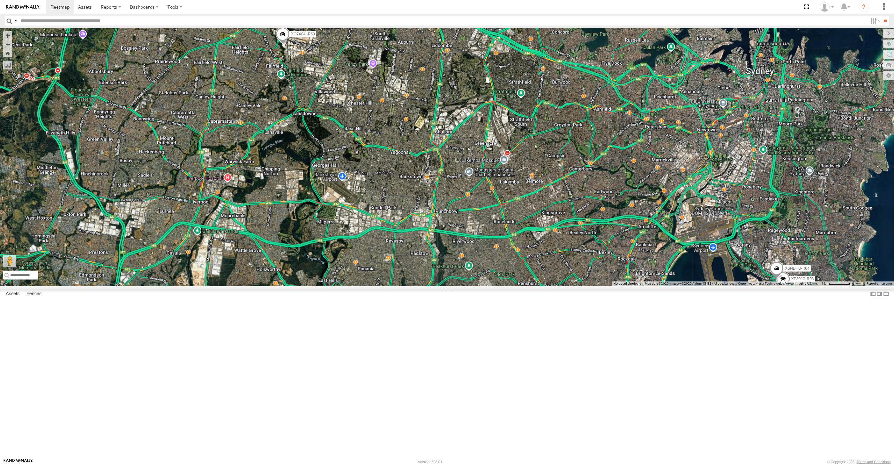
drag, startPoint x: 730, startPoint y: 389, endPoint x: 708, endPoint y: 378, distance: 24.1
click at [713, 286] on div "XO74GU-R69 XP30JQ-R03 XSNDHU-R04" at bounding box center [447, 157] width 894 height 258
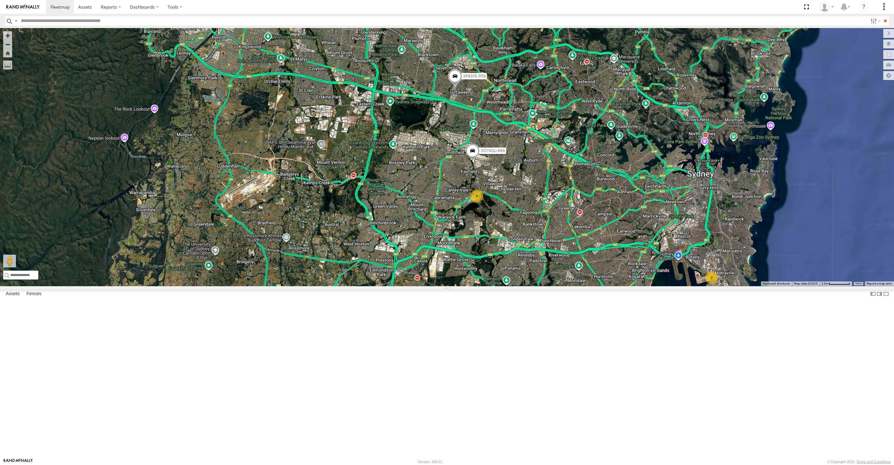
click at [456, 86] on span at bounding box center [455, 77] width 14 height 17
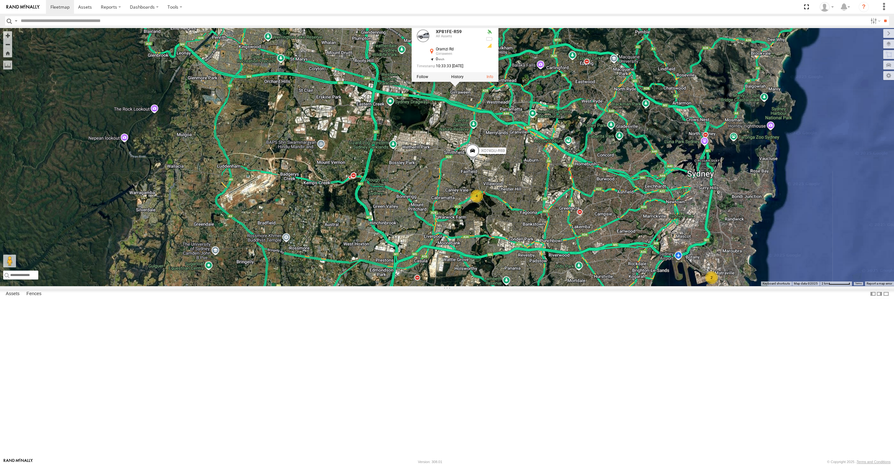
click at [510, 226] on div "XO74GU-R69 XP81FE-R59 2 4 XP81FE-R59 All Assets Oramzi Rd Girraween -33.79462 ,…" at bounding box center [447, 157] width 894 height 258
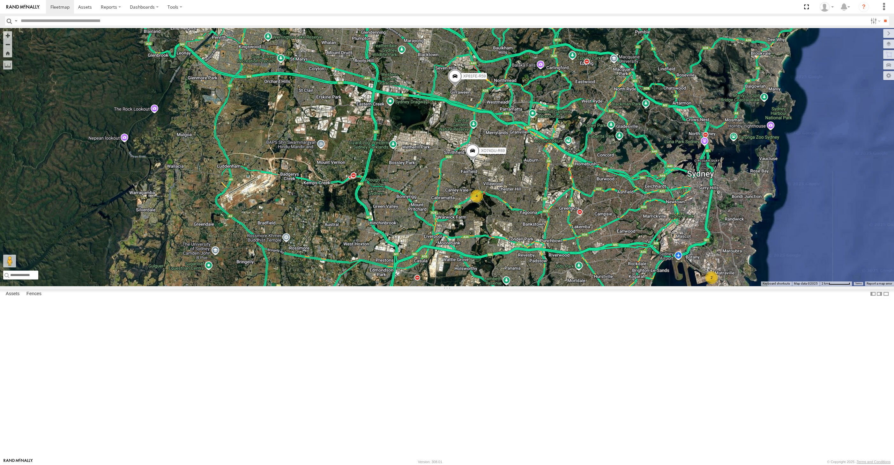
drag, startPoint x: 649, startPoint y: 345, endPoint x: 646, endPoint y: 341, distance: 5.7
click at [648, 286] on div "XO74GU-R69 XP81FE-R59 2 4" at bounding box center [447, 157] width 894 height 258
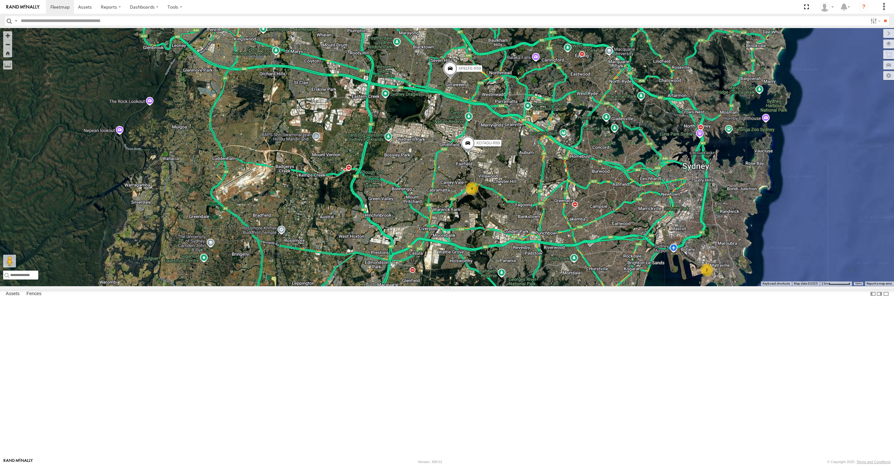
drag, startPoint x: 654, startPoint y: 363, endPoint x: 632, endPoint y: 352, distance: 24.8
click at [633, 286] on div "XO74GU-R69 XP81FE-R59 2 4" at bounding box center [447, 157] width 894 height 258
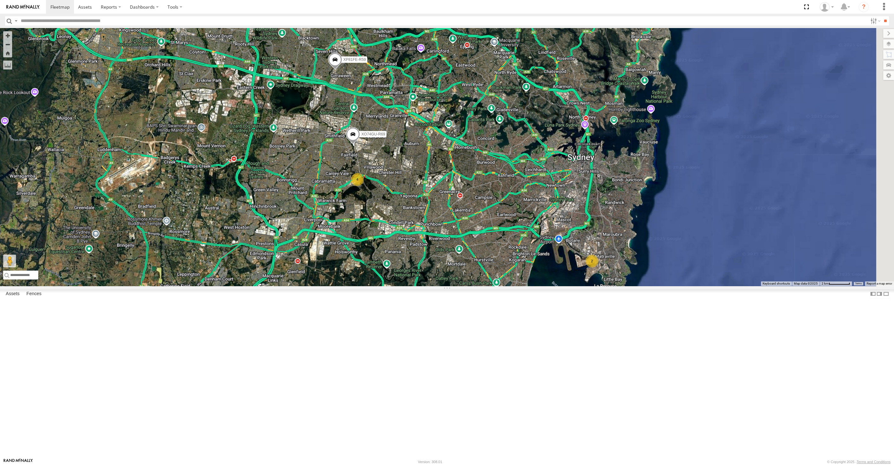
drag, startPoint x: 639, startPoint y: 362, endPoint x: 565, endPoint y: 373, distance: 75.1
click at [565, 286] on div "XO74GU-R69 XP81FE-R59 2 4" at bounding box center [447, 157] width 894 height 258
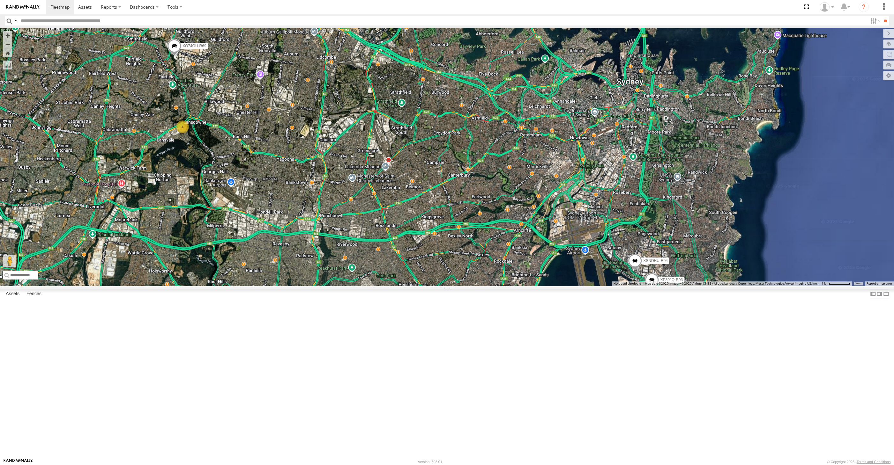
drag, startPoint x: 558, startPoint y: 352, endPoint x: 598, endPoint y: 390, distance: 55.9
click at [597, 286] on div "XO74GU-R69 XP81FE-R59 XP30JQ-R03 XSNDHU-R04 4" at bounding box center [447, 157] width 894 height 258
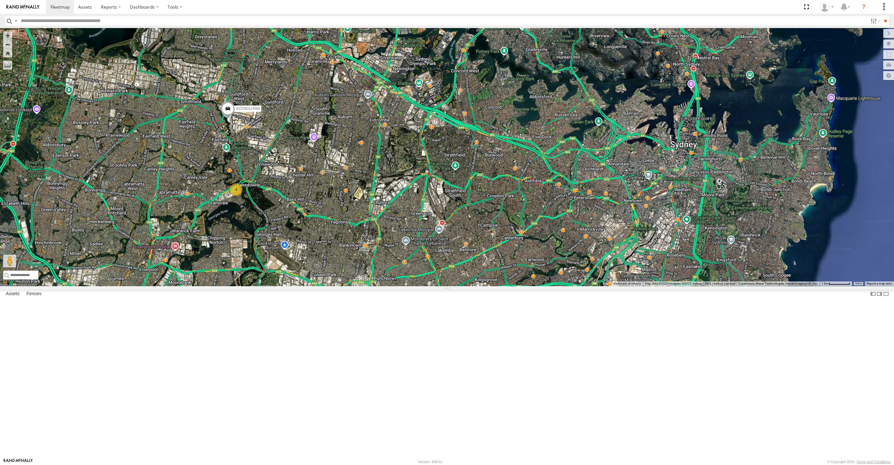
drag, startPoint x: 574, startPoint y: 320, endPoint x: 608, endPoint y: 367, distance: 58.1
click at [608, 286] on div "XO74GU-R69 XP81FE-R59 XP30JQ-R03 XSNDHU-R04 4" at bounding box center [447, 157] width 894 height 258
drag, startPoint x: 493, startPoint y: 361, endPoint x: 503, endPoint y: 354, distance: 12.8
click at [502, 286] on div "XP30JQ-R03 XSNDHU-R04 XP81FE-R59 XO74GU-R69 4" at bounding box center [447, 157] width 894 height 258
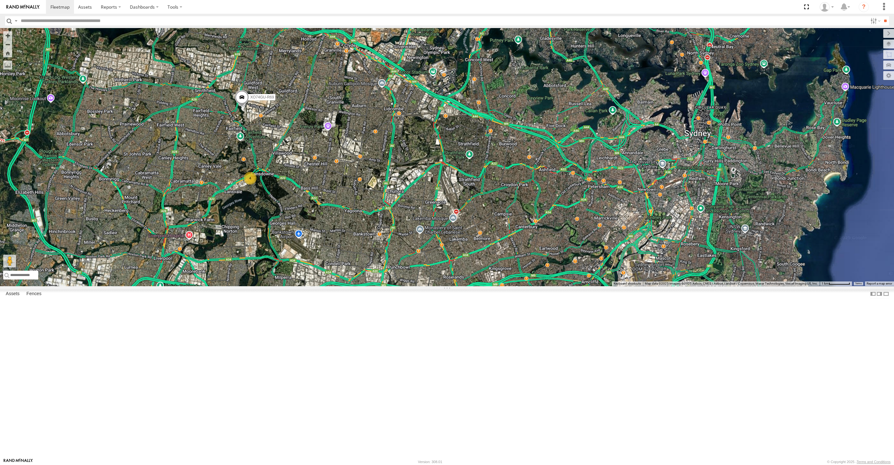
click at [510, 286] on div "XP30JQ-R03 XSNDHU-R04 XP81FE-R59 XO74GU-R69 4" at bounding box center [447, 157] width 894 height 258
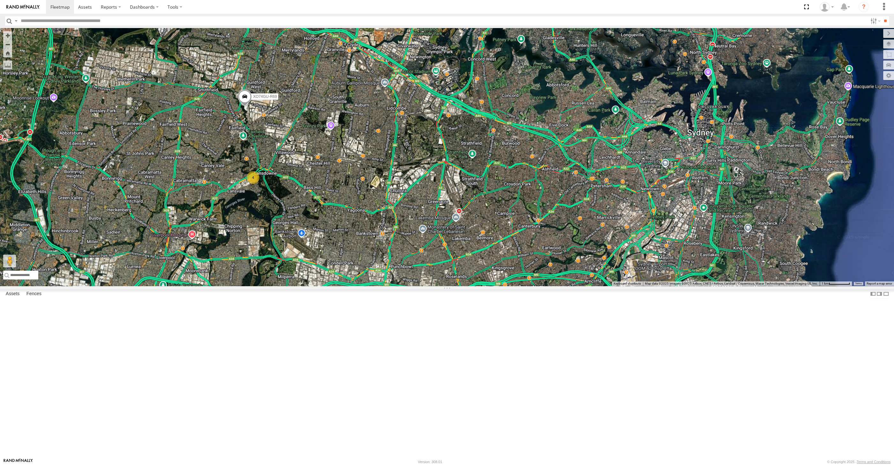
click at [504, 286] on div "XP30JQ-R03 XSNDHU-R04 XP81FE-R59 XO74GU-R69 4" at bounding box center [447, 157] width 894 height 258
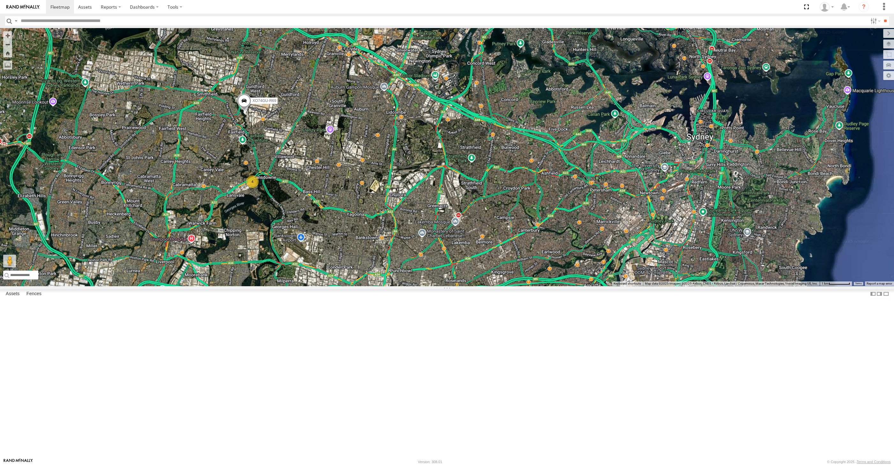
drag, startPoint x: 503, startPoint y: 329, endPoint x: 502, endPoint y: 333, distance: 4.9
click at [502, 286] on div "XP30JQ-R03 XSNDHU-R04 XP81FE-R59 XO74GU-R69 4" at bounding box center [447, 157] width 894 height 258
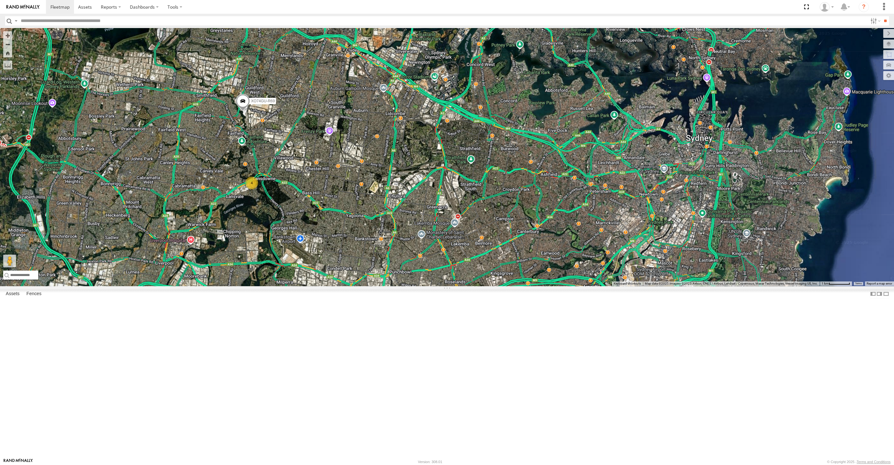
drag, startPoint x: 532, startPoint y: 400, endPoint x: 512, endPoint y: 390, distance: 21.7
click at [512, 286] on div "XP30JQ-R03 XSNDHU-R04 XP81FE-R59 XO74GU-R69 4" at bounding box center [447, 157] width 894 height 258
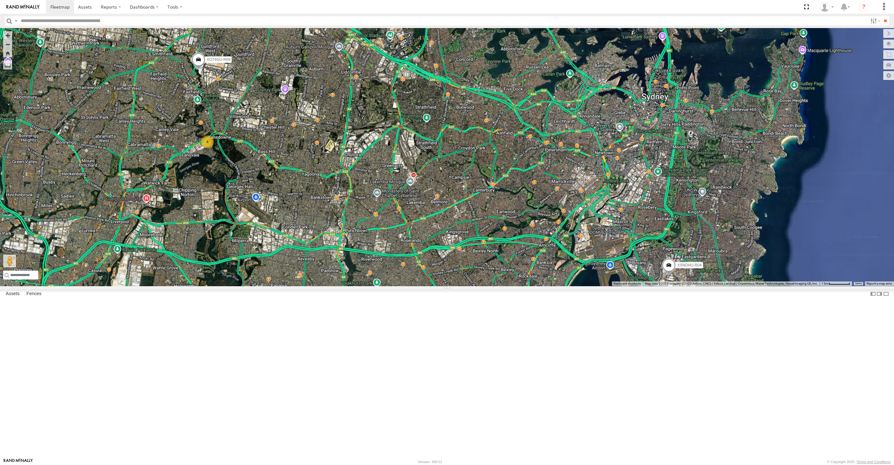
drag, startPoint x: 501, startPoint y: 376, endPoint x: 502, endPoint y: 355, distance: 21.4
click at [502, 286] on div "XP30JQ-R03 XSNDHU-R04 XP81FE-R59 XO74GU-R69 4" at bounding box center [447, 157] width 894 height 258
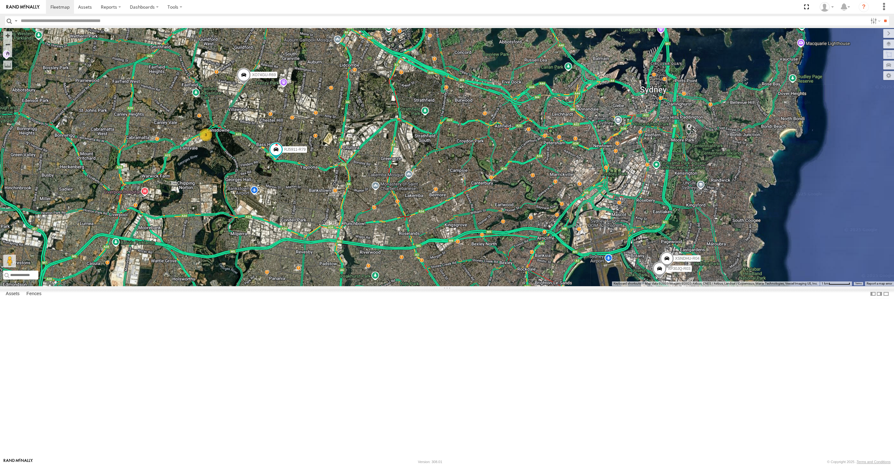
drag, startPoint x: 70, startPoint y: 282, endPoint x: 133, endPoint y: 322, distance: 75.0
click at [125, 286] on div "XP30JQ-R03 XSNDHU-R04 RJ5911-R79 XO74GU-R69 3" at bounding box center [447, 157] width 894 height 258
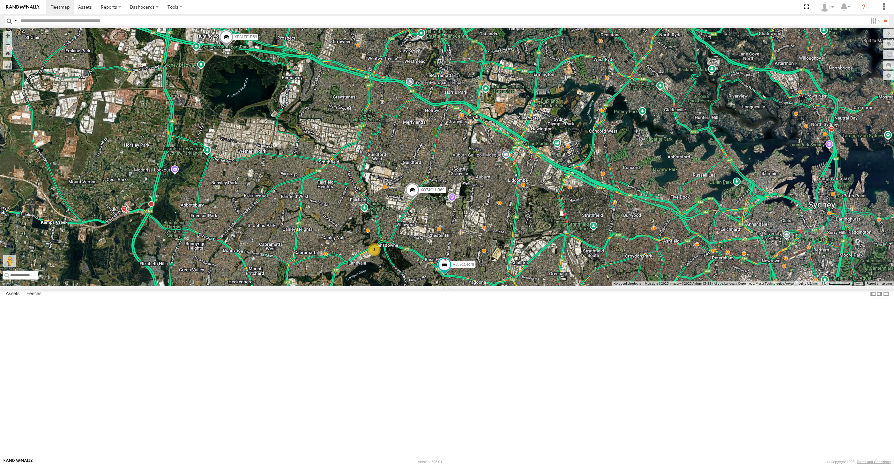
drag, startPoint x: 265, startPoint y: 295, endPoint x: 264, endPoint y: 287, distance: 8.8
click at [264, 286] on div "XP30JQ-R03 XSNDHU-R04 RJ5911-R79 XP81FE-R59 XO74GU-R69 3" at bounding box center [447, 157] width 894 height 258
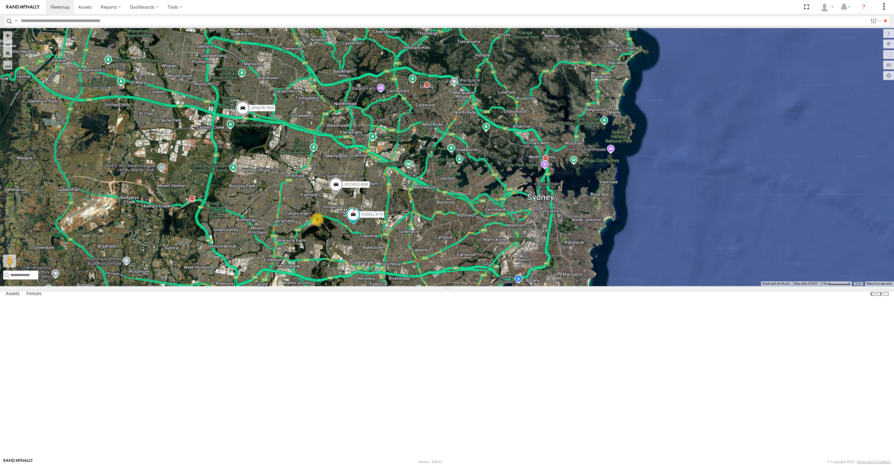
drag, startPoint x: 347, startPoint y: 381, endPoint x: 349, endPoint y: 371, distance: 10.5
click at [349, 286] on div "RJ5911-R79 XP81FE-R59 XO74GU-R69 2 3" at bounding box center [447, 157] width 894 height 258
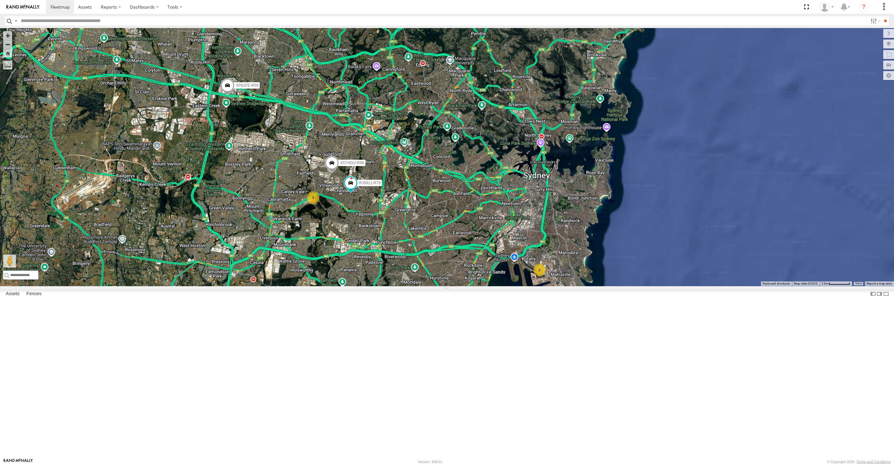
drag, startPoint x: 379, startPoint y: 393, endPoint x: 374, endPoint y: 391, distance: 5.3
click at [375, 286] on div "RJ5911-R79 XP81FE-R59 XO74GU-R69 2 3" at bounding box center [447, 157] width 894 height 258
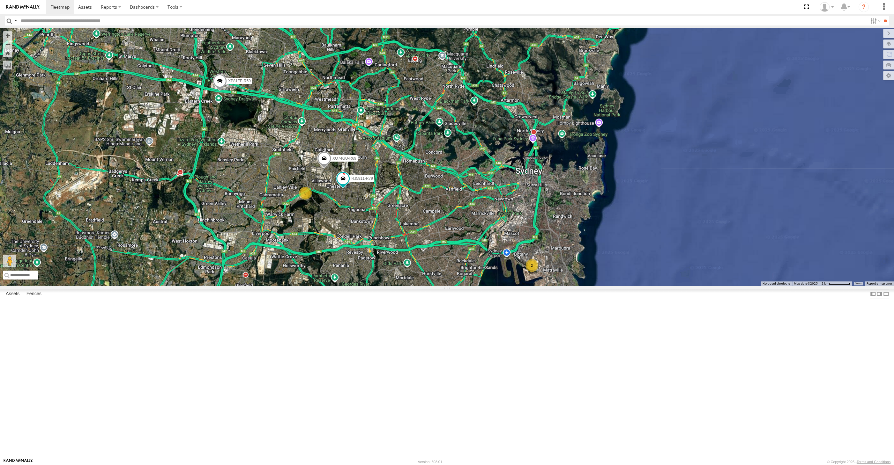
drag, startPoint x: 418, startPoint y: 403, endPoint x: 390, endPoint y: 399, distance: 27.9
click at [390, 286] on div "RJ5911-R79 XP81FE-R59 XO74GU-R69 2 3" at bounding box center [447, 157] width 894 height 258
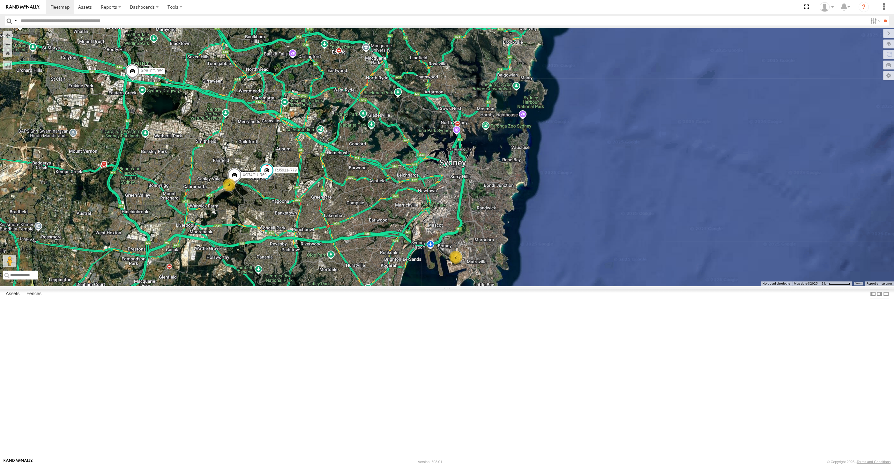
drag, startPoint x: 383, startPoint y: 401, endPoint x: 378, endPoint y: 396, distance: 7.0
click at [379, 286] on div "RJ5911-R79 XP81FE-R59 XO74GU-R69 2 3" at bounding box center [447, 157] width 894 height 258
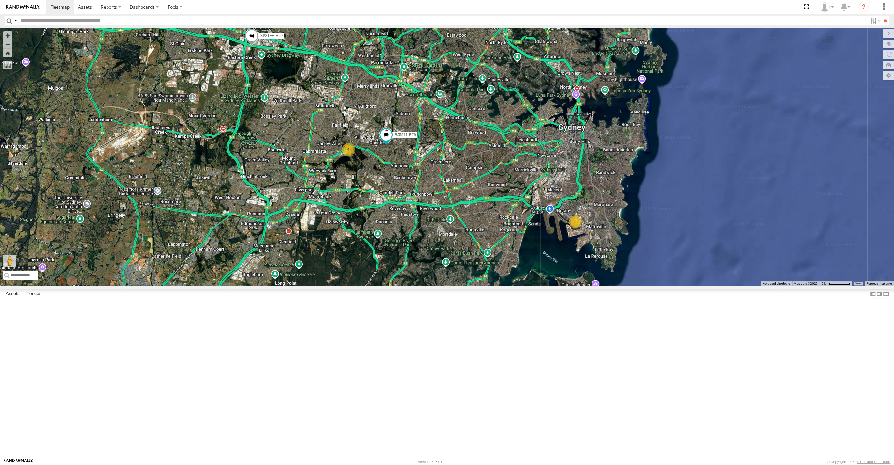
drag, startPoint x: 441, startPoint y: 374, endPoint x: 695, endPoint y: 330, distance: 258.2
click at [691, 286] on div "RJ5911-R79 XP81FE-R59 2 4" at bounding box center [447, 157] width 894 height 258
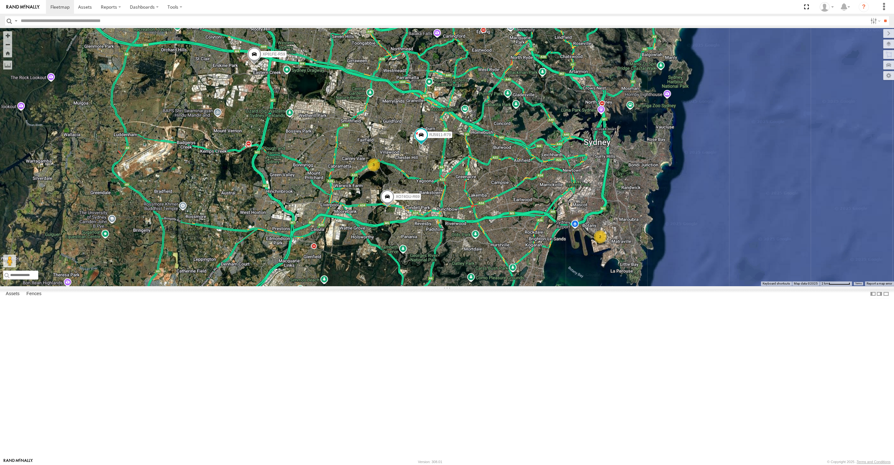
drag, startPoint x: 525, startPoint y: 333, endPoint x: 484, endPoint y: 348, distance: 43.8
click at [485, 286] on div "RJ5911-R79 XP81FE-R59 XO74GU-R69 2 3" at bounding box center [447, 157] width 894 height 258
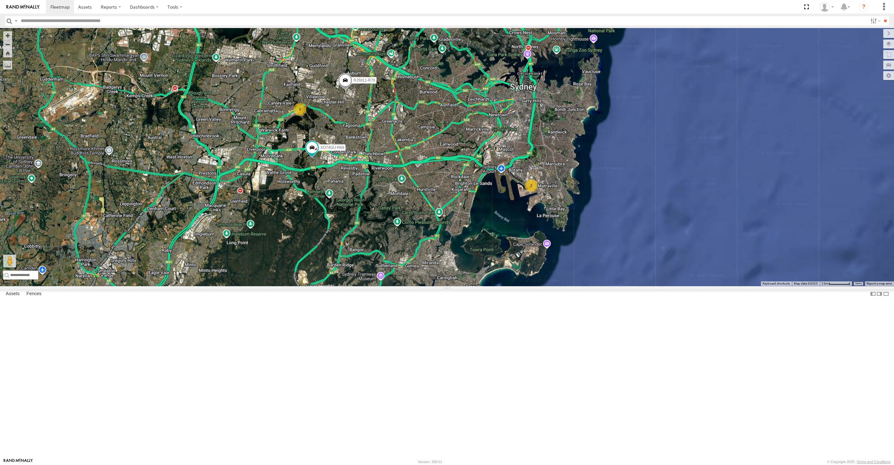
click at [374, 286] on div "RJ5911-R79 XP81FE-R59 XO74GU-R69 2 3" at bounding box center [447, 157] width 894 height 258
drag, startPoint x: 530, startPoint y: 341, endPoint x: 634, endPoint y: 374, distance: 109.5
click at [634, 286] on div "RJ5911-R79 XP81FE-R59 XO74GU-R69 2 3" at bounding box center [447, 157] width 894 height 258
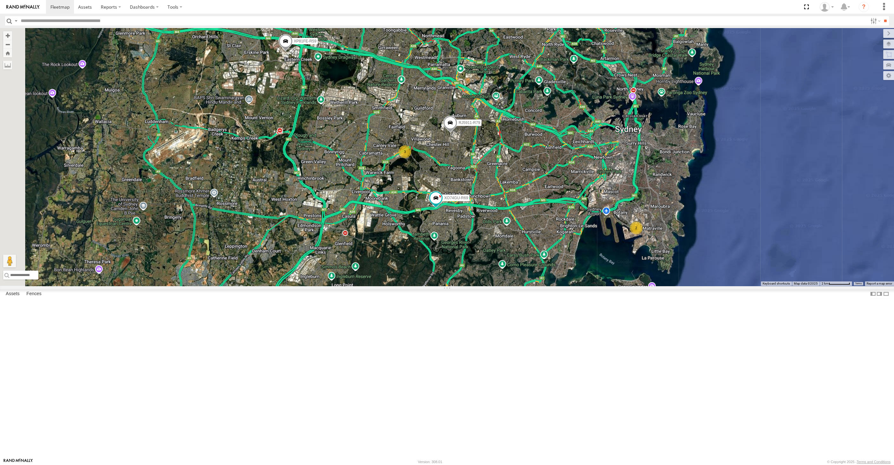
drag, startPoint x: 552, startPoint y: 321, endPoint x: 644, endPoint y: 360, distance: 100.5
click at [645, 286] on div "RJ5911-R79 XP81FE-R59 XO74GU-R69 2 3" at bounding box center [447, 157] width 894 height 258
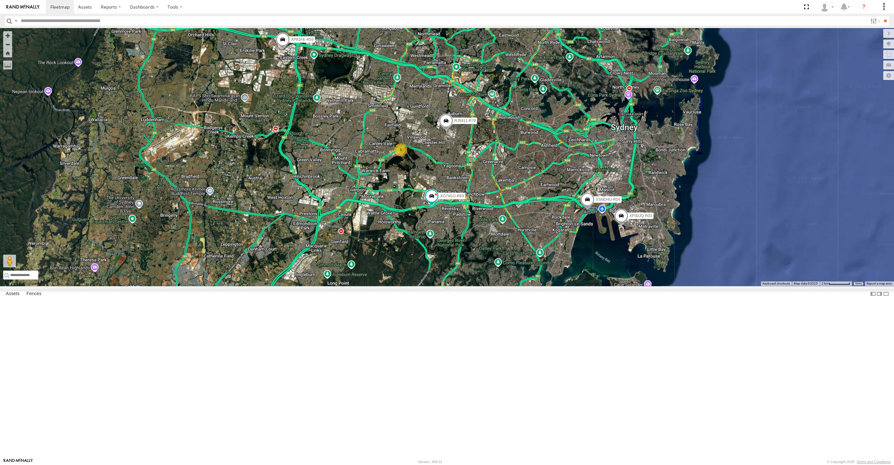
drag, startPoint x: 553, startPoint y: 295, endPoint x: 562, endPoint y: 288, distance: 11.3
click at [562, 286] on div "XP30JQ-R03 XSNDHU-R04 RJ5911-R79 XP81FE-R59 XO74GU-R69 3" at bounding box center [447, 157] width 894 height 258
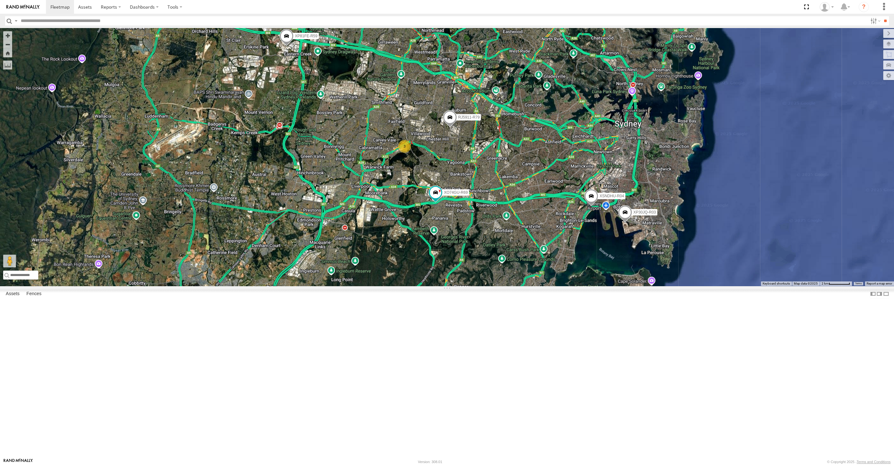
drag, startPoint x: 555, startPoint y: 303, endPoint x: 551, endPoint y: 314, distance: 11.2
click at [555, 286] on div "XP30JQ-R03 XSNDHU-R04 RJ5911-R79 XP81FE-R59 XO74GU-R69 3" at bounding box center [447, 157] width 894 height 258
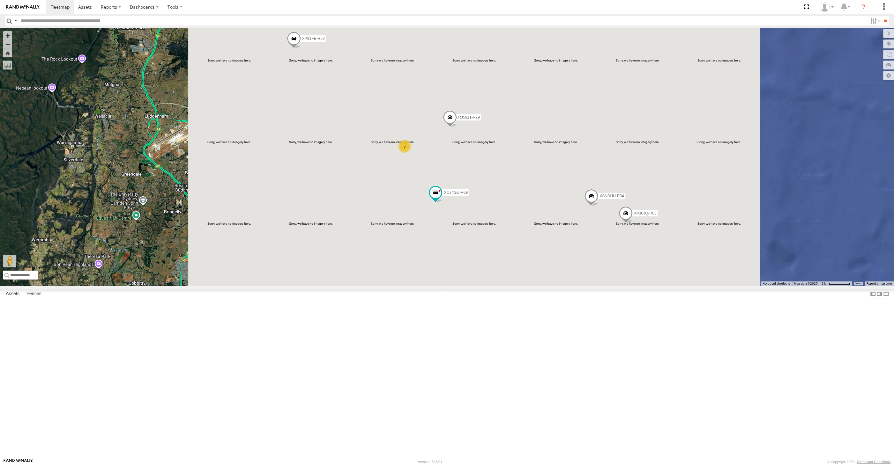
drag, startPoint x: 555, startPoint y: 390, endPoint x: 549, endPoint y: 386, distance: 7.8
click at [549, 286] on div "XP30JQ-R03 XSNDHU-R04 RJ5911-R79 XP81FE-R59 XO74GU-R69 3" at bounding box center [447, 157] width 894 height 258
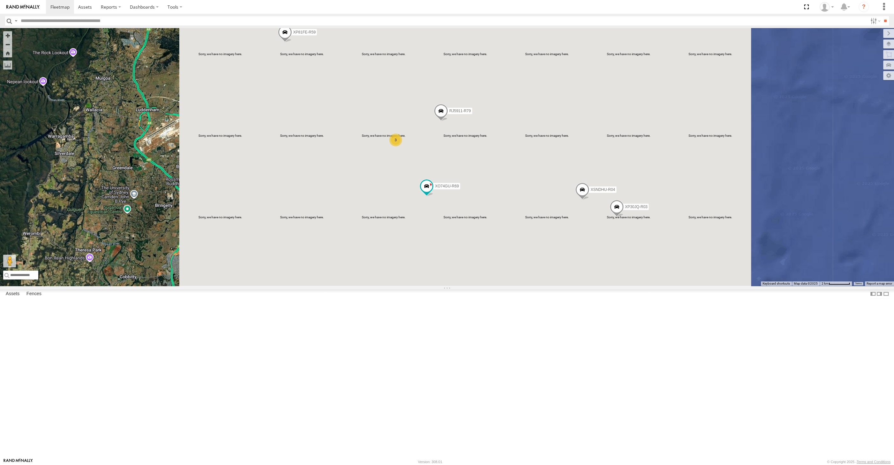
click at [594, 286] on div "XP30JQ-R03 XSNDHU-R04 RJ5911-R79 XP81FE-R59 XO74GU-R69 3" at bounding box center [447, 157] width 894 height 258
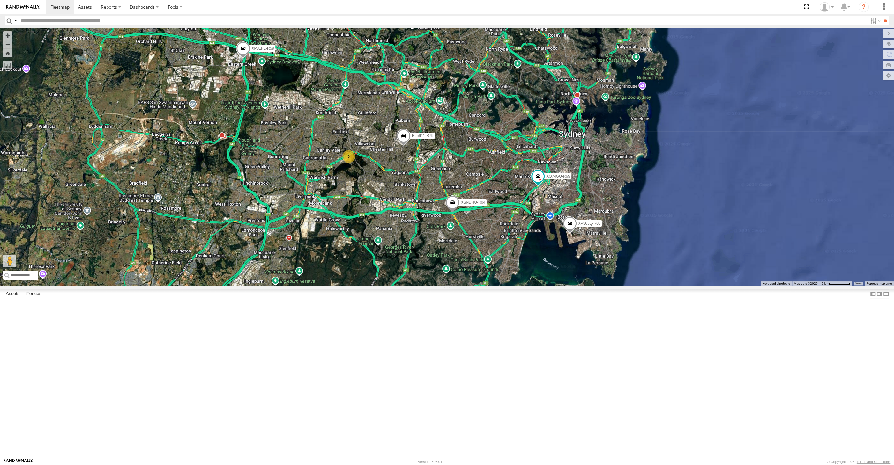
drag, startPoint x: 552, startPoint y: 334, endPoint x: 506, endPoint y: 368, distance: 57.5
click at [506, 286] on div "XP30JQ-R03 XSNDHU-R04 3 RJ5911-R79 XP81FE-R59 XO74GU-R69" at bounding box center [447, 157] width 894 height 258
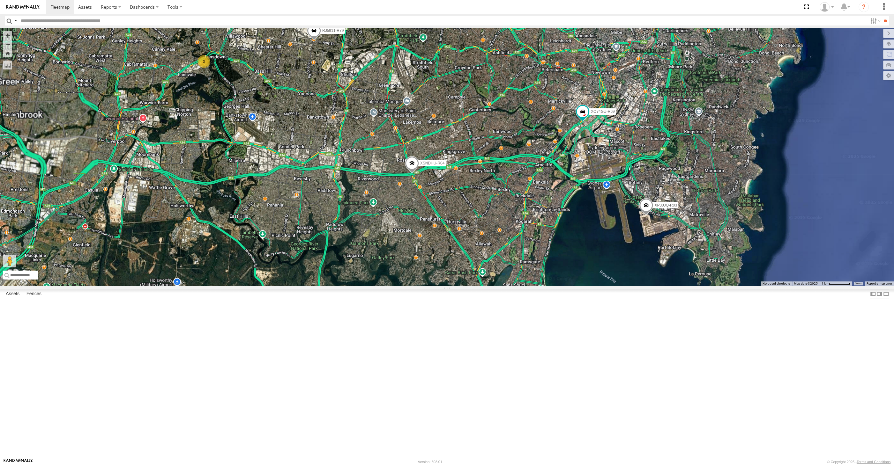
drag, startPoint x: 495, startPoint y: 337, endPoint x: 537, endPoint y: 358, distance: 46.9
click at [525, 286] on div "XP30JQ-R03 XSNDHU-R04 RJ5911-R79 XP81FE-R59 XO74GU-R69 3" at bounding box center [447, 157] width 894 height 258
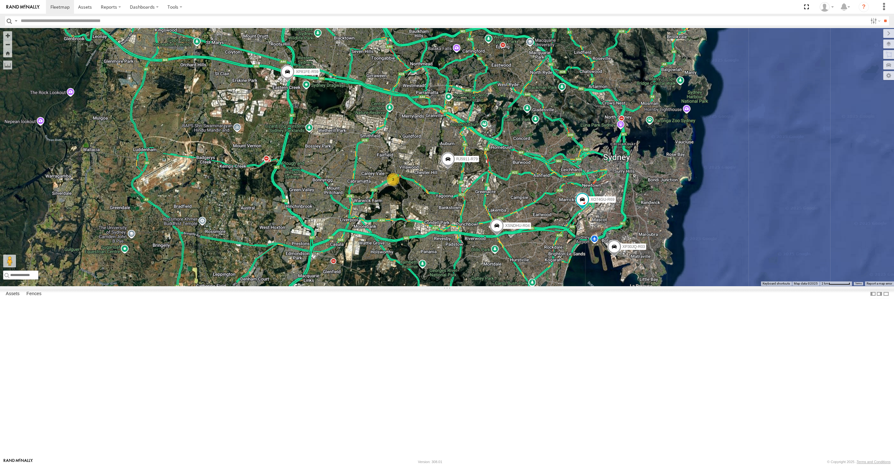
drag, startPoint x: 570, startPoint y: 371, endPoint x: 578, endPoint y: 365, distance: 10.0
click at [574, 286] on div "XP30JQ-R03 XSNDHU-R04 RJ5911-R79 XP81FE-R59 XO74GU-R69 3" at bounding box center [447, 157] width 894 height 258
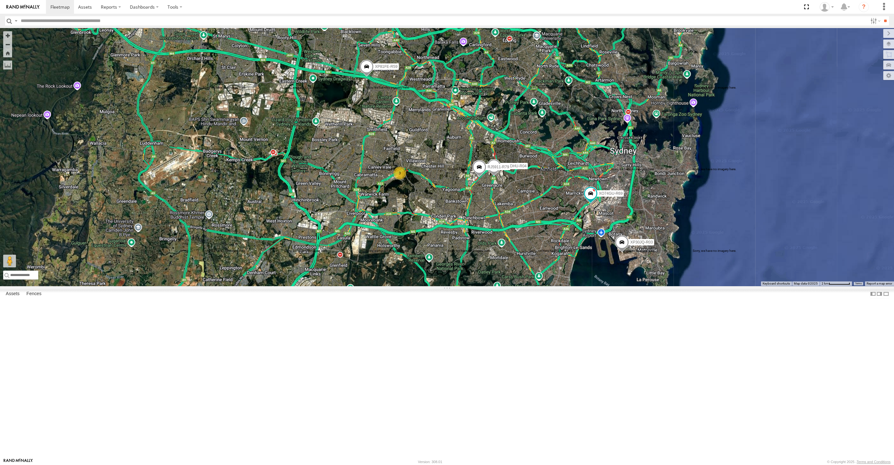
drag, startPoint x: 510, startPoint y: 350, endPoint x: 493, endPoint y: 352, distance: 17.0
click at [505, 286] on div "XP30JQ-R03 XSNDHU-R04 RJ5911-R79 XP81FE-R59 XO74GU-R69 3" at bounding box center [447, 157] width 894 height 258
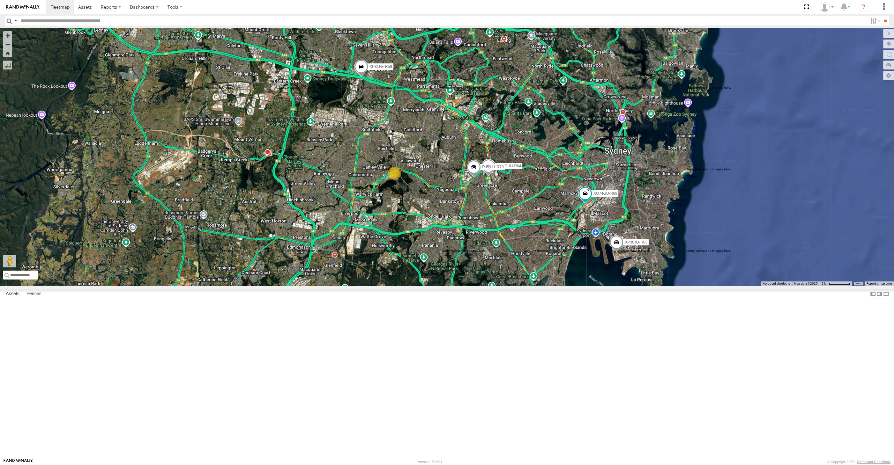
drag, startPoint x: 543, startPoint y: 351, endPoint x: 535, endPoint y: 352, distance: 7.7
click at [539, 286] on div "XP30JQ-R03 XSNDHU-R04 RJ5911-R79 XP81FE-R59 XO74GU-R69 3" at bounding box center [447, 157] width 894 height 258
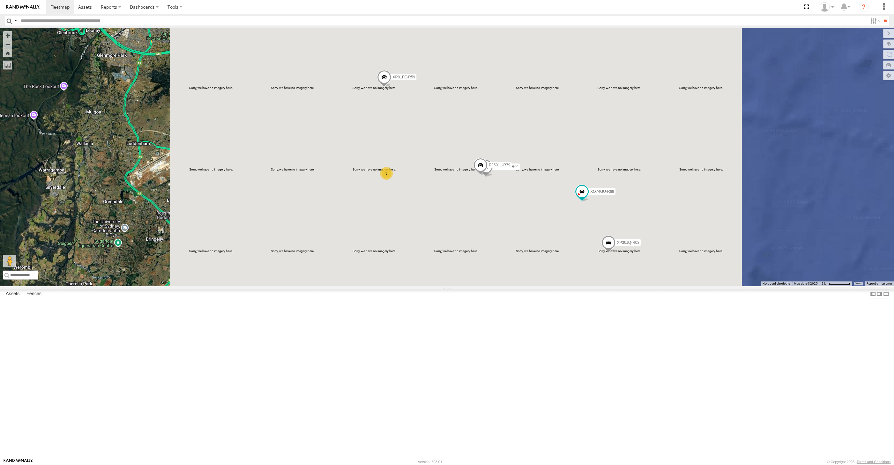
drag, startPoint x: 470, startPoint y: 308, endPoint x: 463, endPoint y: 310, distance: 7.6
click at [463, 286] on div "XP30JQ-R03 XSNDHU-R04 RJ5911-R79 XP81FE-R59 XO74GU-R69 3" at bounding box center [447, 157] width 894 height 258
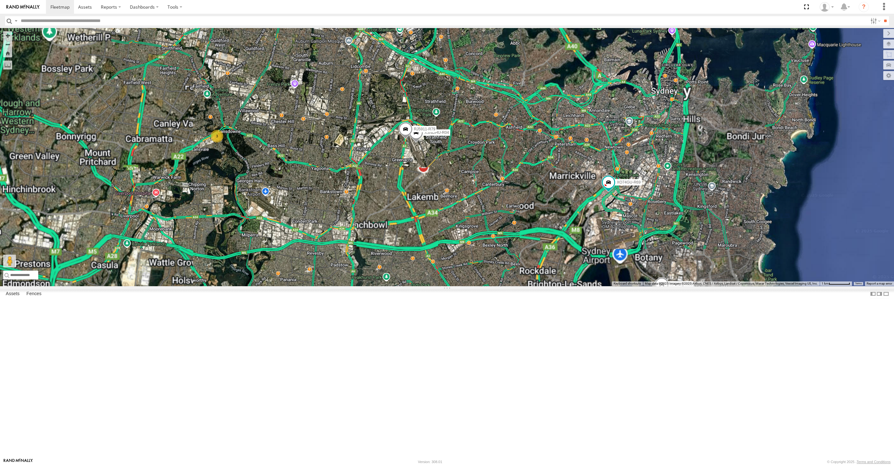
drag, startPoint x: 519, startPoint y: 307, endPoint x: 504, endPoint y: 304, distance: 15.3
click at [507, 286] on div "XP30JQ-R03 XP81FE-R59 XO74GU-R69 XSNDHU-R04 3 RJ5911-R79" at bounding box center [447, 157] width 894 height 258
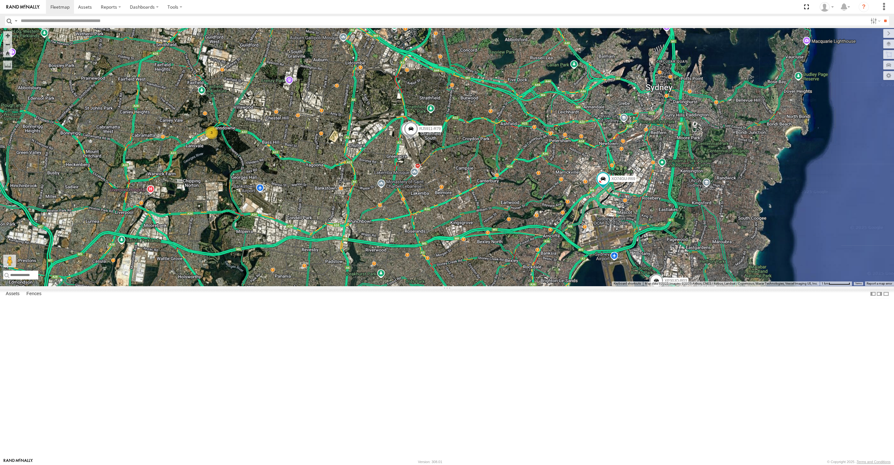
drag, startPoint x: 647, startPoint y: 394, endPoint x: 664, endPoint y: 393, distance: 17.3
click at [663, 286] on div "XP30JQ-R03 XP81FE-R59 XO74GU-R69 XSNDHU-R04 3 RJ5911-R79" at bounding box center [447, 157] width 894 height 258
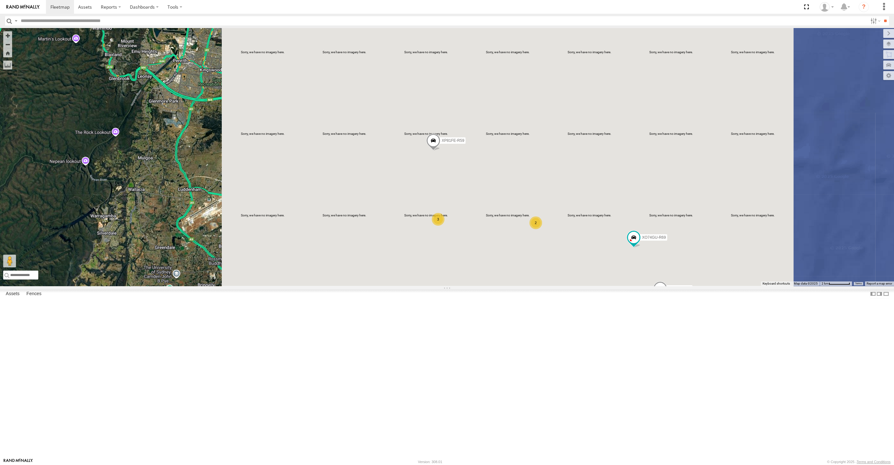
click at [488, 286] on div "XP30JQ-R03 XP81FE-R59 XO74GU-R69 2 3" at bounding box center [447, 157] width 894 height 258
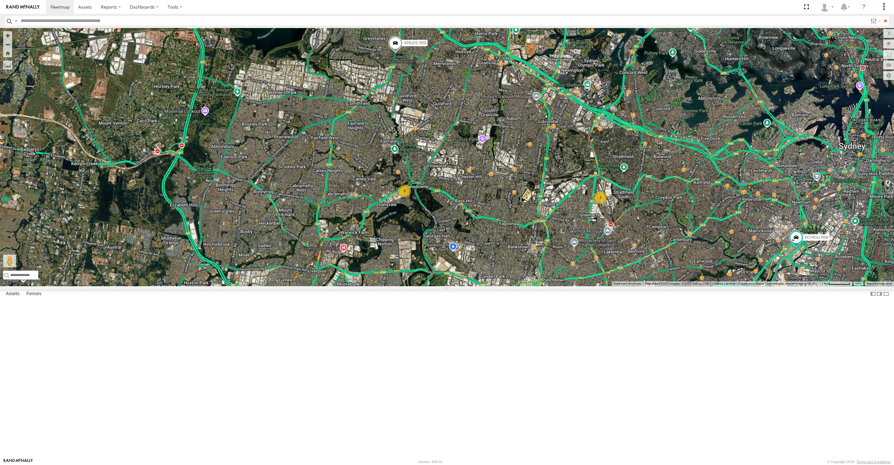
drag, startPoint x: 577, startPoint y: 371, endPoint x: 554, endPoint y: 359, distance: 25.5
click at [554, 286] on div "XP30JQ-R03 XP81FE-R59 XO74GU-R69 2 3" at bounding box center [447, 157] width 894 height 258
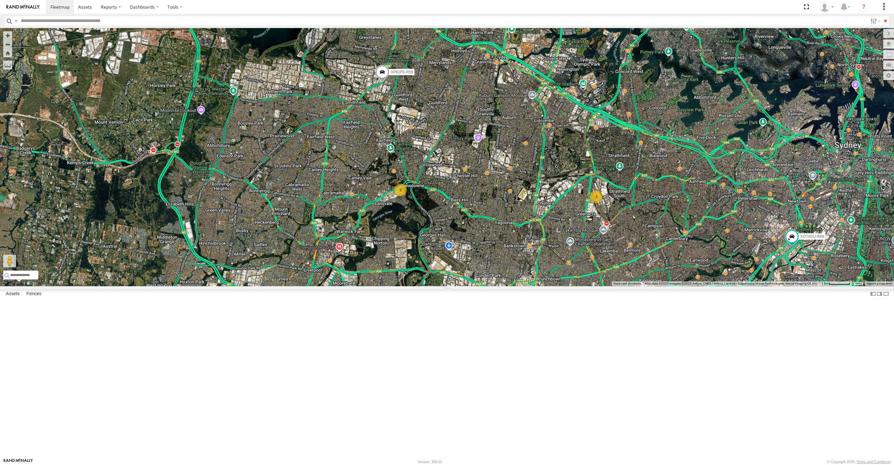
click at [482, 286] on div "XP30JQ-R03 XP81FE-R59 XO74GU-R69 2 3" at bounding box center [447, 157] width 894 height 258
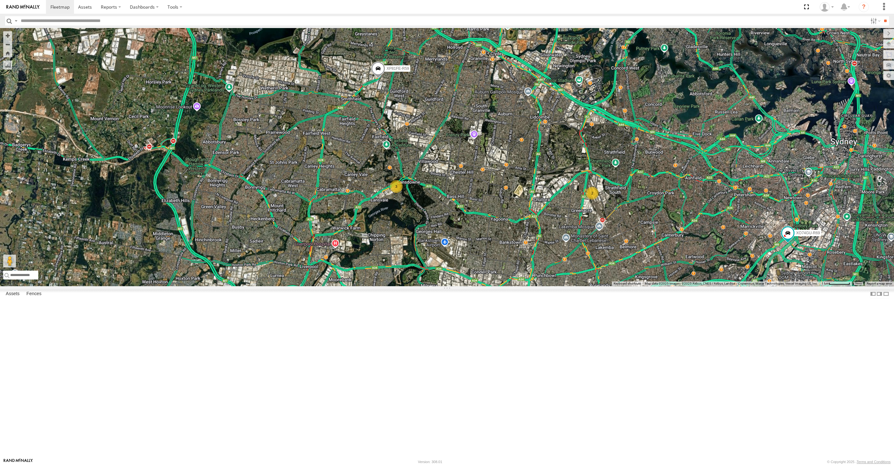
drag, startPoint x: 485, startPoint y: 337, endPoint x: 479, endPoint y: 334, distance: 7.0
click at [480, 286] on div "XP30JQ-R03 XP81FE-R59 XO74GU-R69 2 3" at bounding box center [447, 157] width 894 height 258
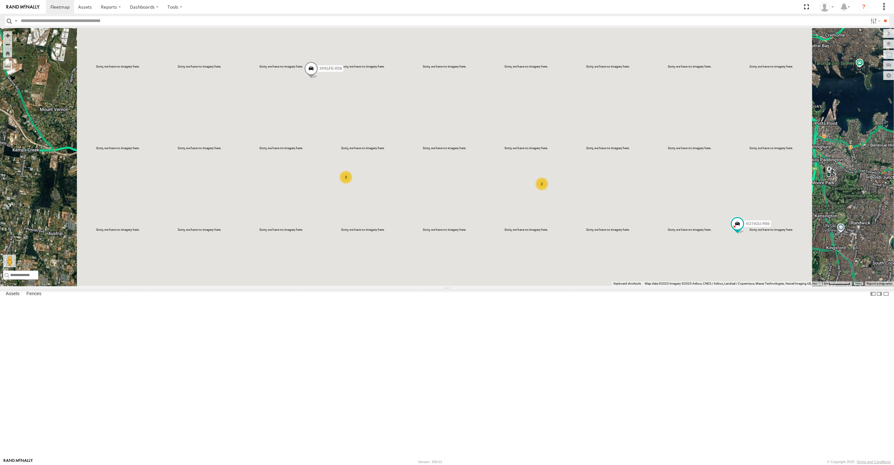
drag, startPoint x: 525, startPoint y: 364, endPoint x: 480, endPoint y: 344, distance: 48.4
click at [480, 286] on div "XP30JQ-R03 XP81FE-R59 XO74GU-R69 2 3" at bounding box center [447, 157] width 894 height 258
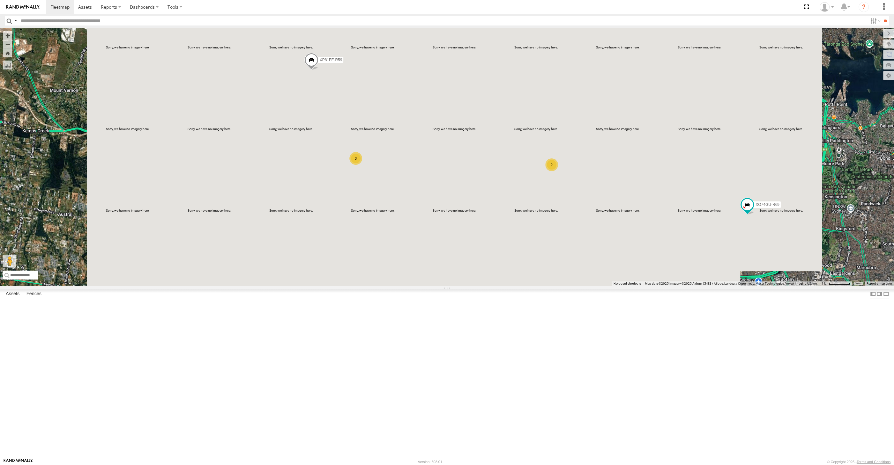
drag, startPoint x: 429, startPoint y: 321, endPoint x: 440, endPoint y: 320, distance: 11.2
click at [440, 286] on div "XP30JQ-R03 XP81FE-R59 XO74GU-R69 2 3" at bounding box center [447, 157] width 894 height 258
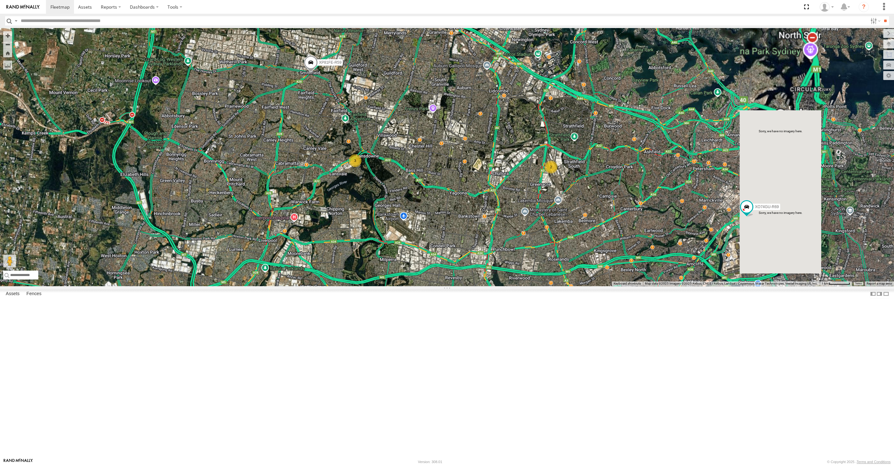
click at [499, 286] on div "XP30JQ-R03 XP81FE-R59 XO74GU-R69 2 3" at bounding box center [447, 157] width 894 height 258
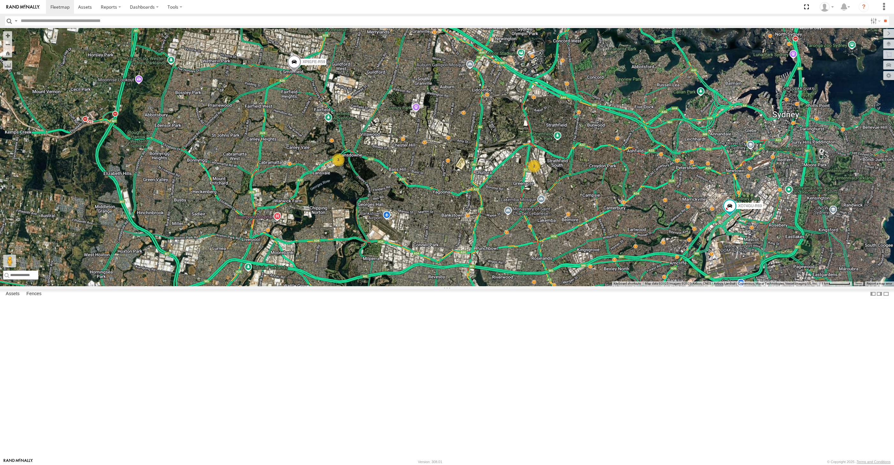
drag, startPoint x: 656, startPoint y: 434, endPoint x: 656, endPoint y: 430, distance: 4.9
click at [656, 286] on div "XP30JQ-R03 XP81FE-R59 XO74GU-R69 2 3" at bounding box center [447, 157] width 894 height 258
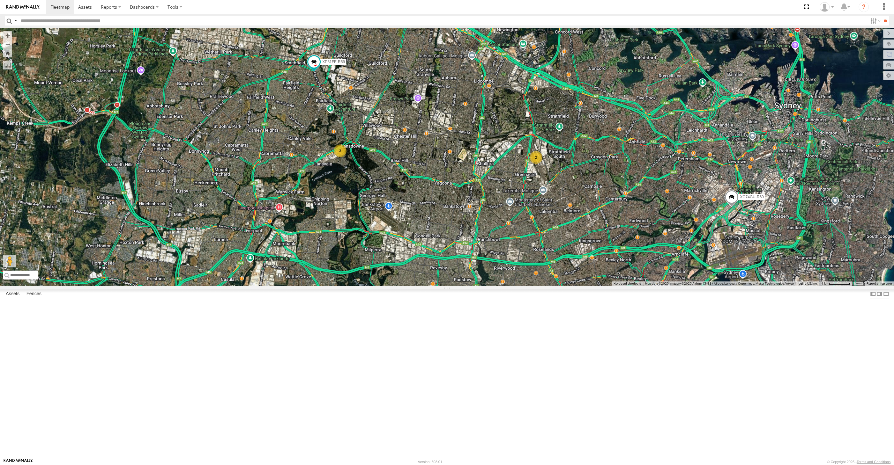
drag, startPoint x: 599, startPoint y: 347, endPoint x: 602, endPoint y: 343, distance: 5.2
click at [600, 286] on div "XP30JQ-R03 2 3 XP81FE-R59 XO74GU-R69" at bounding box center [447, 157] width 894 height 258
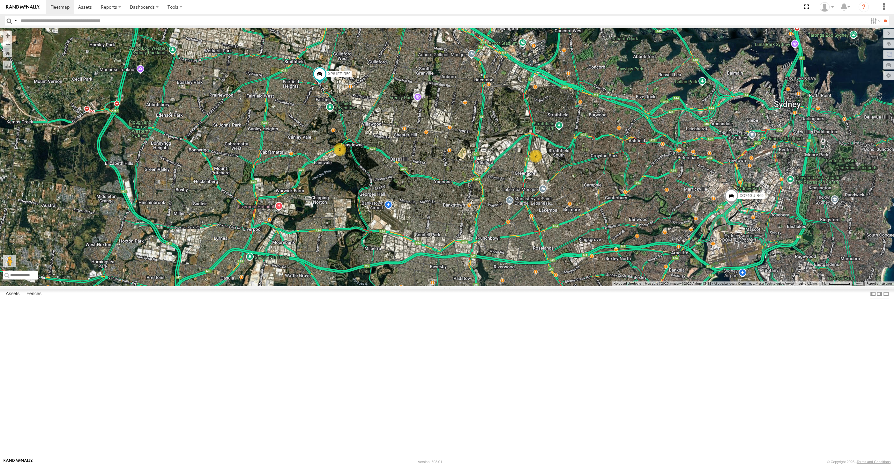
drag, startPoint x: 504, startPoint y: 234, endPoint x: 497, endPoint y: 235, distance: 6.7
click at [500, 233] on div "XP30JQ-R03 2 3 XP81FE-R59 XO74GU-R69" at bounding box center [447, 157] width 894 height 258
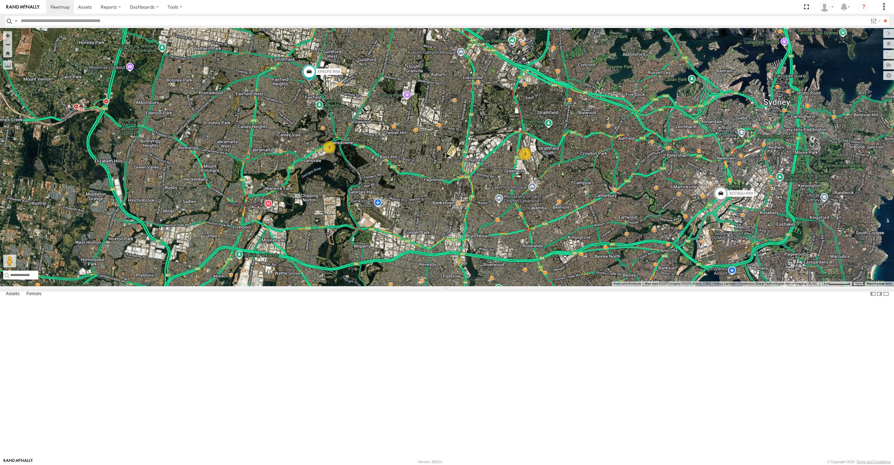
click at [505, 286] on div "XP30JQ-R03 2 3 XP81FE-R59 XO74GU-R69" at bounding box center [447, 157] width 894 height 258
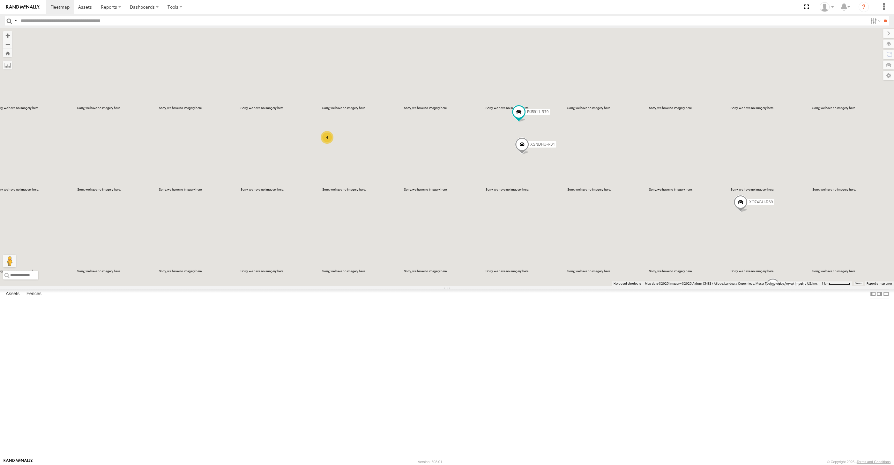
drag, startPoint x: 583, startPoint y: 311, endPoint x: 575, endPoint y: 309, distance: 7.9
click at [582, 286] on div "XP30JQ-R03 XSNDHU-R04 RJ5911-R79 XO74GU-R69 4" at bounding box center [447, 157] width 894 height 258
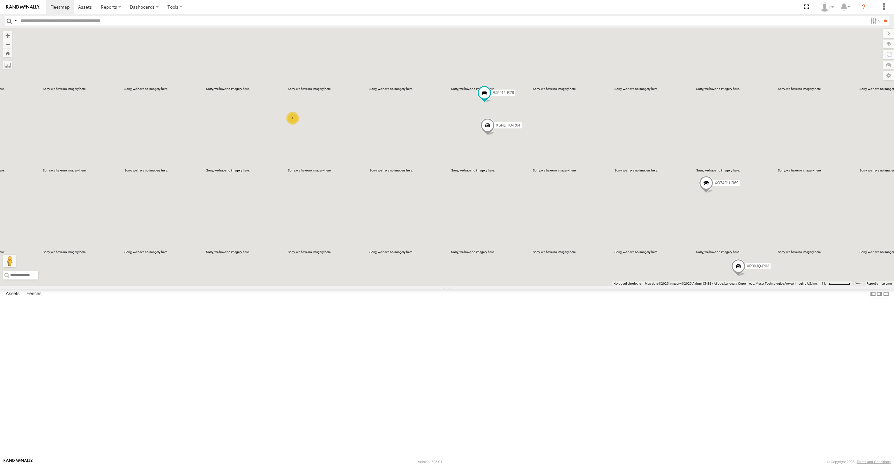
drag, startPoint x: 574, startPoint y: 355, endPoint x: 542, endPoint y: 342, distance: 33.8
click at [542, 286] on div "XP30JQ-R03 XSNDHU-R04 RJ5911-R79 XO74GU-R69 4" at bounding box center [447, 157] width 894 height 258
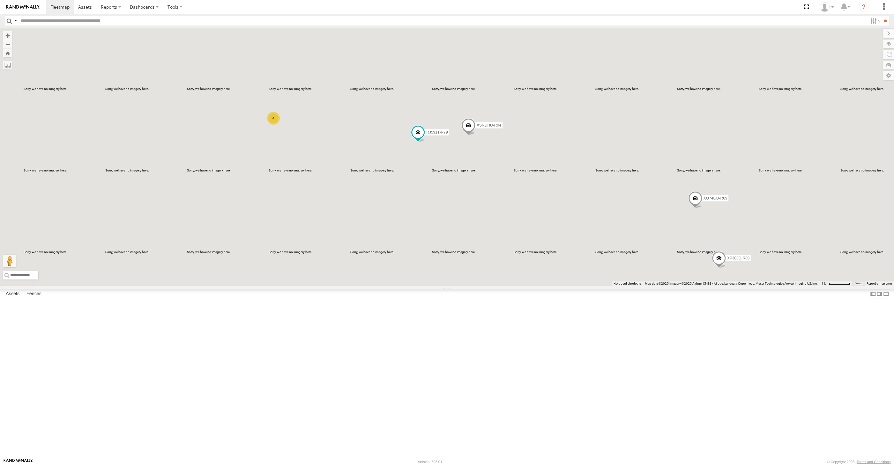
drag, startPoint x: 541, startPoint y: 254, endPoint x: 522, endPoint y: 262, distance: 20.0
click at [532, 254] on div "XP30JQ-R03 XSNDHU-R04 RJ5911-R79 XO74GU-R69 4" at bounding box center [447, 157] width 894 height 258
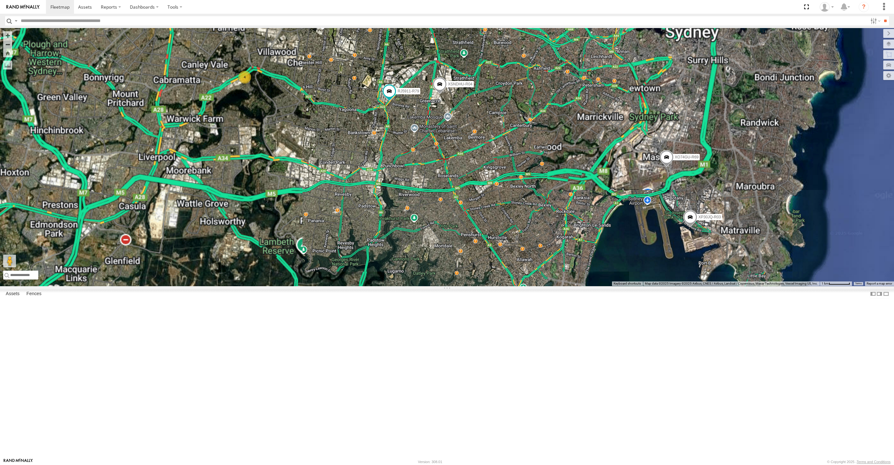
drag, startPoint x: 534, startPoint y: 318, endPoint x: 527, endPoint y: 302, distance: 17.3
click at [529, 286] on div "XP30JQ-R03 XSNDHU-R04 RJ5911-R79 XO74GU-R69 4" at bounding box center [447, 157] width 894 height 258
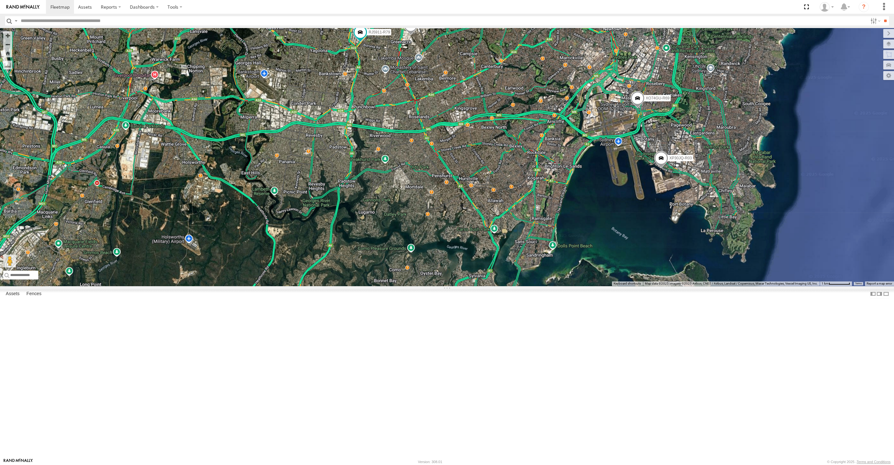
drag, startPoint x: 694, startPoint y: 296, endPoint x: 700, endPoint y: 286, distance: 11.8
click at [700, 286] on div "XP30JQ-R03 XSNDHU-R04 RJ5911-R79 XO74GU-R69 4" at bounding box center [447, 157] width 894 height 258
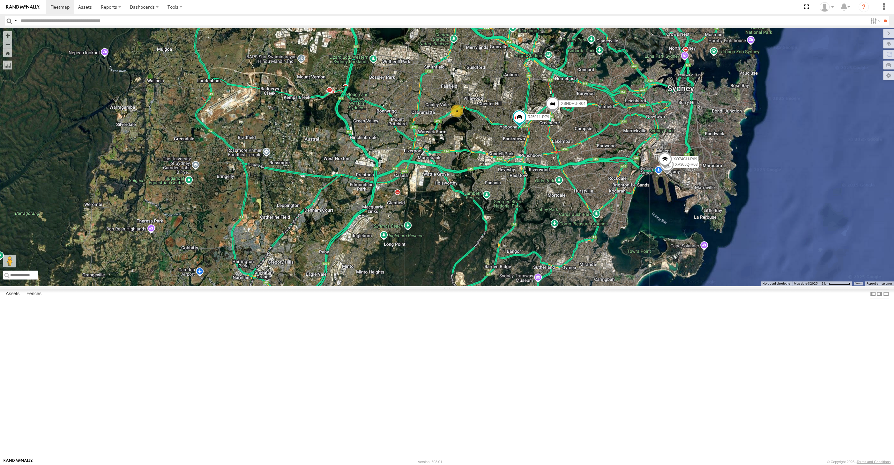
drag, startPoint x: 549, startPoint y: 320, endPoint x: 532, endPoint y: 317, distance: 17.7
click at [532, 286] on div "XP30JQ-R03 XSNDHU-R04 RJ5911-R79 XO74GU-R69 4" at bounding box center [447, 157] width 894 height 258
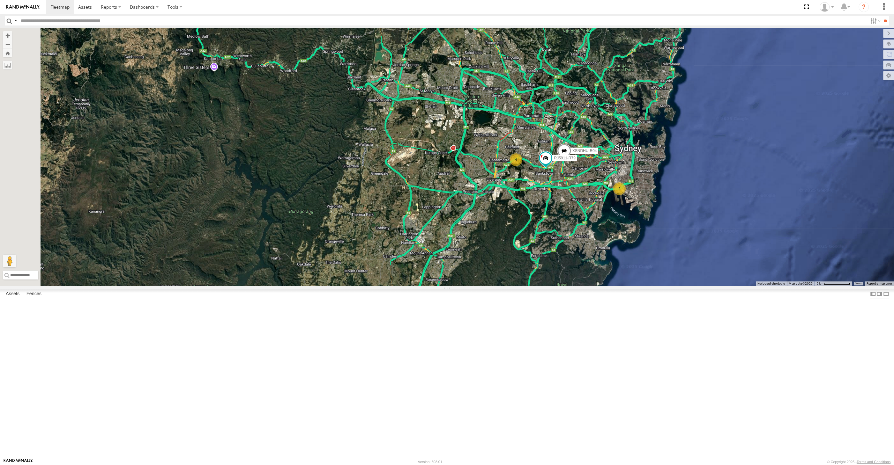
drag, startPoint x: 574, startPoint y: 331, endPoint x: 523, endPoint y: 354, distance: 55.7
click at [523, 286] on div "XSNDHU-R04 RJ5911-R79 2 4" at bounding box center [447, 157] width 894 height 258
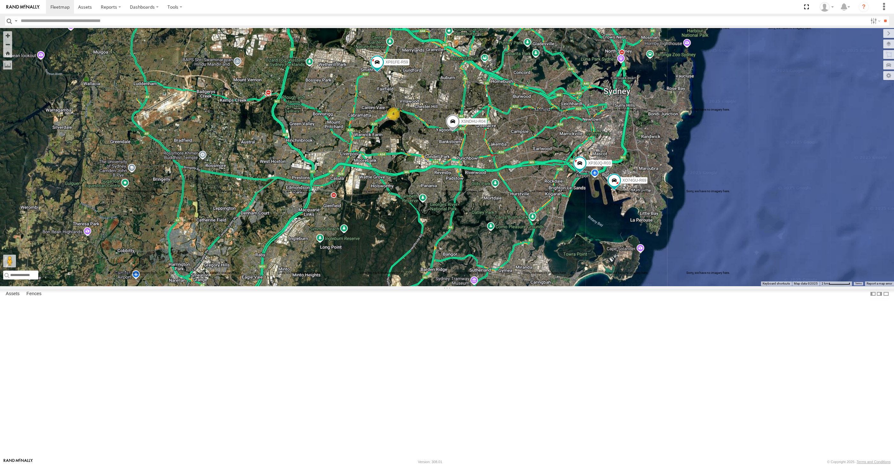
drag, startPoint x: 462, startPoint y: 276, endPoint x: 445, endPoint y: 286, distance: 19.9
click at [445, 286] on div "XP30JQ-R03 XSNDHU-R04 XP81FE-R59 XO74GU-R69 4" at bounding box center [447, 157] width 894 height 258
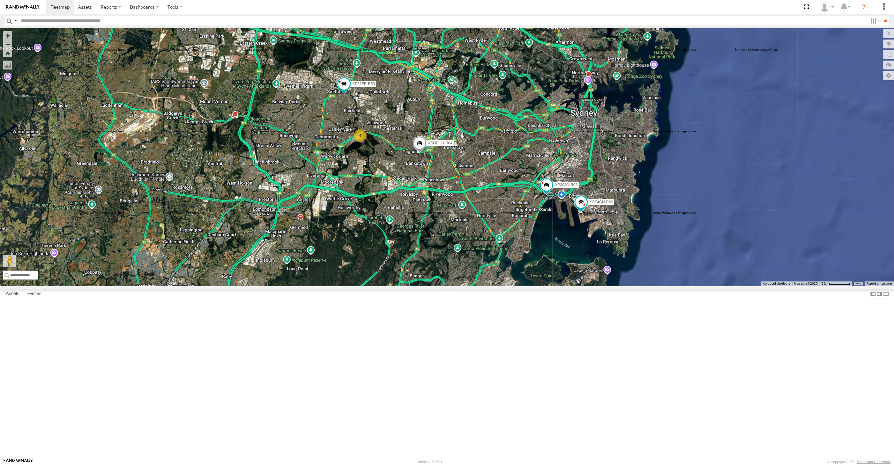
click at [451, 286] on div "XP30JQ-R03 XSNDHU-R04 XP81FE-R59 XO74GU-R69 4" at bounding box center [447, 157] width 894 height 258
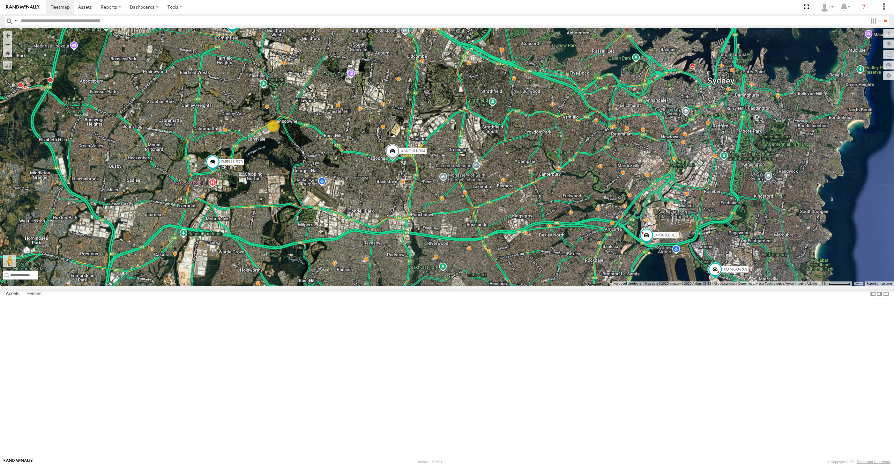
drag, startPoint x: 394, startPoint y: 296, endPoint x: 393, endPoint y: 300, distance: 3.9
click at [393, 286] on div "XP30JQ-R03 XSNDHU-R04 RJ5911-R79 XP81FE-R59 XO74GU-R69 3" at bounding box center [447, 157] width 894 height 258
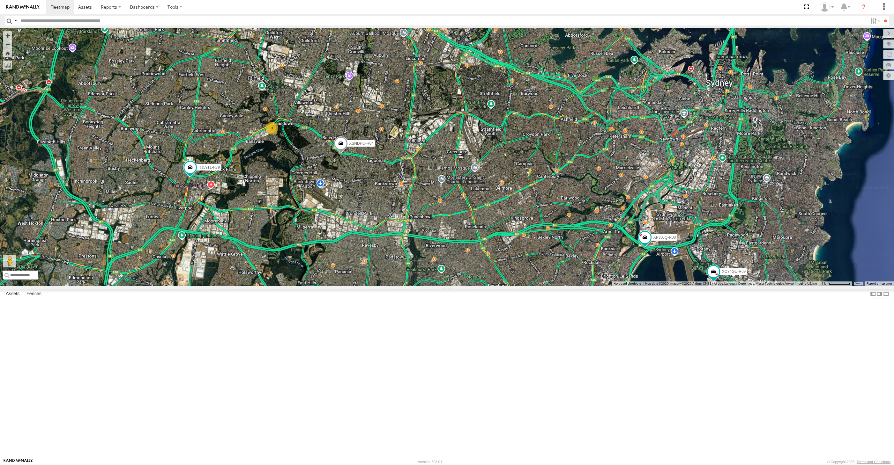
drag, startPoint x: 358, startPoint y: 321, endPoint x: 356, endPoint y: 325, distance: 4.0
click at [356, 286] on div "XP30JQ-R03 XSNDHU-R04 RJ5911-R79 XP81FE-R59 XO74GU-R69 3" at bounding box center [447, 157] width 894 height 258
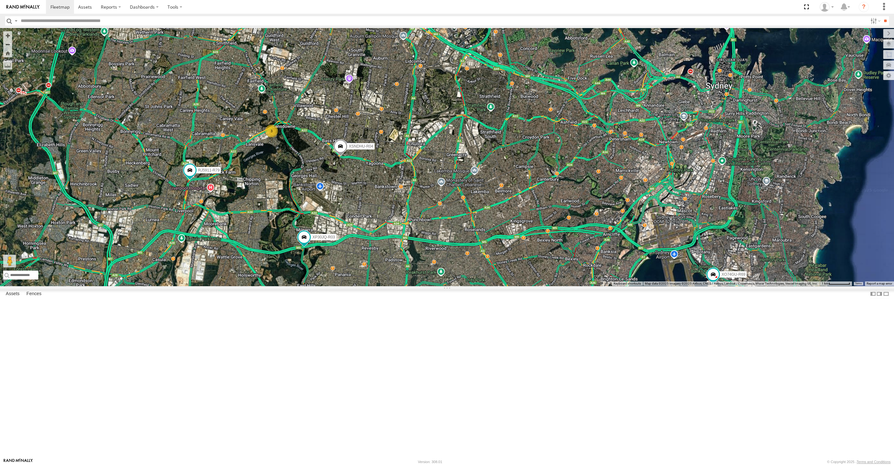
drag, startPoint x: 428, startPoint y: 369, endPoint x: 426, endPoint y: 365, distance: 5.1
click at [426, 286] on div "XP30JQ-R03 XSNDHU-R04 RJ5911-R79 XP81FE-R59 XO74GU-R69 3" at bounding box center [447, 157] width 894 height 258
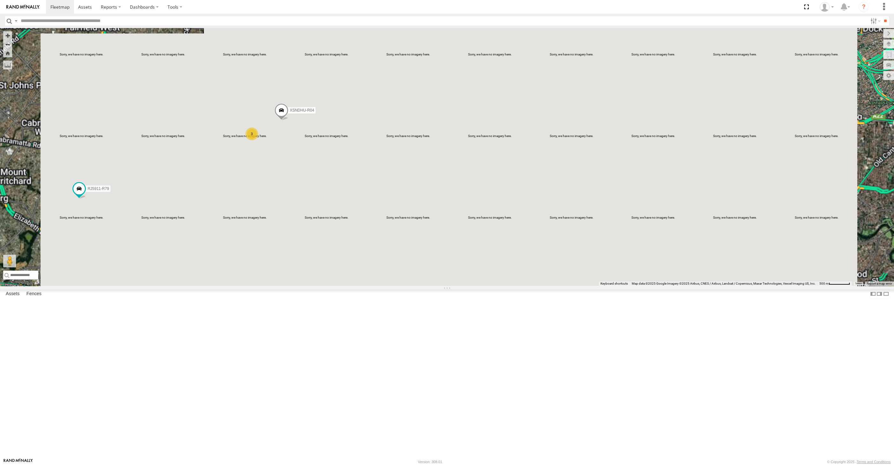
click at [310, 240] on div "XP30JQ-R03 XSNDHU-R04 RJ5911-R79 XP81FE-R59 XO74GU-R69 3" at bounding box center [447, 157] width 894 height 258
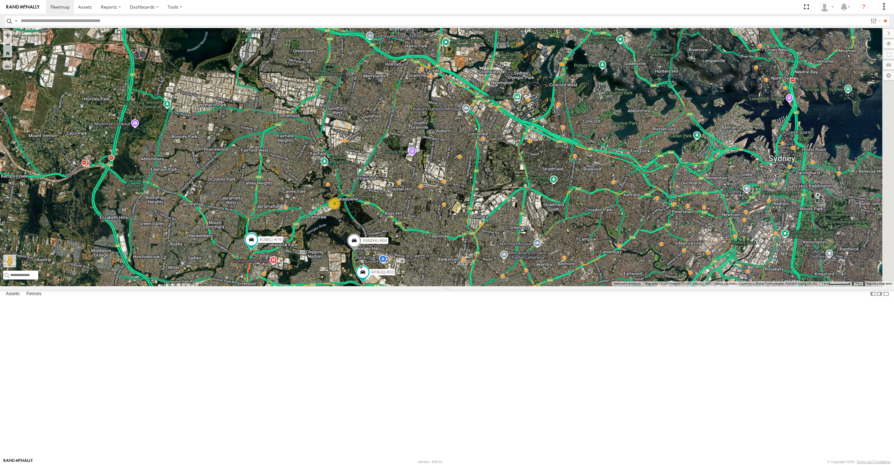
drag, startPoint x: 494, startPoint y: 403, endPoint x: 475, endPoint y: 393, distance: 21.0
click at [476, 286] on div "XP30JQ-R03 XSNDHU-R04 RJ5911-R79 XP81FE-R59 XO74GU-R69 3" at bounding box center [447, 157] width 894 height 258
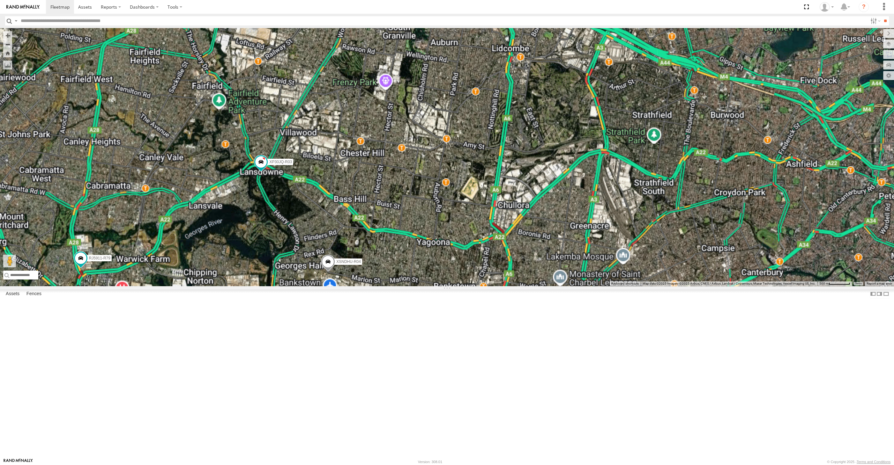
click at [347, 286] on div "XP30JQ-R03 XSNDHU-R04 RJ5911-R79 XP81FE-R59 XO74GU-R69" at bounding box center [447, 157] width 894 height 258
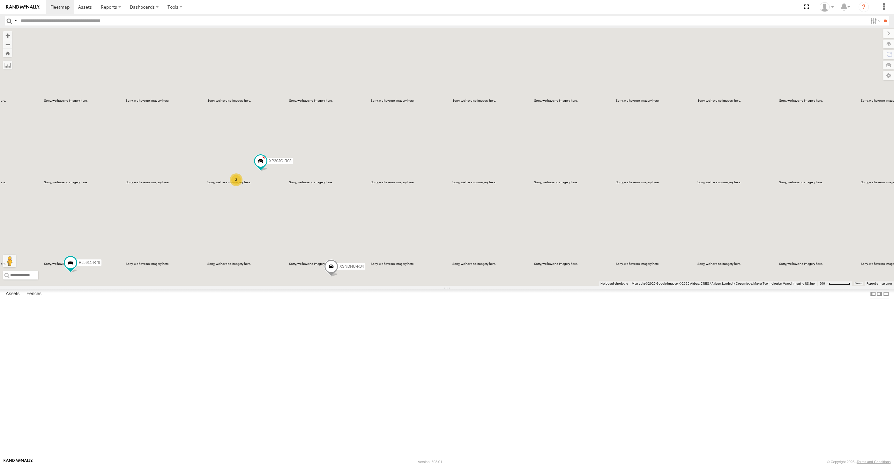
drag, startPoint x: 338, startPoint y: 311, endPoint x: 352, endPoint y: 316, distance: 14.6
click at [348, 286] on div "XP30JQ-R03 XSNDHU-R04 RJ5911-R79 XP81FE-R59 XO74GU-R69 3" at bounding box center [447, 157] width 894 height 258
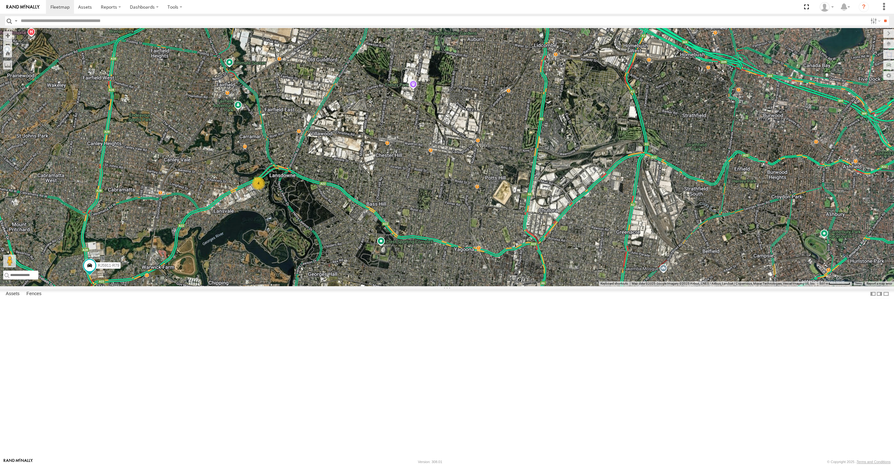
click at [605, 278] on div "XSNDHU-R04 RJ5911-R79 4" at bounding box center [447, 157] width 894 height 258
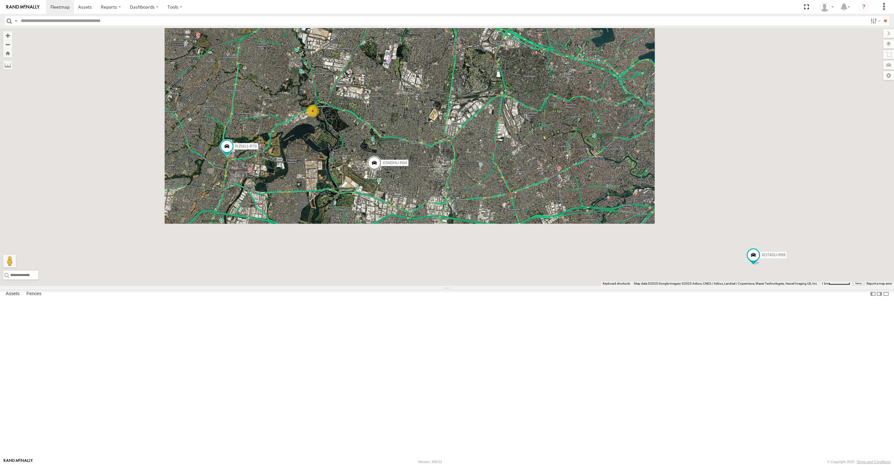
drag, startPoint x: 639, startPoint y: 337, endPoint x: 567, endPoint y: 323, distance: 72.8
click at [584, 286] on div "XSNDHU-R04 RJ5911-R79 4 XO74GU-R69" at bounding box center [447, 157] width 894 height 258
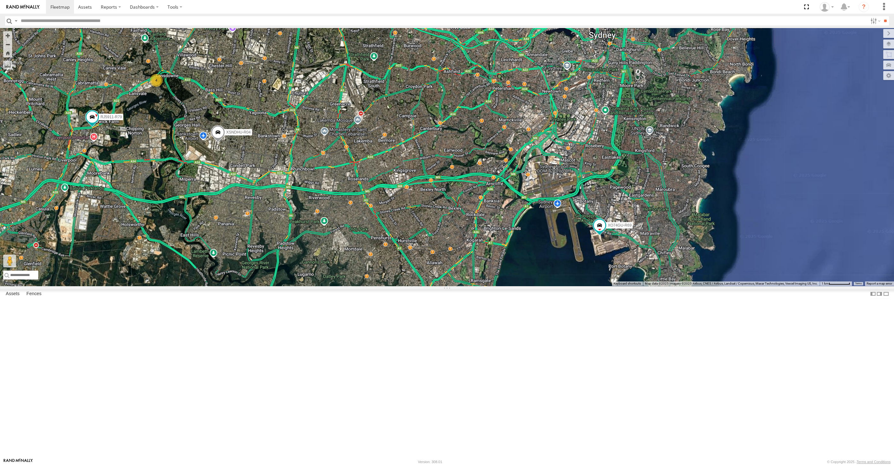
drag, startPoint x: 543, startPoint y: 360, endPoint x: 563, endPoint y: 361, distance: 20.1
click at [563, 286] on div "XSNDHU-R04 RJ5911-R79 XO74GU-R69 4" at bounding box center [447, 157] width 894 height 258
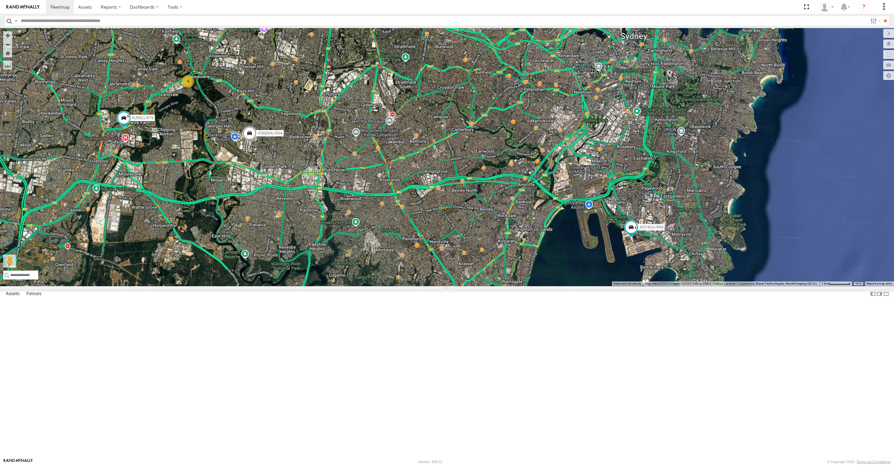
drag, startPoint x: 470, startPoint y: 359, endPoint x: 488, endPoint y: 356, distance: 17.4
click at [488, 286] on div "XSNDHU-R04 RJ5911-R79 XO74GU-R69 4" at bounding box center [447, 157] width 894 height 258
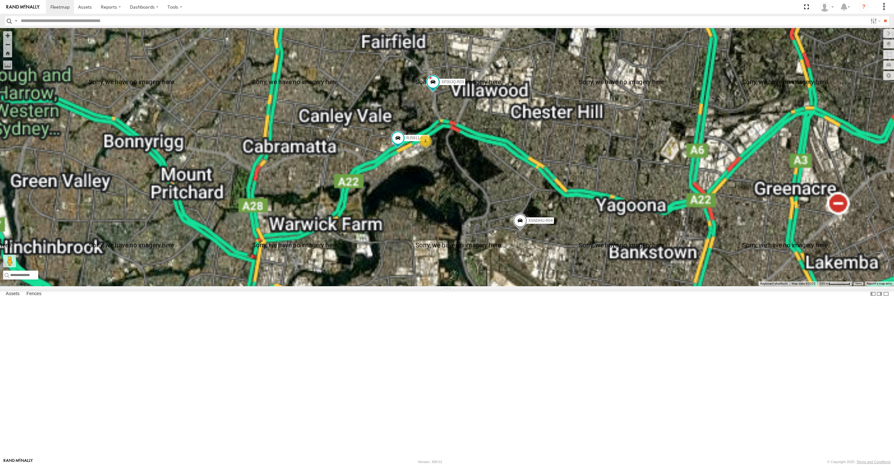
drag, startPoint x: 413, startPoint y: 269, endPoint x: 401, endPoint y: 270, distance: 12.2
click at [402, 270] on div "XSNDHU-R04 RJ5911-R79 XP81FE-R59 XO74GU-R69 XP30JQ-R03 3" at bounding box center [447, 157] width 894 height 258
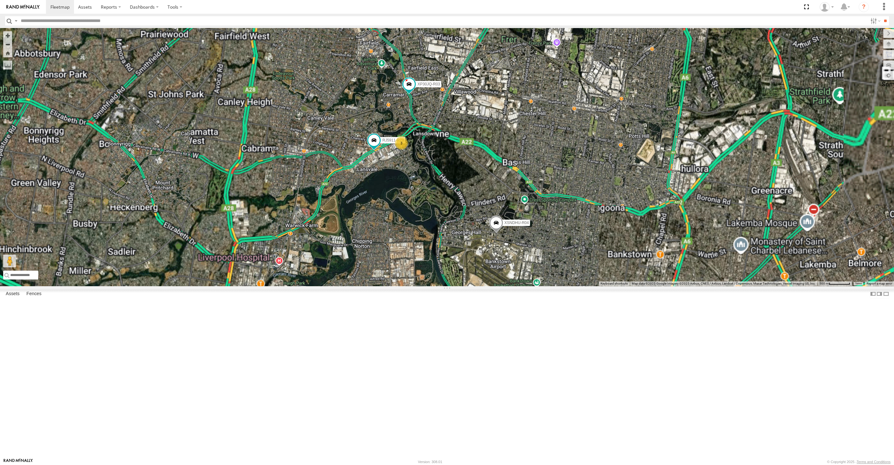
drag, startPoint x: 394, startPoint y: 292, endPoint x: 384, endPoint y: 290, distance: 9.8
click at [388, 286] on div "XSNDHU-R04 RJ5911-R79 XP81FE-R59 XO74GU-R69 XP30JQ-R03 3" at bounding box center [447, 157] width 894 height 258
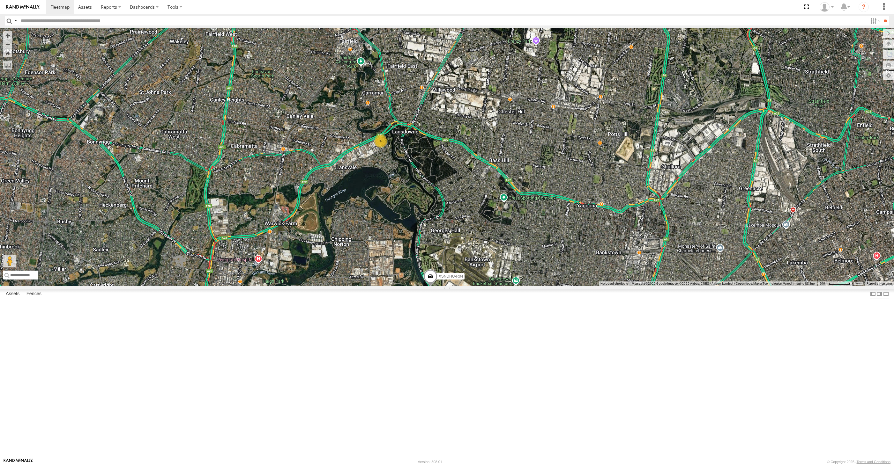
select select "**********"
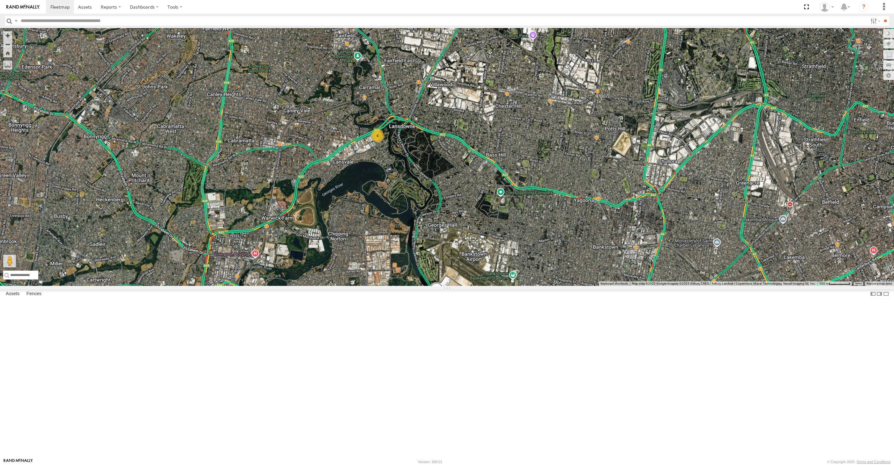
drag, startPoint x: 643, startPoint y: 367, endPoint x: 632, endPoint y: 338, distance: 30.4
click at [635, 286] on div "XP30JQ-R03 XSNDHU-R04 4" at bounding box center [447, 157] width 894 height 258
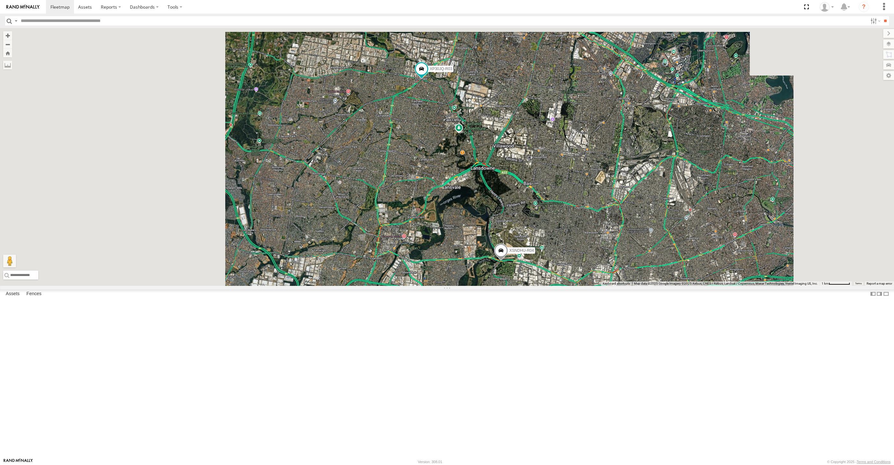
drag, startPoint x: 668, startPoint y: 380, endPoint x: 648, endPoint y: 370, distance: 23.0
click at [648, 286] on div "XP30JQ-R03 XSNDHU-R04" at bounding box center [447, 157] width 894 height 258
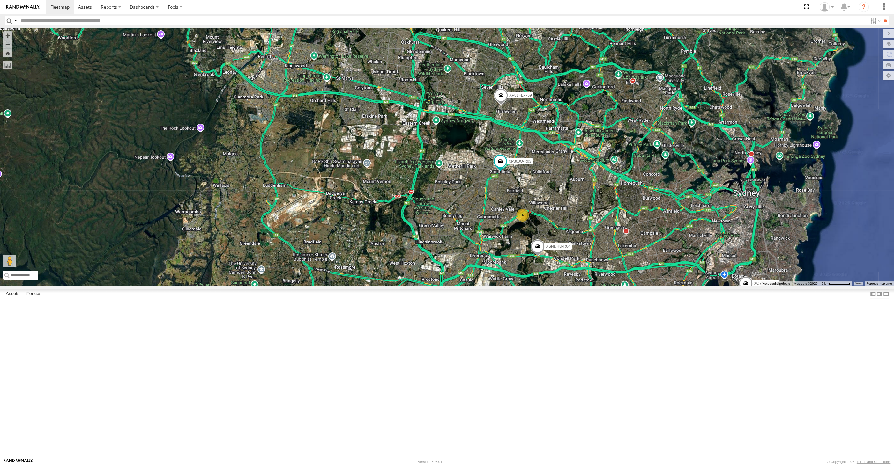
drag, startPoint x: 666, startPoint y: 378, endPoint x: 662, endPoint y: 373, distance: 6.8
click at [663, 286] on div "XP30JQ-R03 XSNDHU-R04 XP81FE-R59 XO74GU-R69 4" at bounding box center [447, 157] width 894 height 258
